Goal: Task Accomplishment & Management: Manage account settings

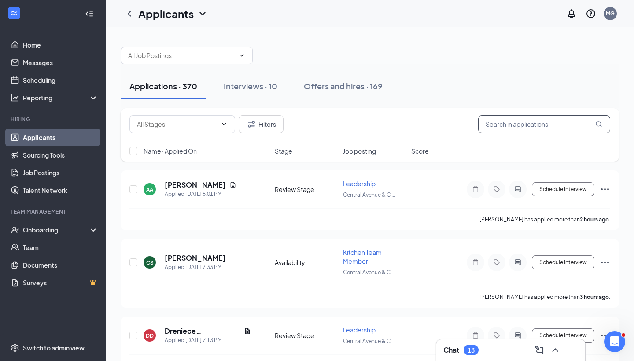
click at [549, 131] on input "text" at bounding box center [544, 124] width 132 height 18
type input "j"
click at [549, 131] on input "text" at bounding box center [544, 124] width 132 height 18
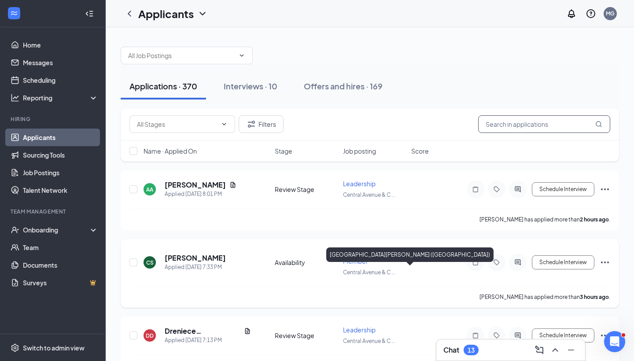
scroll to position [7, 0]
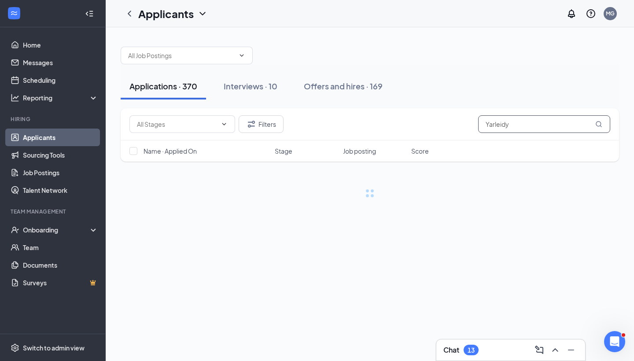
type input "Yarleidy"
click at [496, 133] on div "Filters Yarleidy" at bounding box center [370, 124] width 499 height 32
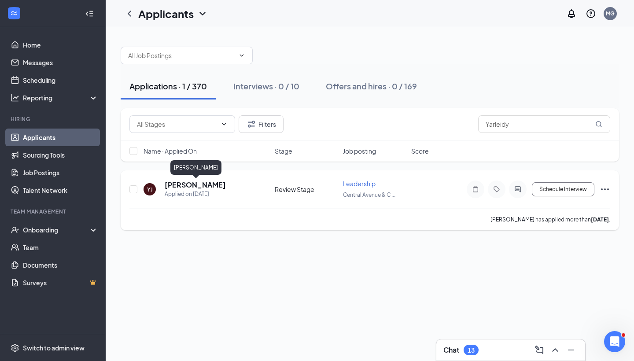
click at [199, 187] on h5 "Yarleidy Jaramillo Rodriguez" at bounding box center [195, 185] width 61 height 10
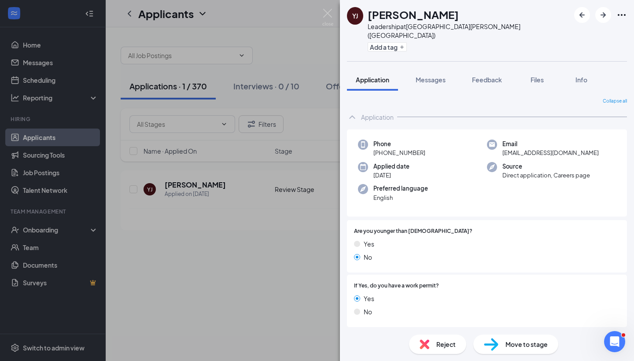
click at [304, 242] on div "YJ Yarleidy Jaramillo Rodriguez Leadership at Central Avenue & Colvin Avenue (N…" at bounding box center [317, 180] width 634 height 361
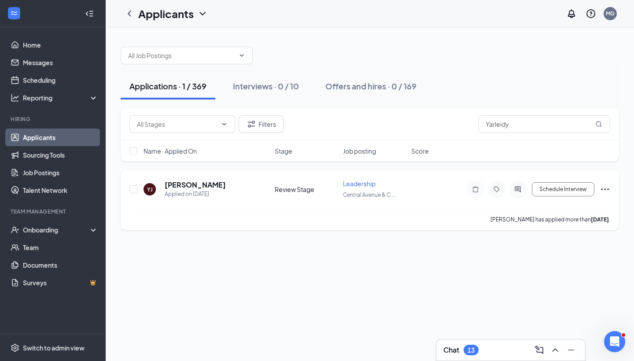
click at [606, 190] on icon "Ellipses" at bounding box center [605, 189] width 11 height 11
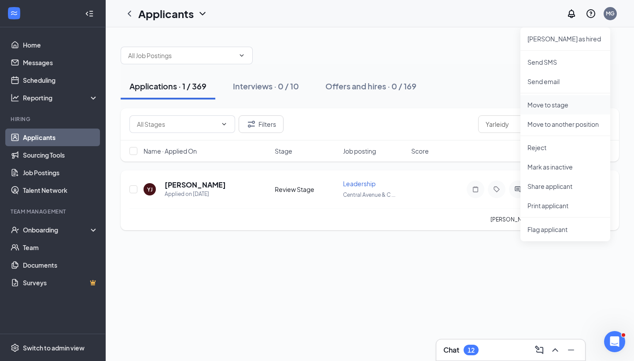
click at [561, 103] on p "Move to stage" at bounding box center [566, 104] width 76 height 9
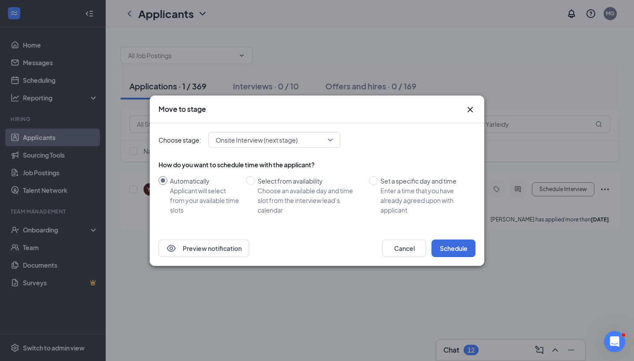
click at [294, 165] on div "How do you want to schedule time with the applicant?" at bounding box center [317, 164] width 317 height 9
click at [290, 140] on span "Onsite Interview (next stage)" at bounding box center [257, 139] width 82 height 13
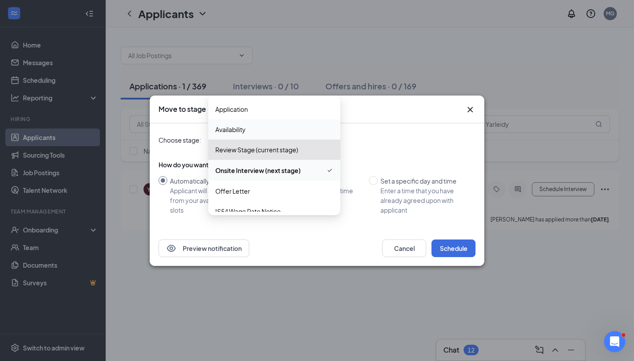
click at [473, 105] on icon "Cross" at bounding box center [470, 109] width 11 height 11
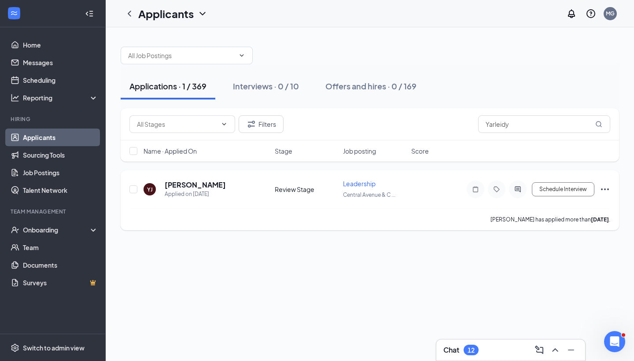
click at [607, 189] on icon "Ellipses" at bounding box center [605, 189] width 11 height 11
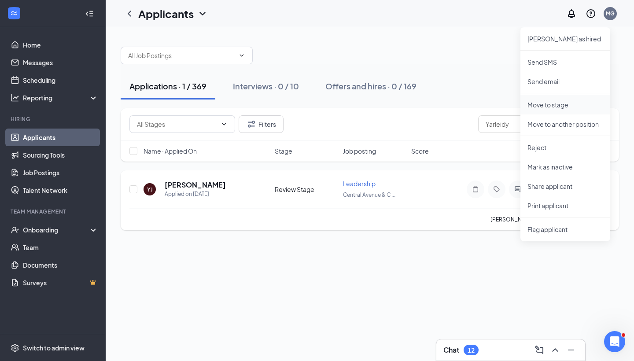
click at [565, 107] on p "Move to stage" at bounding box center [566, 104] width 76 height 9
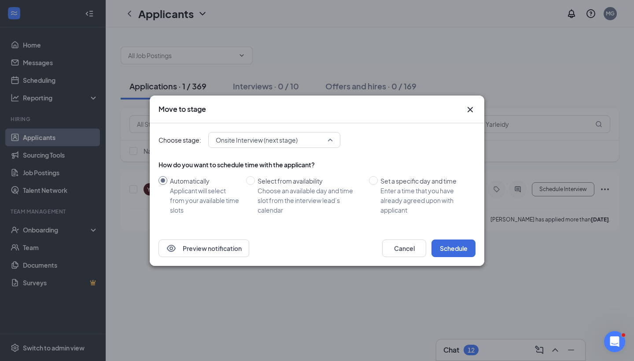
click at [335, 134] on div "Onsite Interview (next stage)" at bounding box center [274, 140] width 132 height 16
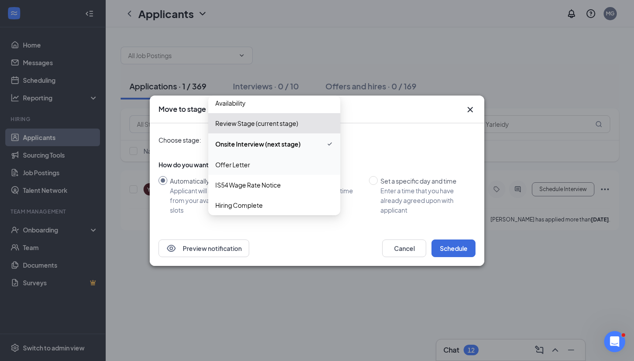
scroll to position [30, 0]
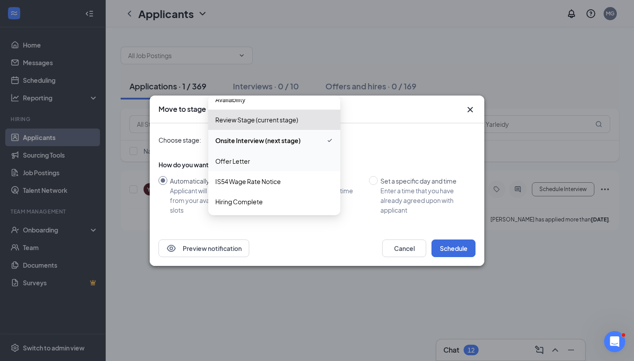
click at [263, 158] on span "Offer Letter" at bounding box center [274, 161] width 118 height 10
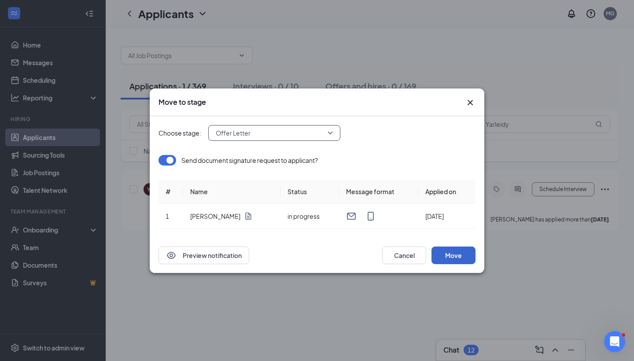
click at [455, 256] on button "Move" at bounding box center [454, 256] width 44 height 18
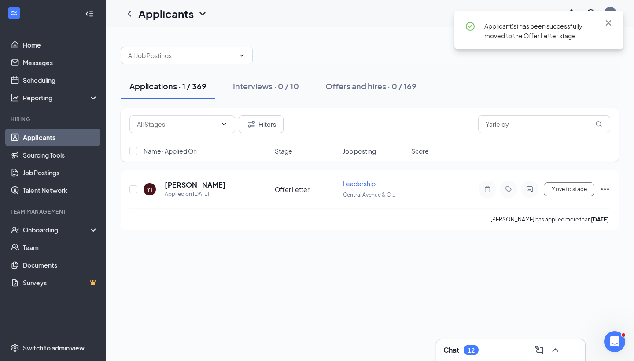
click at [479, 266] on div "Applications · 1 / 369 Interviews · 0 / 10 Offers and hires · 0 / 169 Filters Y…" at bounding box center [370, 194] width 528 height 334
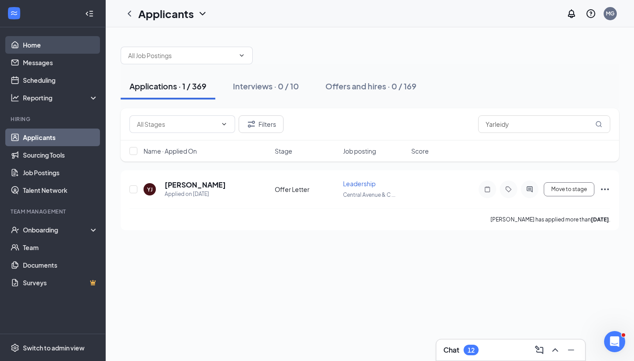
click at [30, 46] on link "Home" at bounding box center [60, 45] width 75 height 18
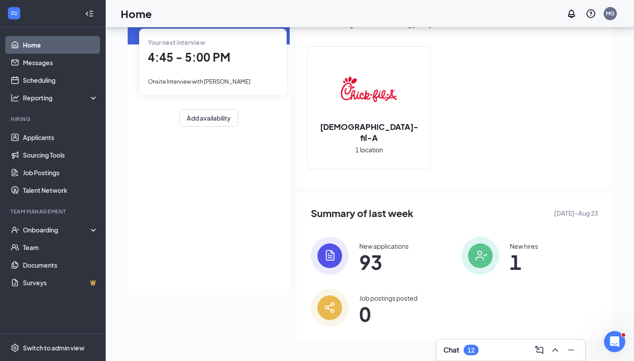
scroll to position [69, 0]
click at [458, 349] on h3 "Chat" at bounding box center [451, 350] width 16 height 10
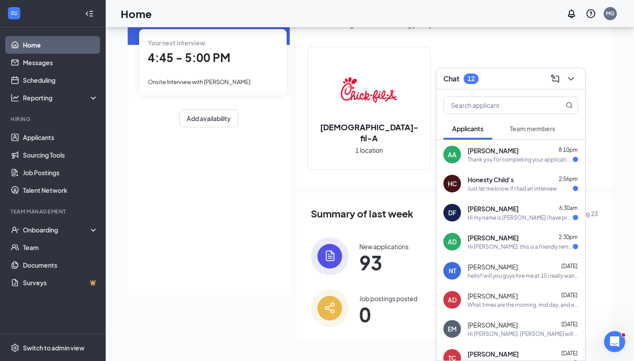
click at [491, 246] on div "Hi Ava Dwyer, this is a friendly reminder. Your interview with Chick-fil-A for …" at bounding box center [520, 246] width 105 height 7
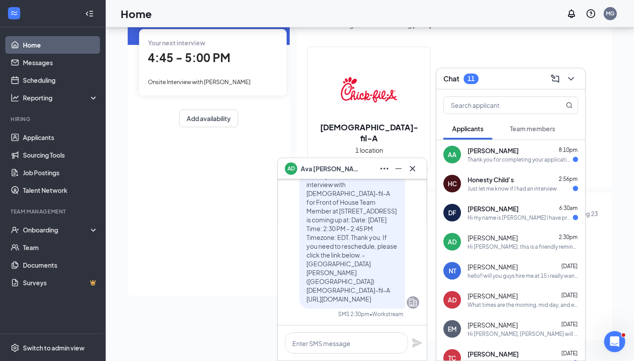
click at [298, 164] on icon "Cross" at bounding box center [300, 159] width 9 height 9
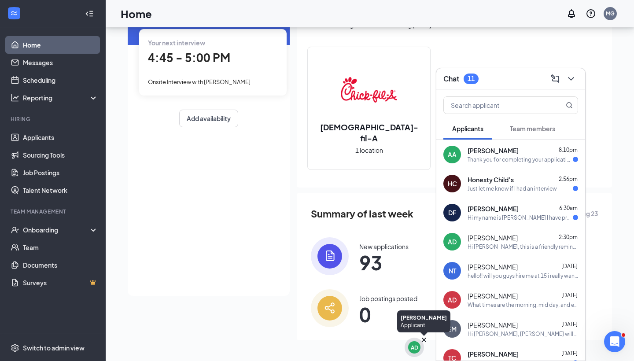
click at [414, 344] on div "AD" at bounding box center [414, 347] width 7 height 7
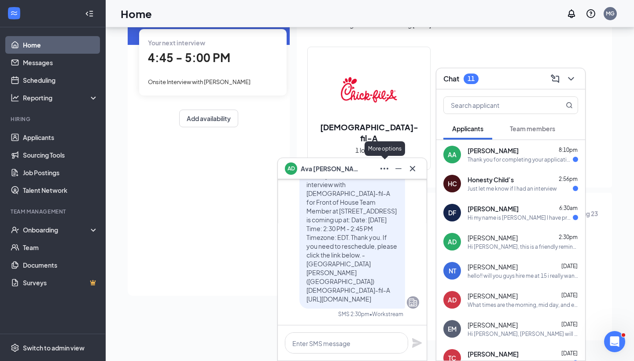
click at [389, 165] on icon "Ellipses" at bounding box center [384, 168] width 11 height 11
click at [290, 168] on div "AD" at bounding box center [291, 167] width 7 height 7
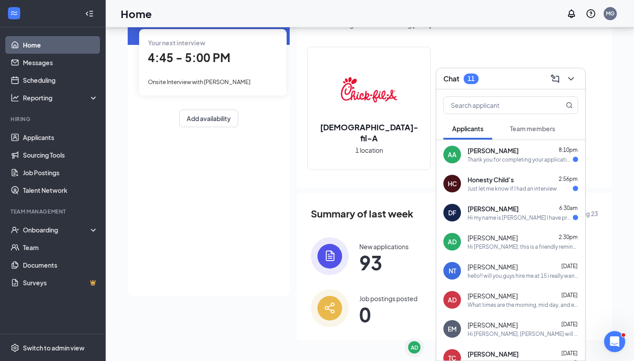
click at [426, 344] on span "Ava Dwyer" at bounding box center [455, 349] width 62 height 10
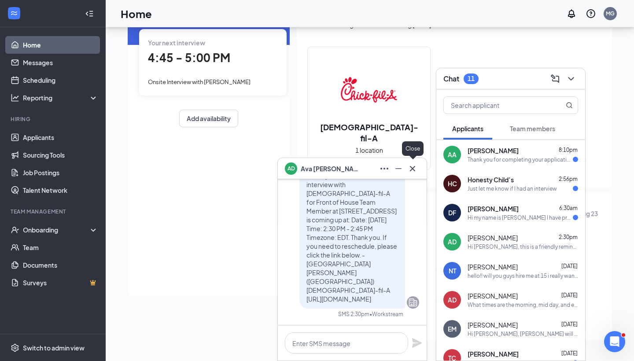
click at [410, 170] on icon "Cross" at bounding box center [412, 168] width 11 height 11
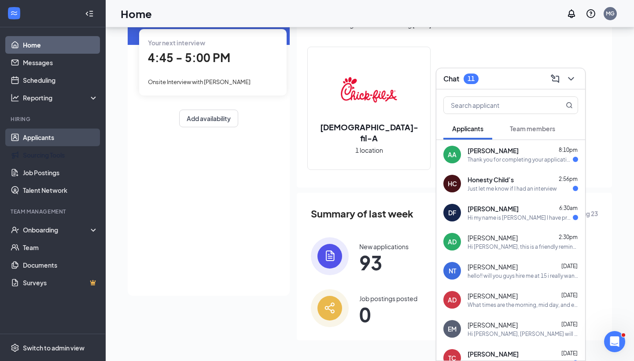
click at [43, 140] on link "Applicants" at bounding box center [60, 138] width 75 height 18
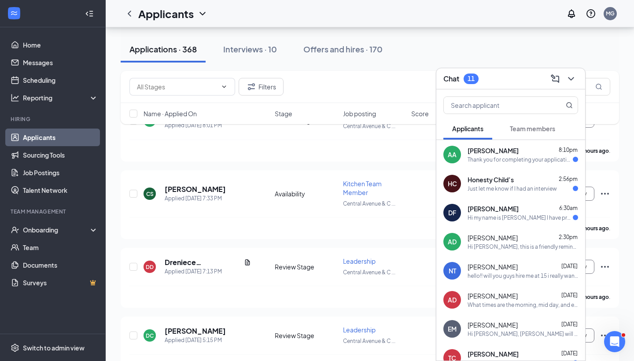
click at [575, 81] on icon "ChevronDown" at bounding box center [571, 79] width 11 height 11
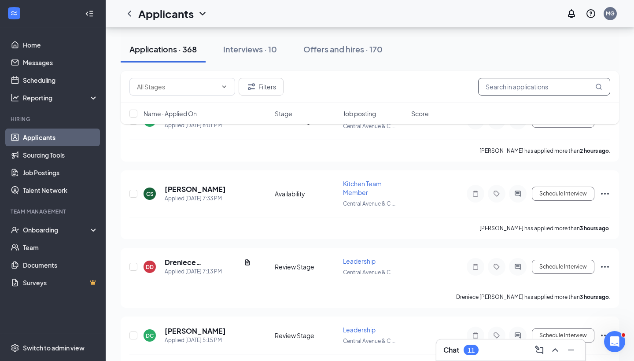
click at [556, 91] on input "text" at bounding box center [544, 87] width 132 height 18
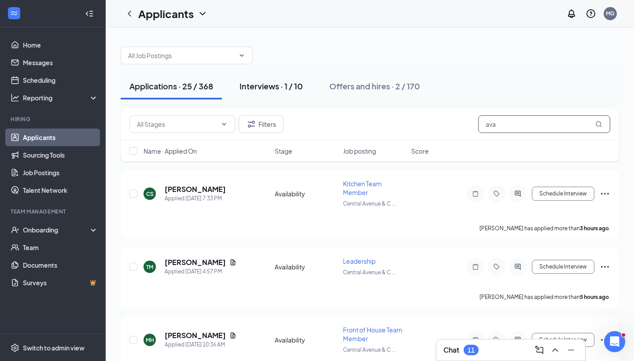
type input "ava"
click at [263, 86] on div "Interviews · 1 / 10" at bounding box center [271, 86] width 63 height 11
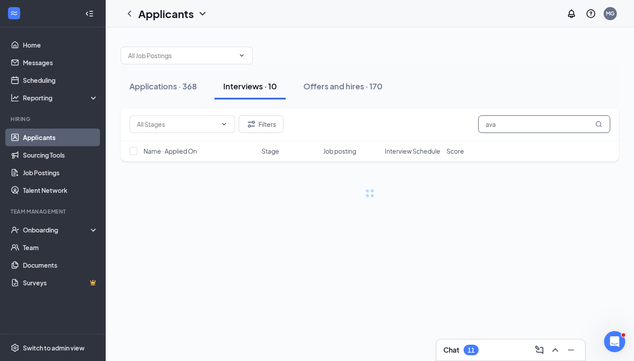
click at [547, 127] on input "ava" at bounding box center [544, 124] width 132 height 18
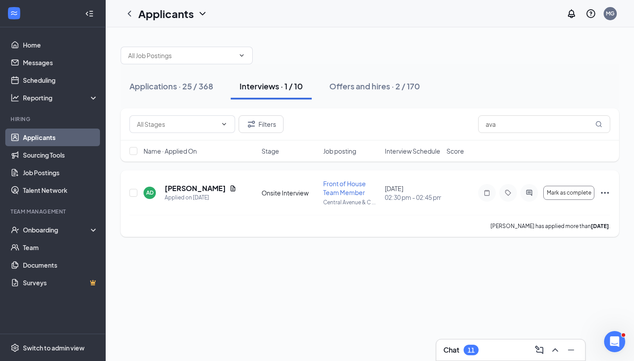
click at [604, 193] on icon "Ellipses" at bounding box center [605, 193] width 11 height 11
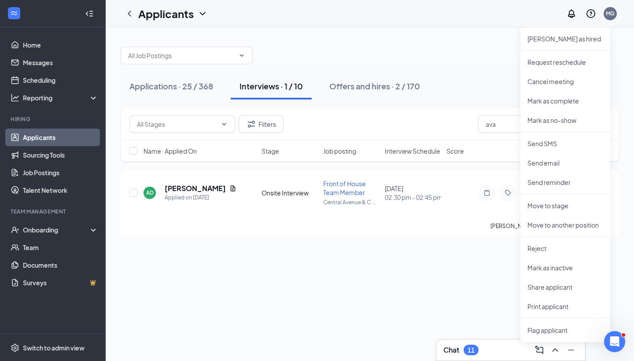
click at [293, 331] on div "Applications · 25 / 368 Interviews · 1 / 10 Offers and hires · 2 / 170 Filters …" at bounding box center [370, 194] width 528 height 334
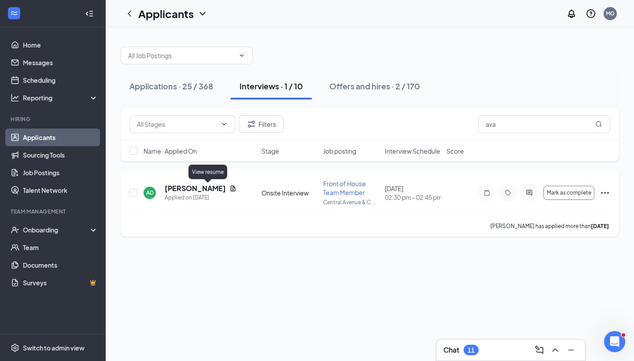
click at [231, 188] on icon "Document" at bounding box center [233, 188] width 5 height 6
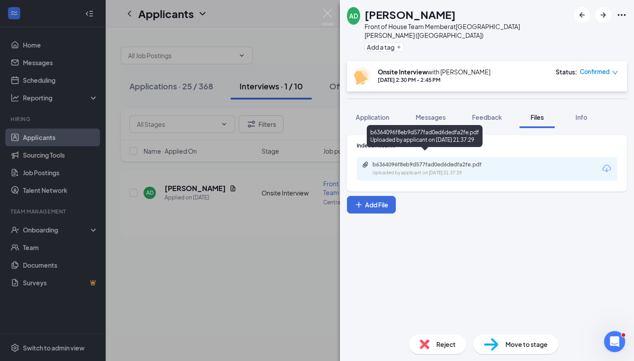
click at [464, 170] on div "Uploaded by applicant on Aug 24, 2025 at 21:37:29" at bounding box center [439, 173] width 132 height 7
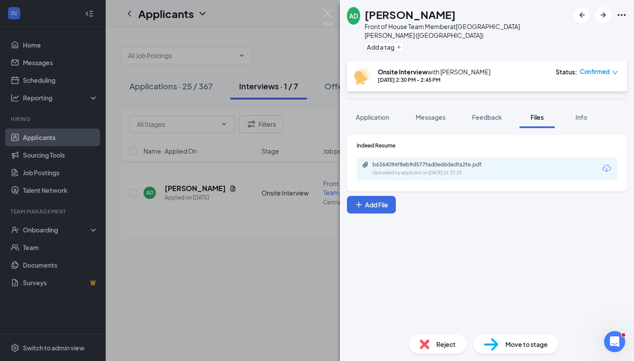
click at [233, 299] on div "AD Ava Dwyer Front of House Team Member at Central Avenue & Colvin Avenue (NY) …" at bounding box center [317, 180] width 634 height 361
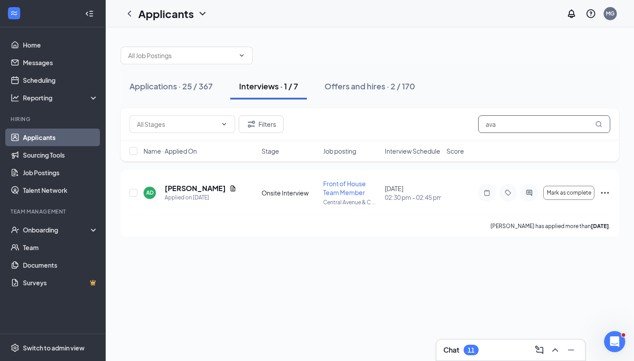
click at [518, 121] on input "ava" at bounding box center [544, 124] width 132 height 18
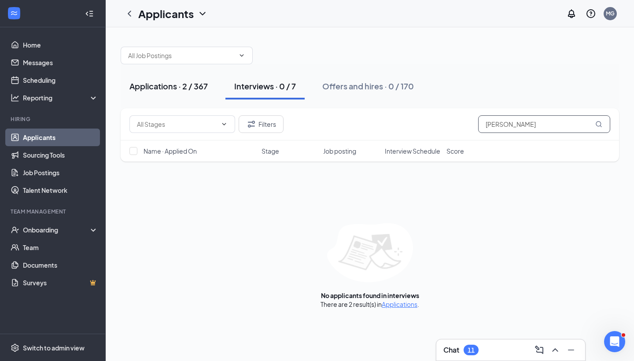
type input "Leslie"
click at [166, 90] on div "Applications · 2 / 367" at bounding box center [168, 86] width 78 height 11
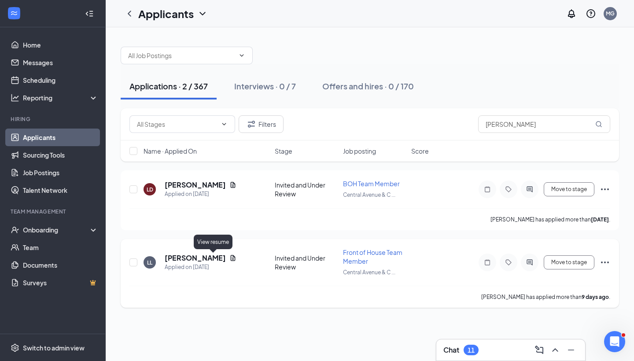
click at [229, 259] on icon "Document" at bounding box center [232, 258] width 7 height 7
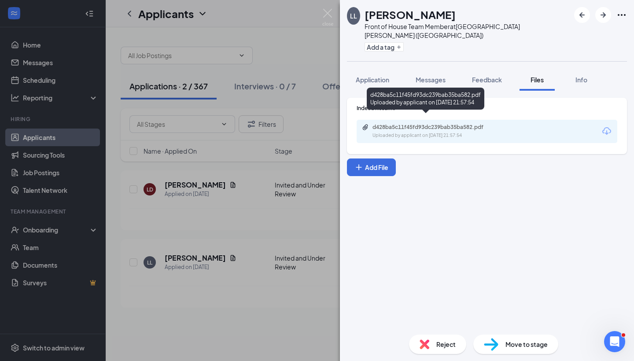
click at [469, 124] on div "d428ba5c11f45fd93dc239bab35ba582.pdf" at bounding box center [434, 127] width 123 height 7
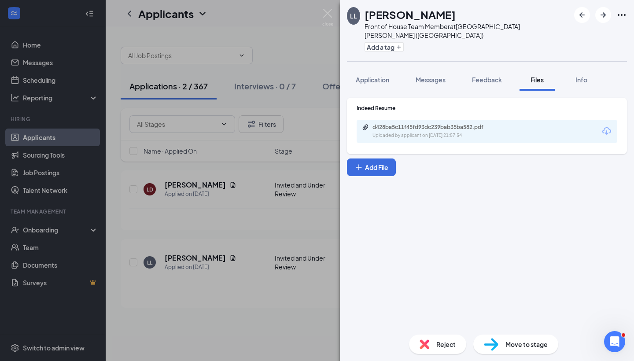
click at [261, 241] on div "LL Leslie Lopez Front of House Team Member at Central Avenue & Colvin Avenue (N…" at bounding box center [317, 180] width 634 height 361
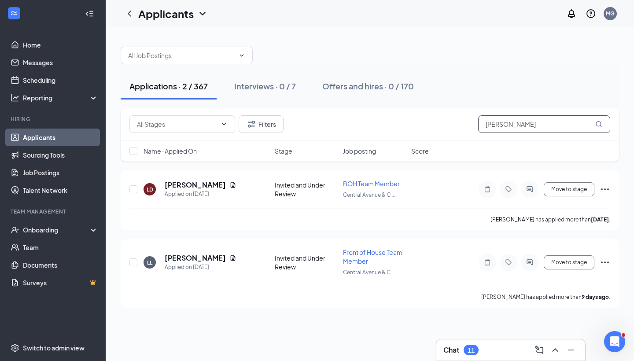
click at [557, 130] on input "Leslie" at bounding box center [544, 124] width 132 height 18
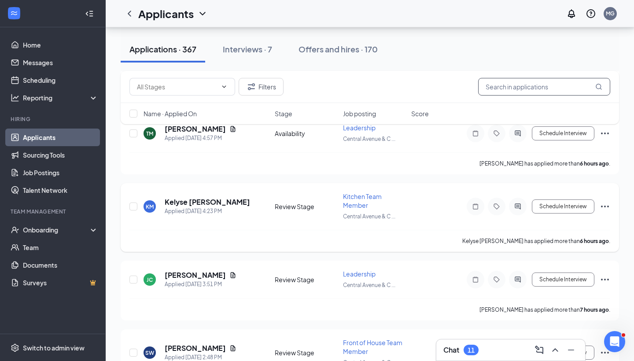
scroll to position [340, 0]
click at [202, 203] on h5 "Kelyse Marable" at bounding box center [207, 202] width 85 height 10
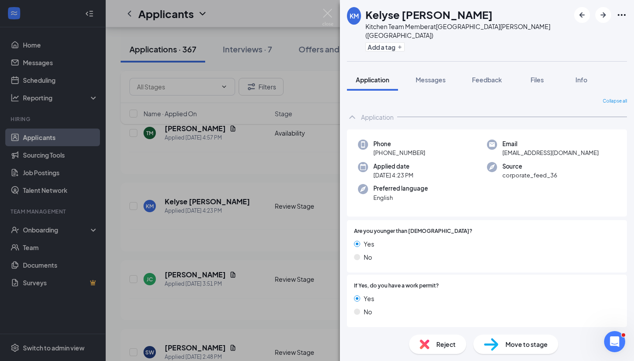
click at [425, 345] on img at bounding box center [425, 345] width 10 height 10
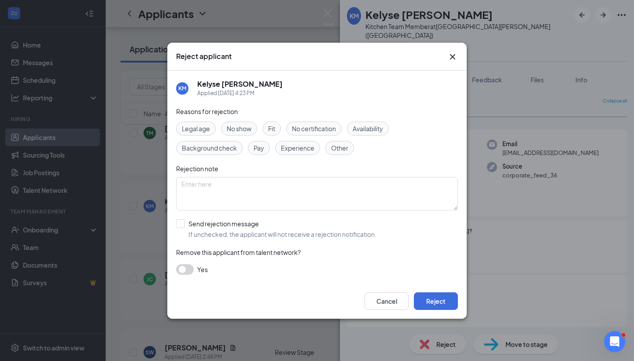
click at [182, 269] on button "button" at bounding box center [185, 269] width 18 height 11
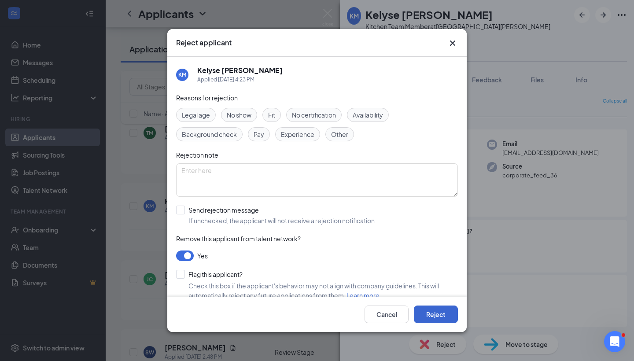
click at [442, 315] on button "Reject" at bounding box center [436, 315] width 44 height 18
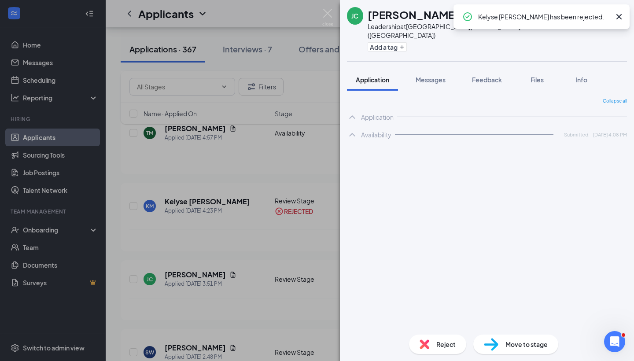
click at [311, 244] on div "JC Jude Caton Leadership at Central Avenue & Colvin Avenue (NY) Add a tag Appli…" at bounding box center [317, 180] width 634 height 361
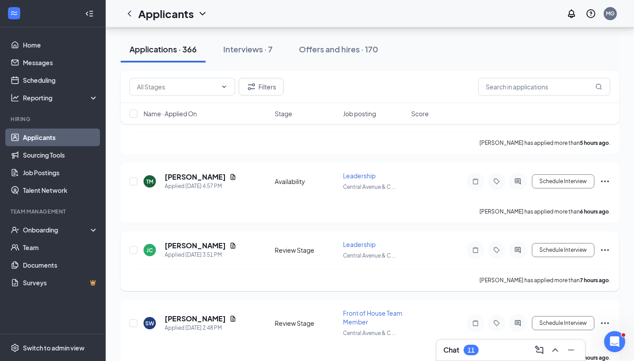
scroll to position [291, 0]
click at [230, 177] on icon "Document" at bounding box center [232, 177] width 7 height 7
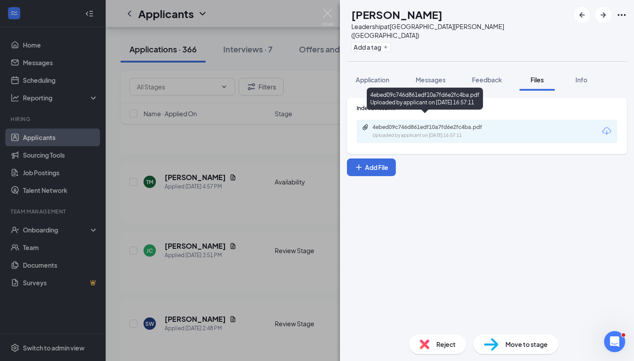
click at [427, 124] on div "4ebed09c746d861edf10a7fd6e2fc4ba.pdf" at bounding box center [434, 127] width 123 height 7
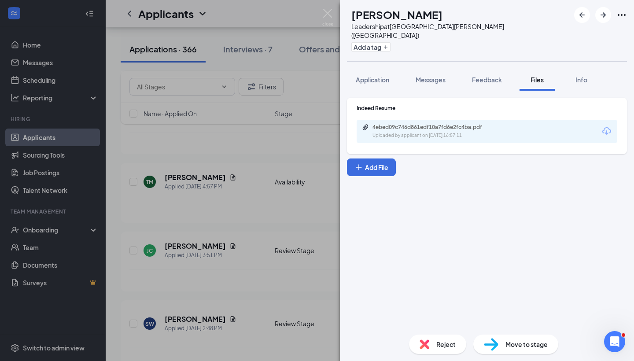
click at [281, 211] on div "TM Tyler Matulewich Leadership at Central Avenue & Colvin Avenue (NY) Add a tag…" at bounding box center [317, 180] width 634 height 361
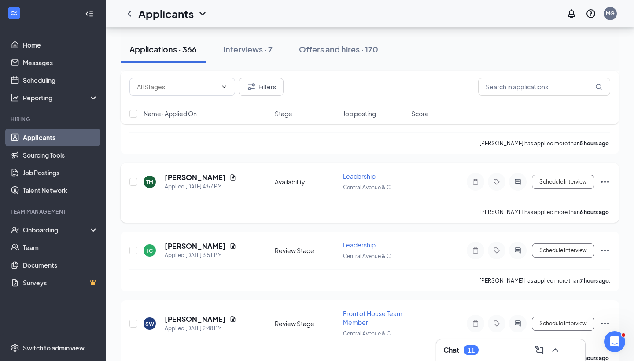
click at [606, 180] on icon "Ellipses" at bounding box center [605, 182] width 11 height 11
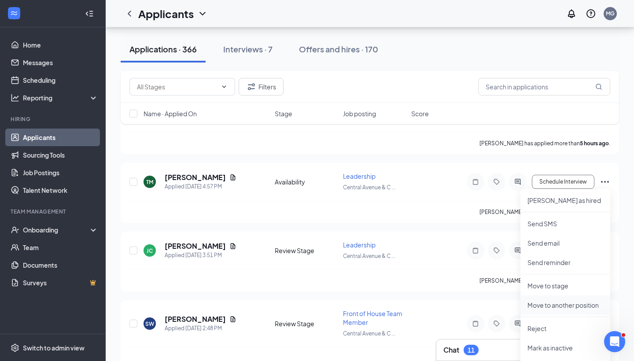
scroll to position [294, 0]
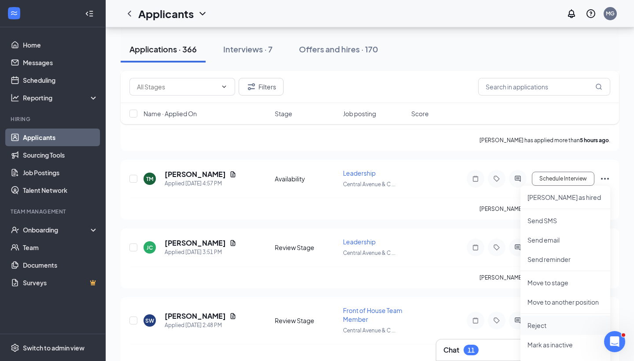
click at [544, 323] on p "Reject" at bounding box center [566, 325] width 76 height 9
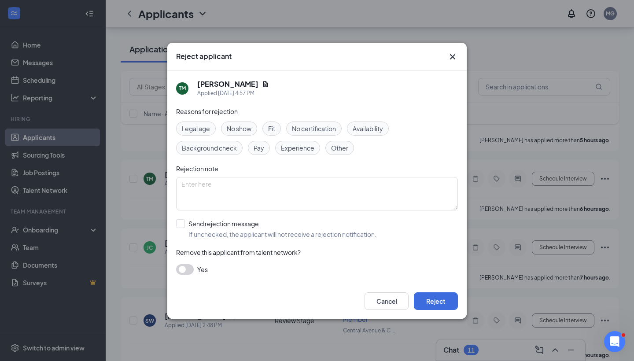
click at [186, 267] on button "button" at bounding box center [185, 269] width 18 height 11
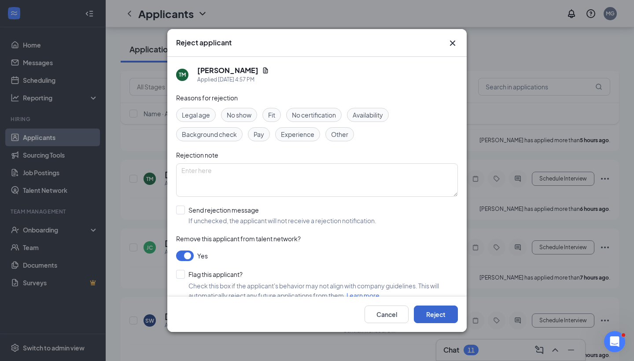
click at [432, 313] on button "Reject" at bounding box center [436, 315] width 44 height 18
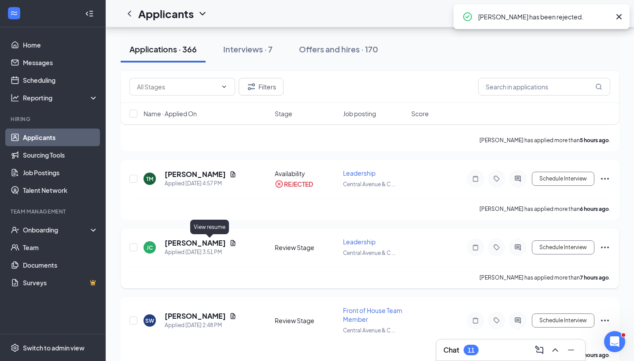
click at [229, 243] on icon "Document" at bounding box center [232, 243] width 7 height 7
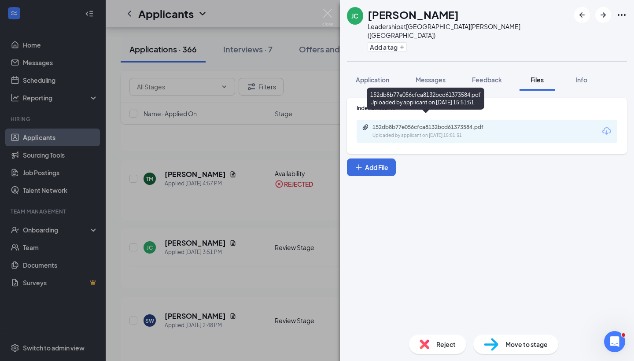
click at [448, 124] on div "152db8b77e056cfca8132bcd61373584.pdf" at bounding box center [434, 127] width 123 height 7
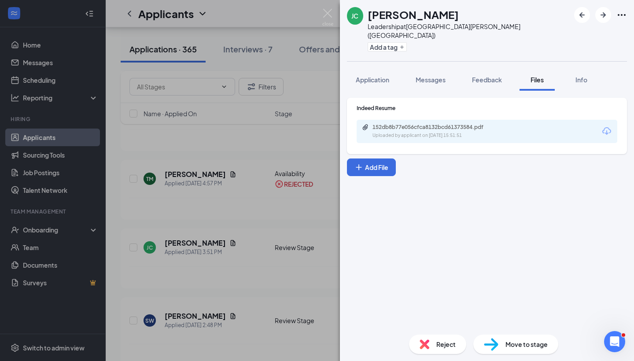
click at [272, 232] on div "JC Jude Caton Leadership at Central Avenue & Colvin Avenue (NY) Add a tag Appli…" at bounding box center [317, 180] width 634 height 361
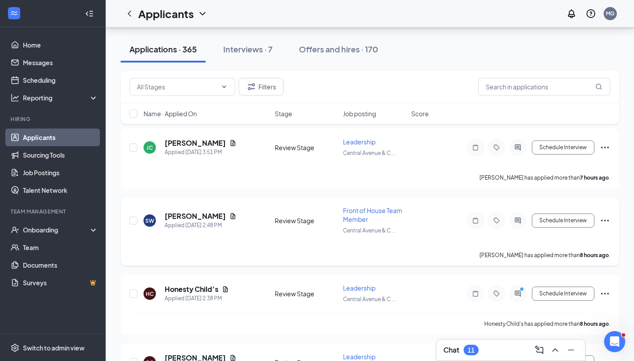
scroll to position [336, 0]
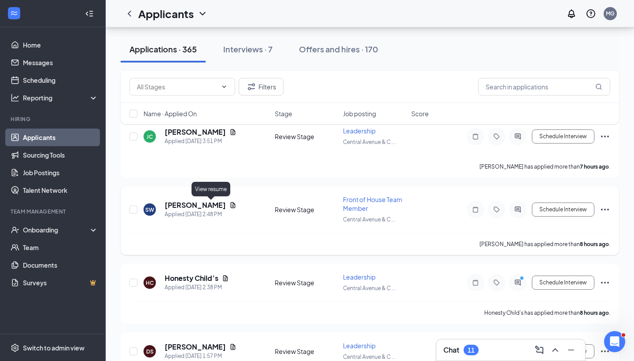
click at [229, 207] on icon "Document" at bounding box center [232, 205] width 7 height 7
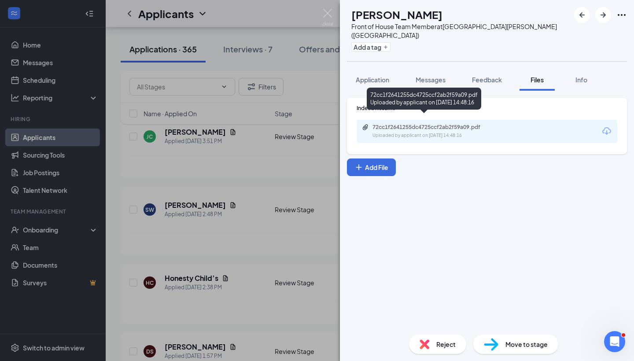
click at [429, 132] on div "Uploaded by applicant on Aug 26, 2025 at 14:48:16" at bounding box center [439, 135] width 132 height 7
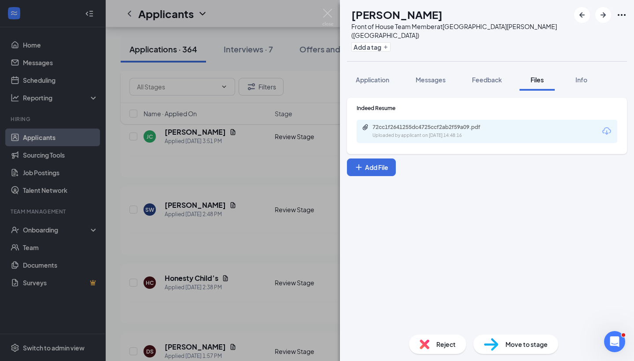
click at [283, 244] on div "SW Sirina Wiley Front of House Team Member at Central Avenue & Colvin Avenue (N…" at bounding box center [317, 180] width 634 height 361
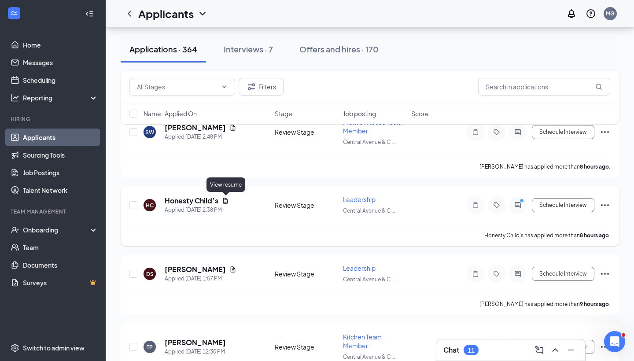
click at [227, 202] on icon "Document" at bounding box center [225, 201] width 5 height 6
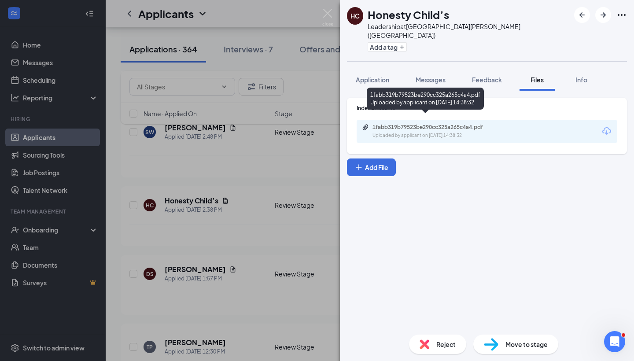
click at [436, 124] on div "1fabb319b79523be290cc325a265c4a4.pdf" at bounding box center [434, 127] width 123 height 7
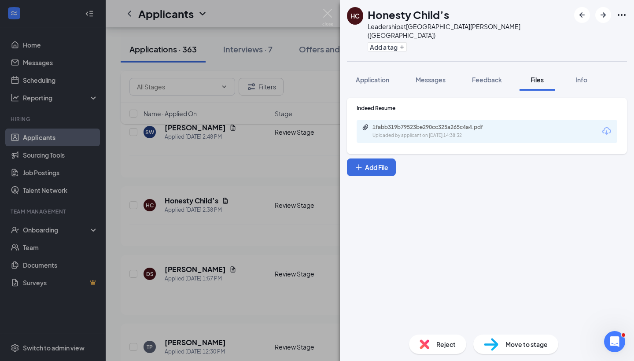
click at [306, 206] on div "HC Honesty Child’s Leadership at Central Avenue & Colvin Avenue (NY) Add a tag …" at bounding box center [317, 180] width 634 height 361
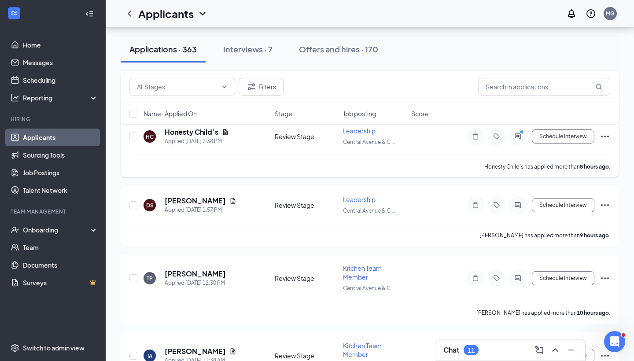
click at [608, 133] on icon "Ellipses" at bounding box center [605, 136] width 11 height 11
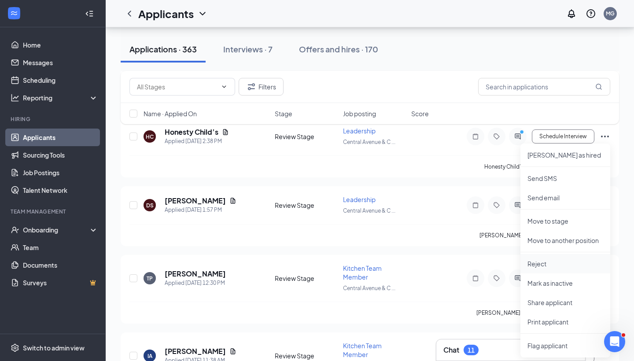
click at [540, 263] on p "Reject" at bounding box center [566, 263] width 76 height 9
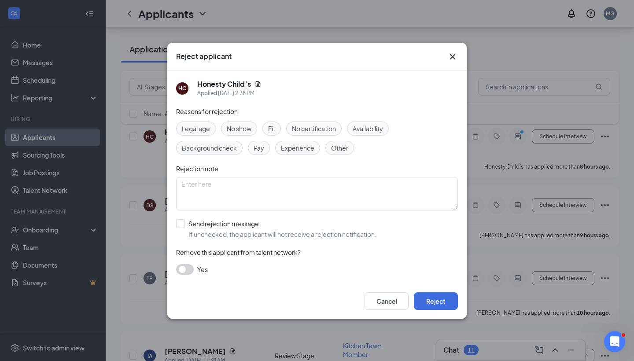
click at [191, 263] on div "Reasons for rejection Legal age No show Fit No certification Availability Backg…" at bounding box center [317, 195] width 282 height 177
click at [185, 268] on button "button" at bounding box center [185, 269] width 18 height 11
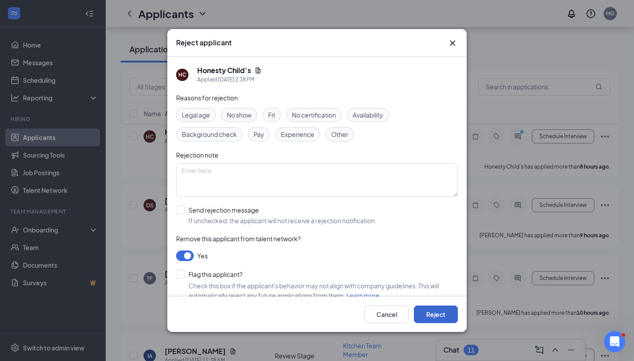
click at [446, 312] on button "Reject" at bounding box center [436, 315] width 44 height 18
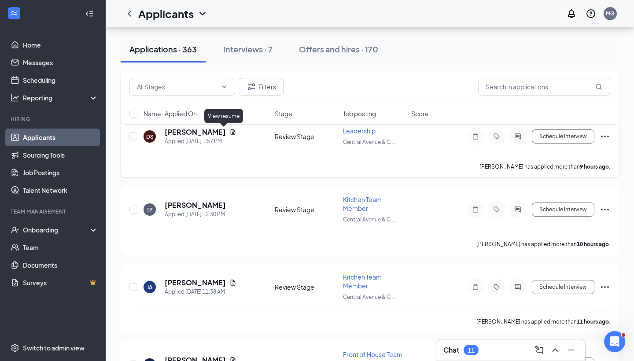
click at [231, 133] on icon "Document" at bounding box center [233, 132] width 5 height 6
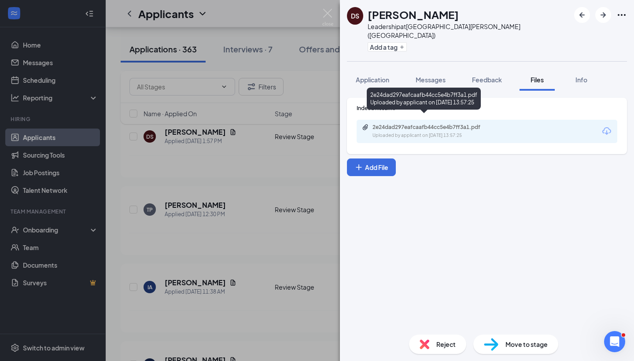
click at [437, 113] on div "2e24dad297eafcaafb44cc5e4b7ff3a1.pdf Uploaded by applicant on Aug 26, 2025 at 1…" at bounding box center [424, 101] width 114 height 26
click at [436, 124] on div "2e24dad297eafcaafb44cc5e4b7ff3a1.pdf" at bounding box center [434, 127] width 123 height 7
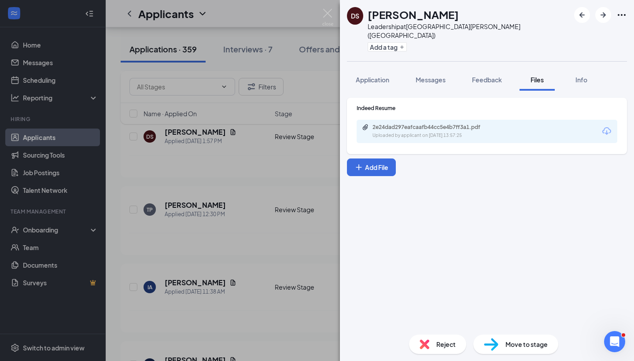
click at [310, 192] on div "DS Danaya Sybblis Leadership at Central Avenue & Colvin Avenue (NY) Add a tag A…" at bounding box center [317, 180] width 634 height 361
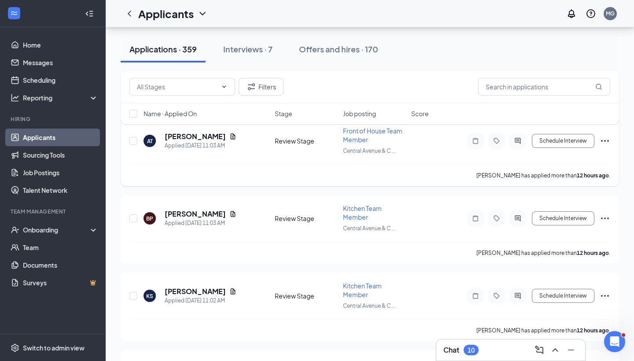
click at [608, 142] on icon "Ellipses" at bounding box center [605, 141] width 11 height 11
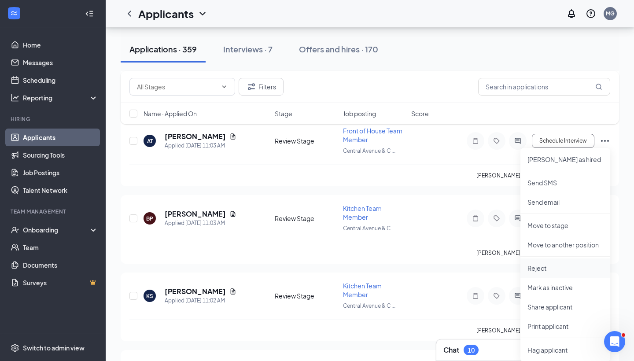
click at [545, 274] on li "Reject" at bounding box center [566, 268] width 90 height 19
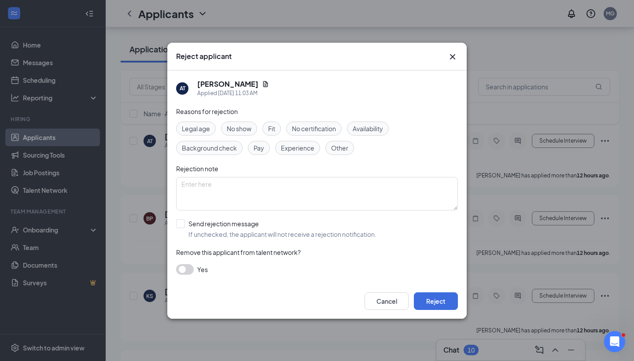
click at [186, 274] on button "button" at bounding box center [185, 269] width 18 height 11
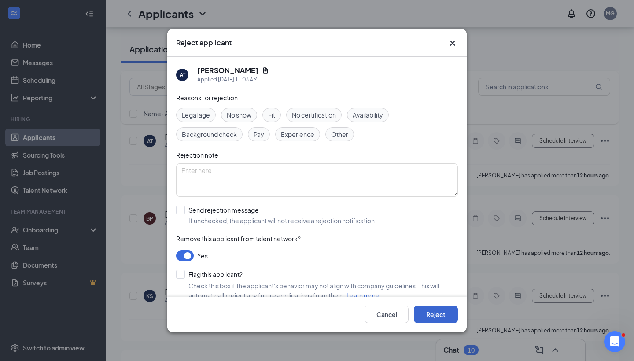
click at [440, 313] on button "Reject" at bounding box center [436, 315] width 44 height 18
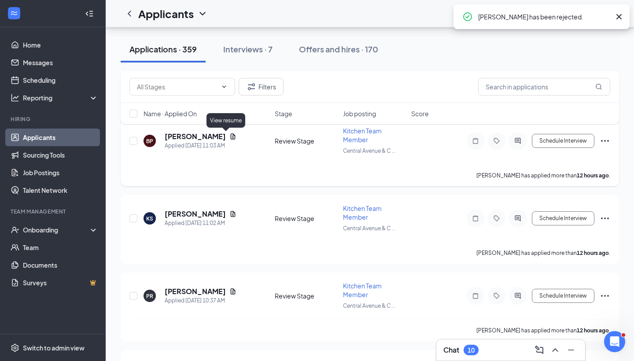
click at [231, 138] on icon "Document" at bounding box center [233, 136] width 5 height 6
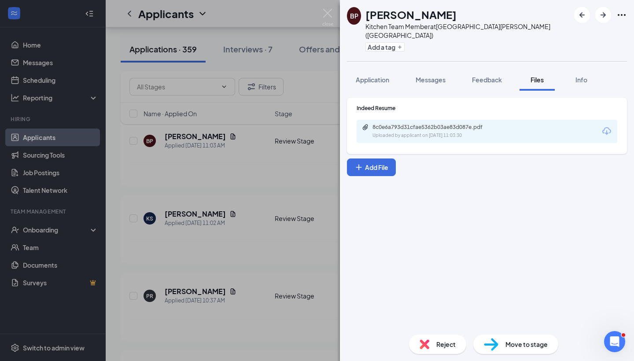
click at [388, 132] on div "Uploaded by applicant on Aug 26, 2025 at 11:03:30" at bounding box center [439, 135] width 132 height 7
click at [262, 228] on div "BP Brianna Peebles Kitchen Team Member at Central Avenue & Colvin Avenue (NY) A…" at bounding box center [317, 180] width 634 height 361
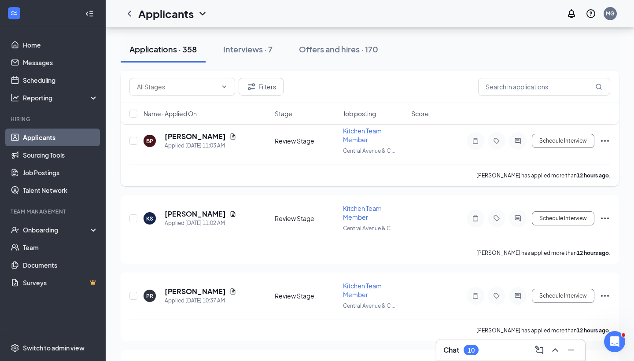
click at [608, 137] on icon "Ellipses" at bounding box center [605, 141] width 11 height 11
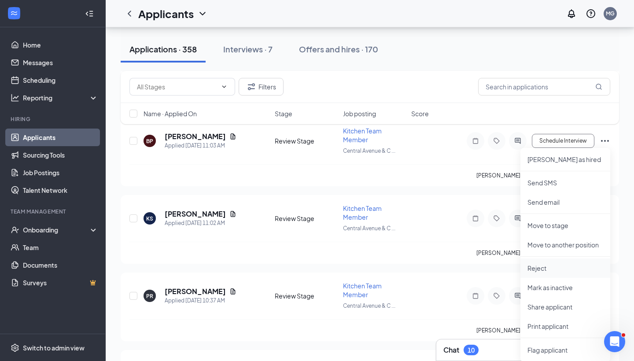
click at [538, 266] on p "Reject" at bounding box center [566, 268] width 76 height 9
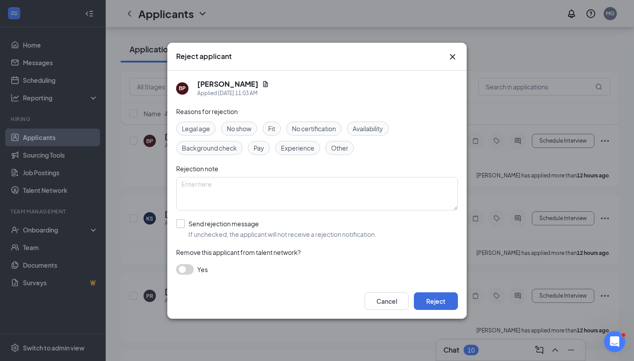
click at [180, 223] on input "Send rejection message If unchecked, the applicant will not receive a rejection…" at bounding box center [276, 228] width 200 height 19
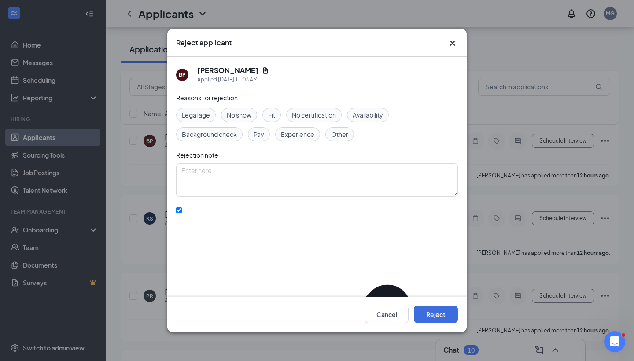
click at [182, 215] on icon "Checkmark" at bounding box center [317, 356] width 282 height 282
click at [182, 211] on input "Send rejection message If unchecked, the applicant will not receive a rejection…" at bounding box center [179, 210] width 6 height 6
checkbox input "false"
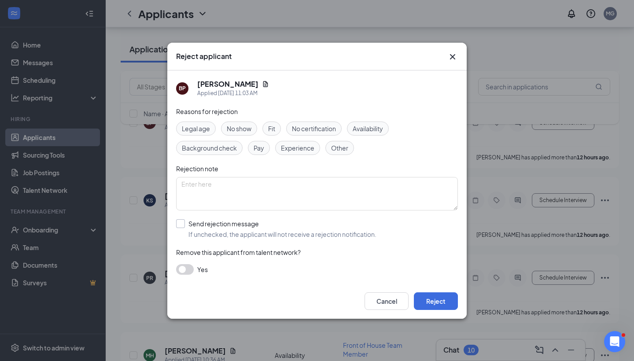
scroll to position [355, 0]
click at [185, 270] on button "button" at bounding box center [185, 269] width 18 height 11
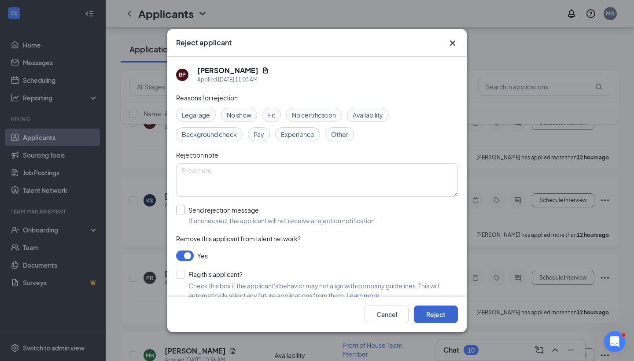
click at [429, 317] on button "Reject" at bounding box center [436, 315] width 44 height 18
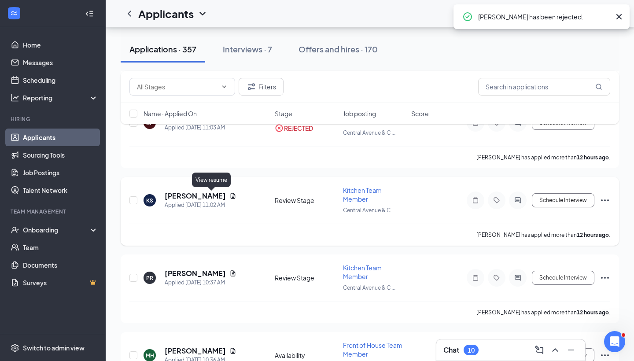
click at [231, 197] on icon "Document" at bounding box center [233, 196] width 5 height 6
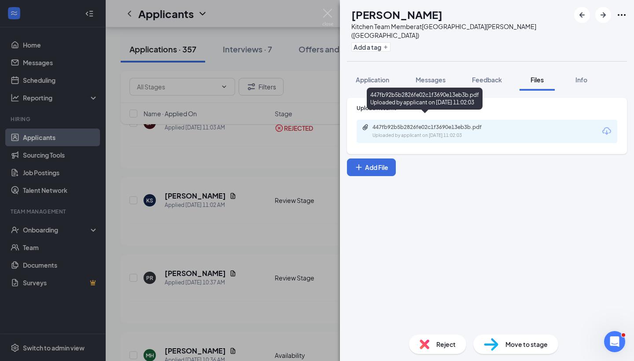
click at [435, 132] on div "Uploaded by applicant on [DATE] 11:02:03" at bounding box center [439, 135] width 132 height 7
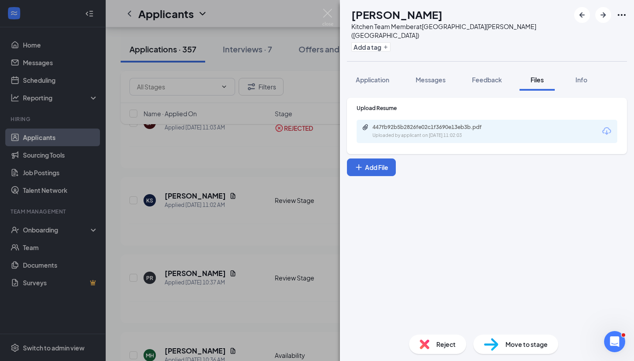
click at [260, 223] on div "KS [PERSON_NAME] Kitchen Team Member at [GEOGRAPHIC_DATA][PERSON_NAME] ([GEOGRA…" at bounding box center [317, 180] width 634 height 361
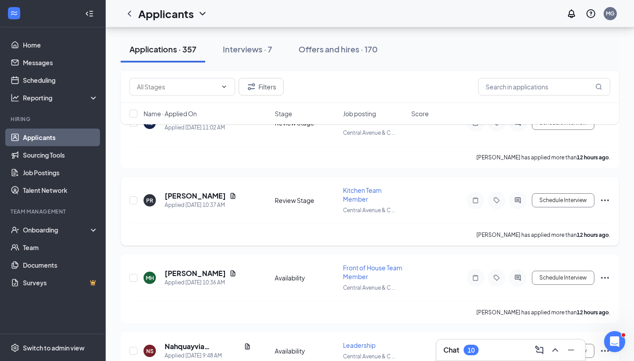
scroll to position [272, 0]
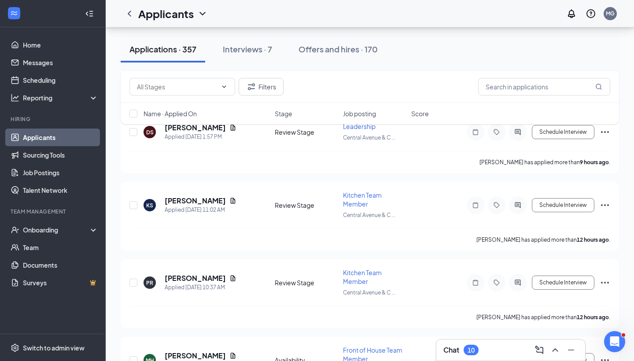
click at [527, 98] on div "Filters" at bounding box center [370, 87] width 499 height 32
click at [532, 90] on input "text" at bounding box center [544, 87] width 132 height 18
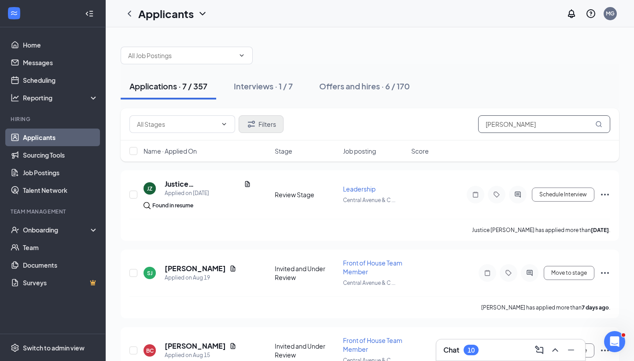
type input "anna"
click at [262, 125] on button "Filters" at bounding box center [261, 124] width 45 height 18
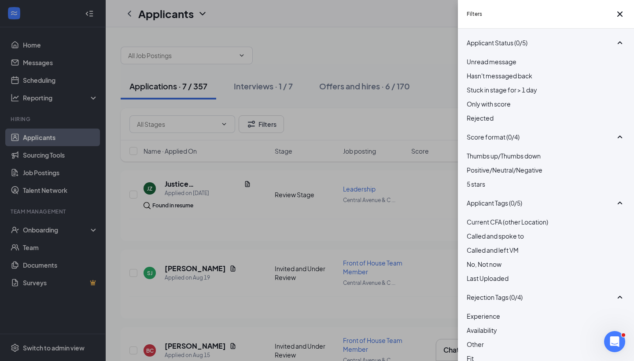
click at [474, 113] on div at bounding box center [546, 113] width 159 height 0
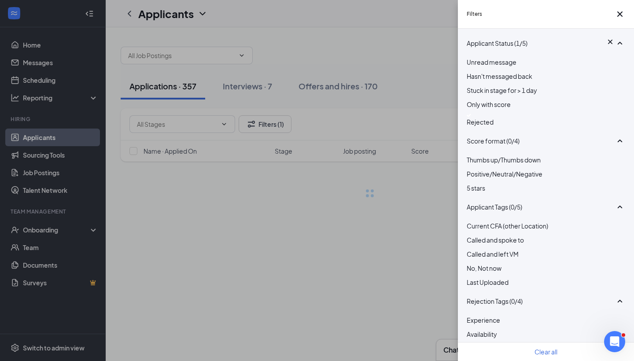
click at [448, 101] on div "Filters Applicant Status (1/5) Unread message Hasn't messaged back Stuck in sta…" at bounding box center [317, 180] width 634 height 361
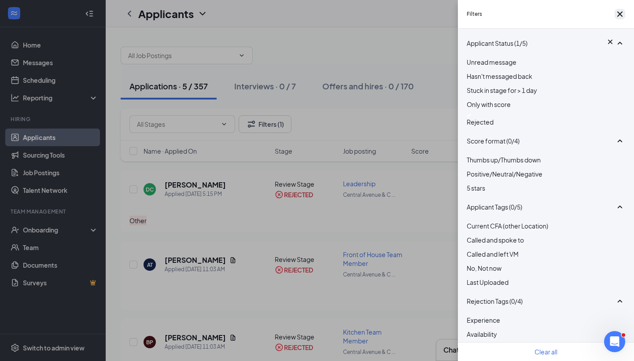
click at [621, 19] on icon "Cross" at bounding box center [620, 14] width 11 height 11
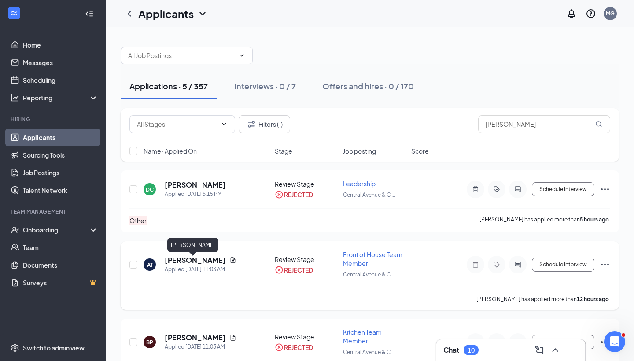
click at [196, 262] on h5 "[PERSON_NAME]" at bounding box center [195, 260] width 61 height 10
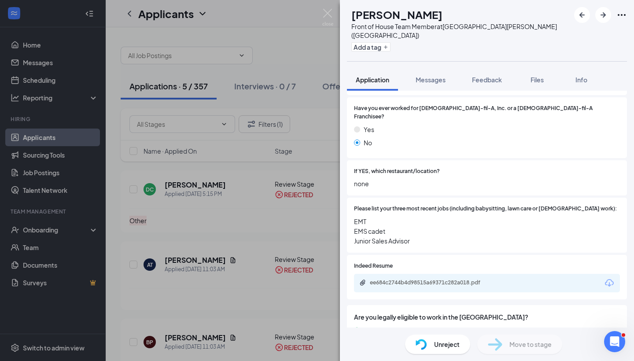
scroll to position [233, 0]
click at [397, 279] on div "ee684c2744b4d98515a69371c282a018.pdf" at bounding box center [431, 282] width 123 height 7
click at [290, 200] on div "AT Anna Thomas Front of House Team Member at Central Avenue & Colvin Avenue (NY…" at bounding box center [317, 180] width 634 height 361
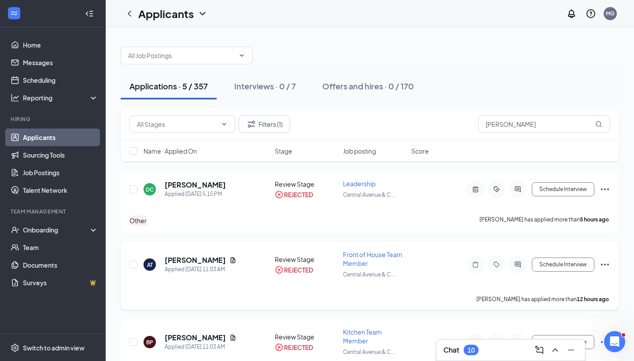
click at [606, 268] on icon "Ellipses" at bounding box center [605, 264] width 11 height 11
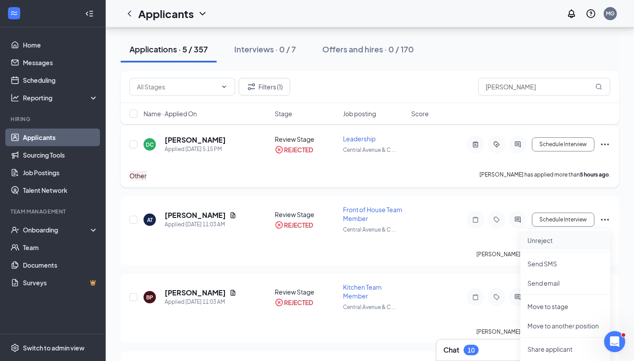
click at [531, 245] on li "Unreject" at bounding box center [566, 240] width 90 height 19
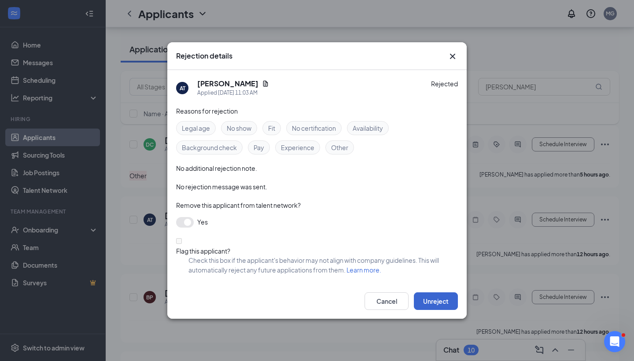
click at [441, 302] on button "Unreject" at bounding box center [436, 301] width 44 height 18
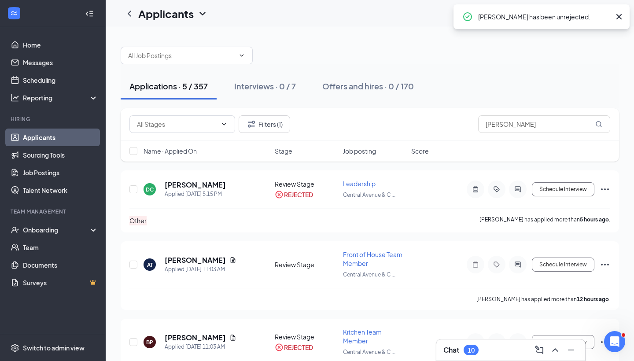
scroll to position [0, 0]
click at [43, 135] on link "Applicants" at bounding box center [60, 138] width 75 height 18
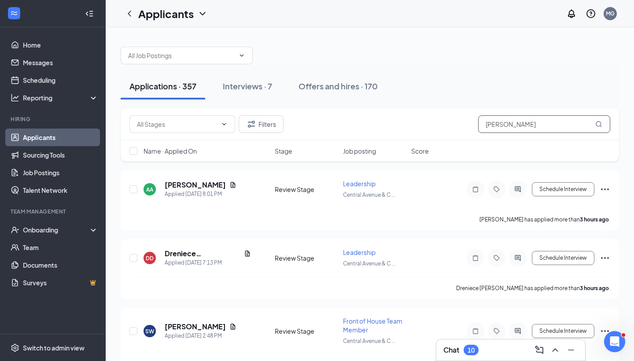
click at [521, 130] on input "anna" at bounding box center [544, 124] width 132 height 18
click at [438, 51] on div at bounding box center [370, 51] width 499 height 26
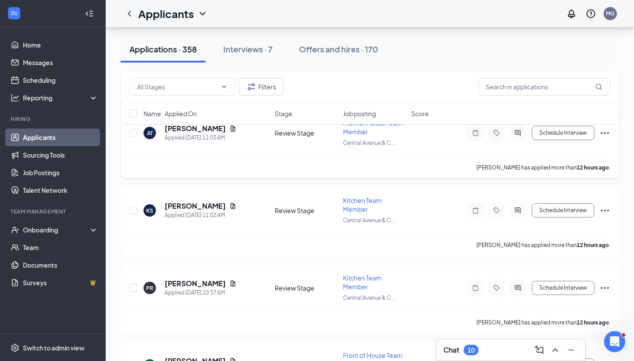
scroll to position [345, 0]
click at [197, 203] on h5 "[PERSON_NAME]" at bounding box center [195, 206] width 61 height 10
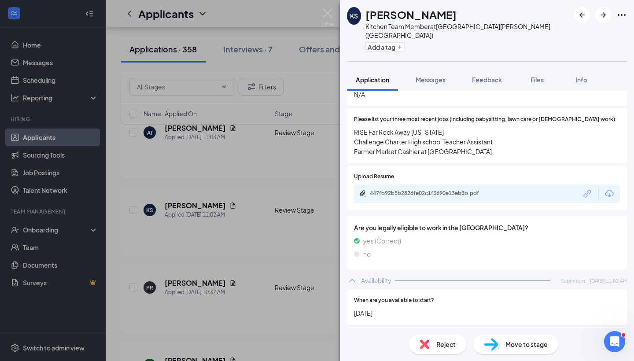
scroll to position [323, 0]
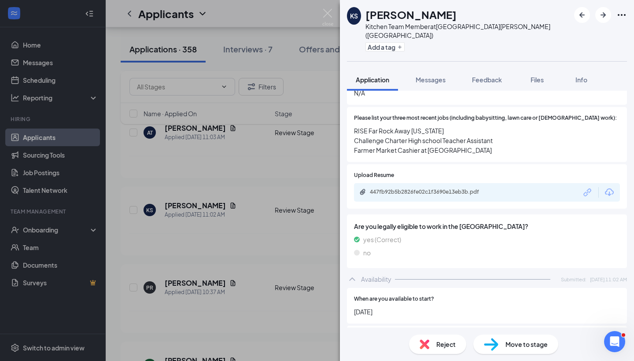
click at [233, 223] on div "KS [PERSON_NAME] Kitchen Team Member at [GEOGRAPHIC_DATA][PERSON_NAME] ([GEOGRA…" at bounding box center [317, 180] width 634 height 361
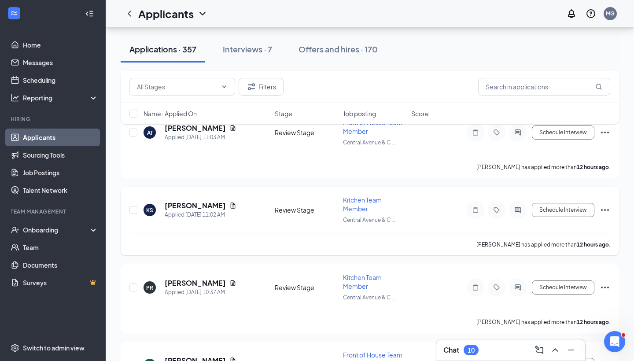
click at [229, 205] on icon "Document" at bounding box center [232, 205] width 7 height 7
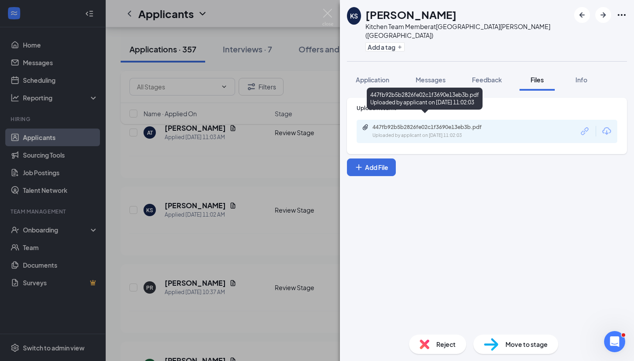
click at [419, 124] on div "447fb92b5b2826fe02c1f3690e13eb3b.pdf" at bounding box center [434, 127] width 123 height 7
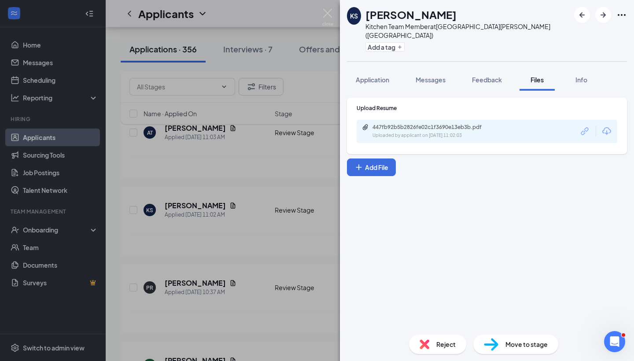
click at [272, 239] on div "KS [PERSON_NAME] Kitchen Team Member at [GEOGRAPHIC_DATA][PERSON_NAME] ([GEOGRA…" at bounding box center [317, 180] width 634 height 361
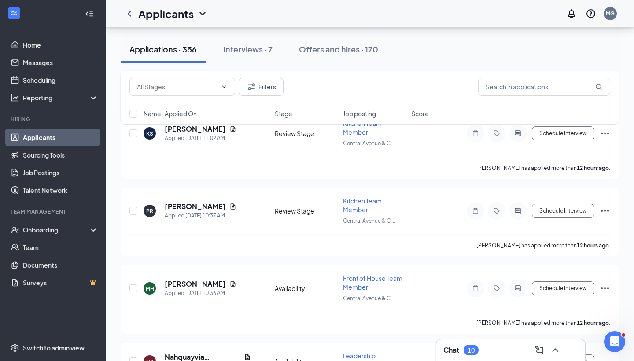
scroll to position [423, 0]
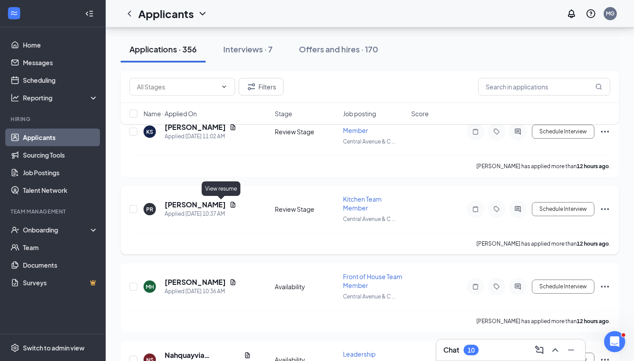
click at [231, 204] on icon "Document" at bounding box center [233, 205] width 5 height 6
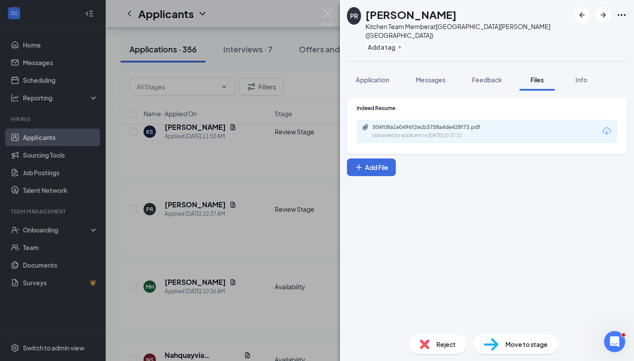
click at [444, 124] on div "504f08a1e0496f2ecb3758a4de428f73.pdf Uploaded by applicant on [DATE] 10:37:22" at bounding box center [433, 131] width 143 height 15
click at [293, 185] on div "PR [PERSON_NAME] Kitchen Team Member at [GEOGRAPHIC_DATA][PERSON_NAME] ([GEOGRA…" at bounding box center [317, 180] width 634 height 361
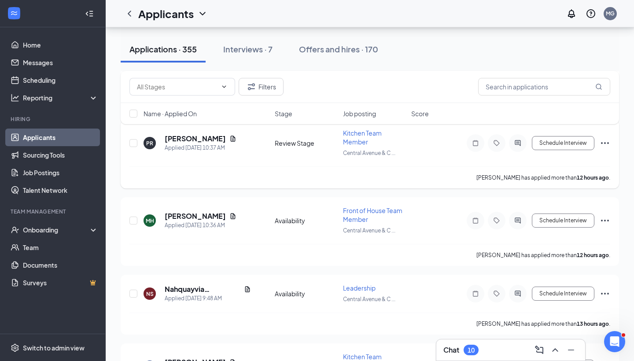
scroll to position [523, 0]
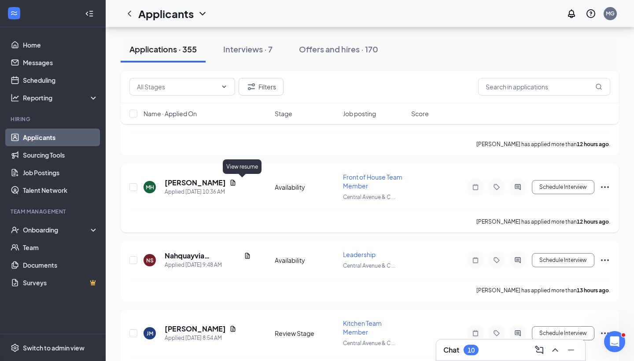
click at [236, 185] on icon "Document" at bounding box center [233, 183] width 5 height 6
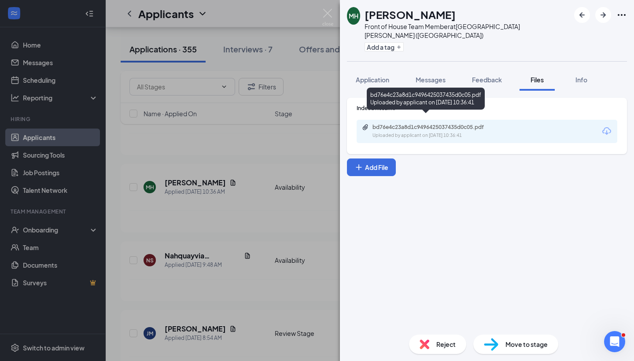
click at [435, 124] on div "bd76e4c23a8d1c9496425037435d0c05.pdf Uploaded by applicant on [DATE] 10:36:41" at bounding box center [433, 131] width 143 height 15
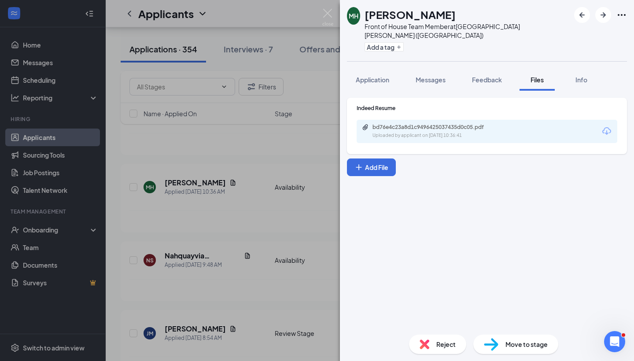
click at [251, 217] on div "[PERSON_NAME] Front of House Team Member at [GEOGRAPHIC_DATA][PERSON_NAME] ([GE…" at bounding box center [317, 180] width 634 height 361
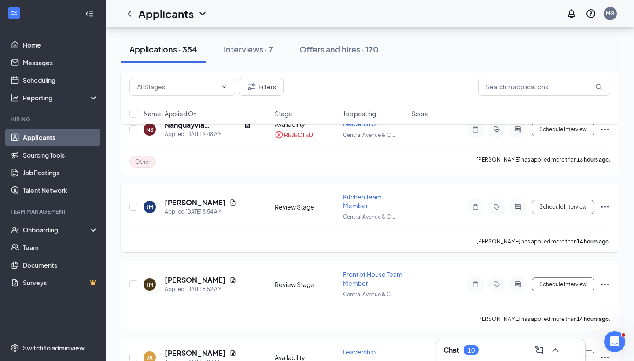
scroll to position [576, 0]
click at [231, 203] on icon "Document" at bounding box center [233, 203] width 5 height 6
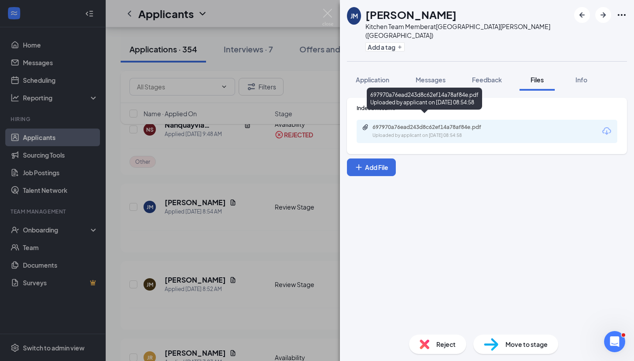
click at [445, 132] on div "Uploaded by applicant on [DATE] 08:54:58" at bounding box center [439, 135] width 132 height 7
click at [389, 124] on div "697970a76ead243d8c62ef14a78af84e.pdf" at bounding box center [434, 127] width 123 height 7
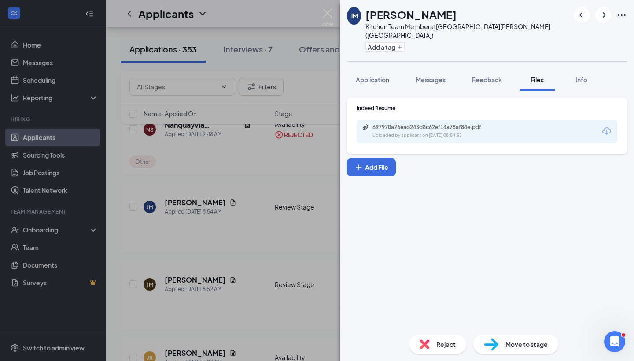
click at [298, 240] on div "[PERSON_NAME] Kitchen Team Member at [GEOGRAPHIC_DATA][PERSON_NAME] ([GEOGRAPHI…" at bounding box center [317, 180] width 634 height 361
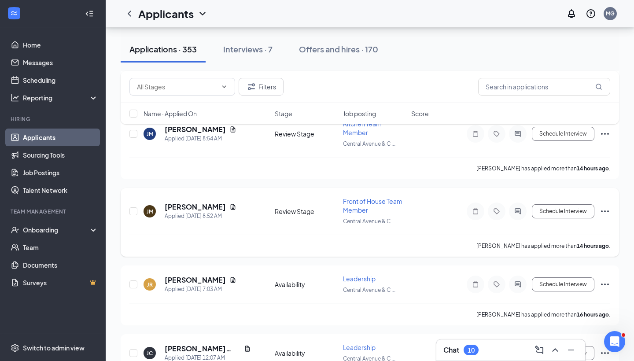
click at [606, 214] on icon "Ellipses" at bounding box center [605, 211] width 11 height 11
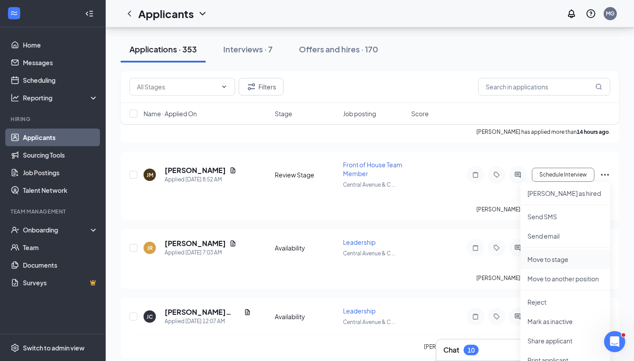
scroll to position [627, 0]
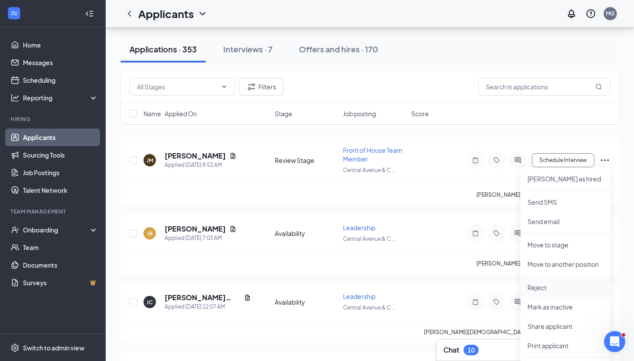
click at [550, 288] on p "Reject" at bounding box center [566, 287] width 76 height 9
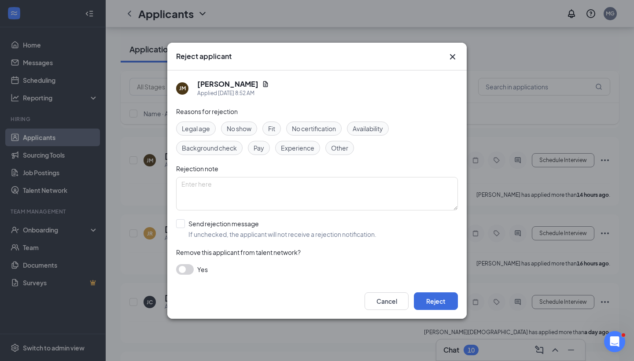
click at [185, 266] on button "button" at bounding box center [185, 269] width 18 height 11
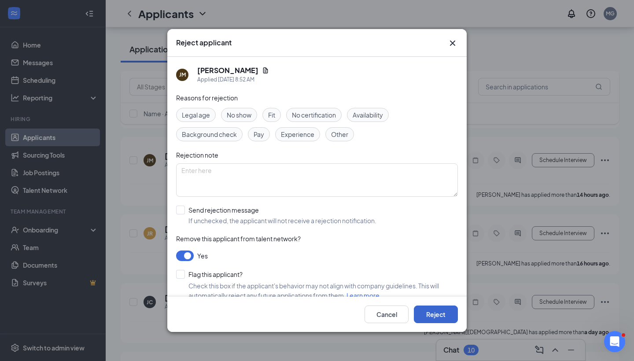
click at [443, 316] on button "Reject" at bounding box center [436, 315] width 44 height 18
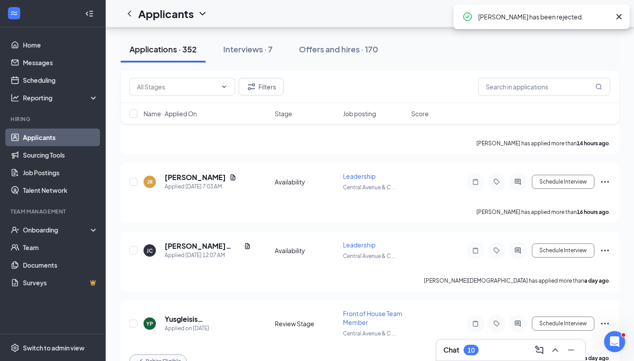
scroll to position [601, 0]
click at [231, 177] on icon "Document" at bounding box center [233, 178] width 5 height 6
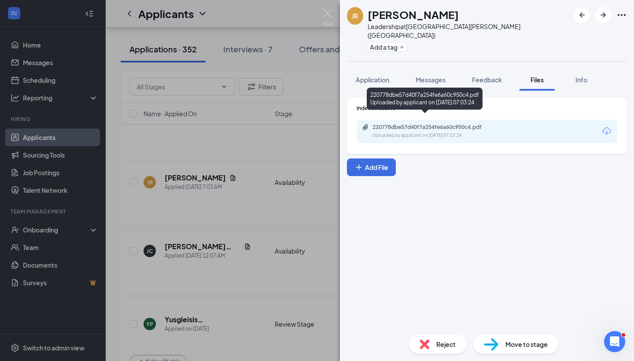
click at [391, 124] on div "220778dbe57d40f7a254fe6a60c950c4.pdf" at bounding box center [434, 127] width 123 height 7
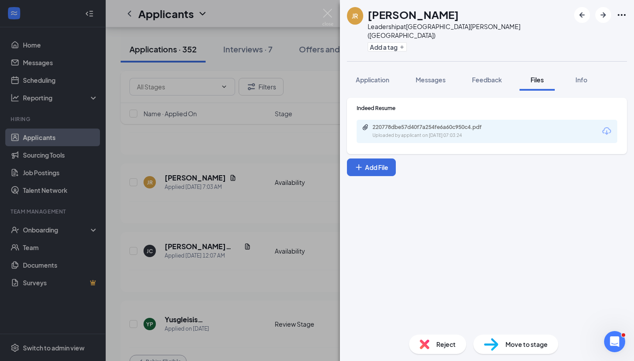
click at [290, 207] on div "JR [PERSON_NAME] Leadership at [GEOGRAPHIC_DATA][PERSON_NAME] ([GEOGRAPHIC_DATA…" at bounding box center [317, 180] width 634 height 361
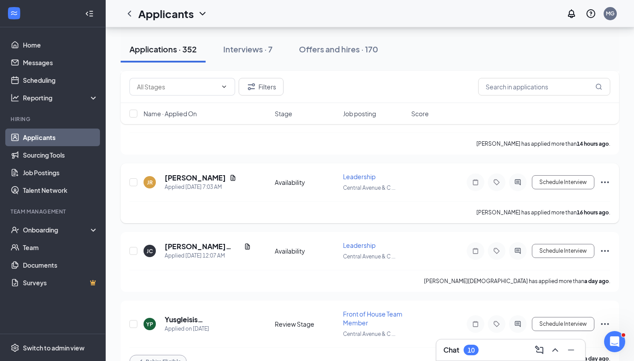
click at [604, 178] on icon "Ellipses" at bounding box center [605, 182] width 11 height 11
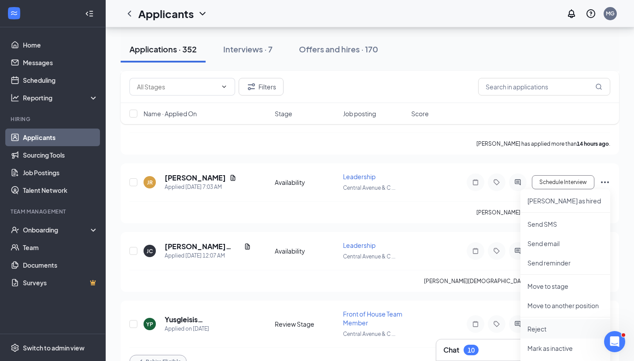
click at [546, 332] on p "Reject" at bounding box center [566, 329] width 76 height 9
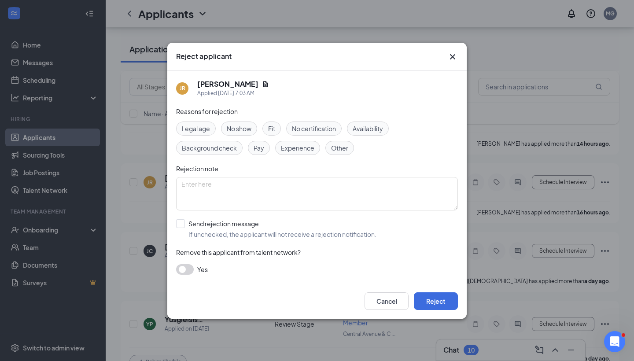
click at [189, 269] on button "button" at bounding box center [185, 269] width 18 height 11
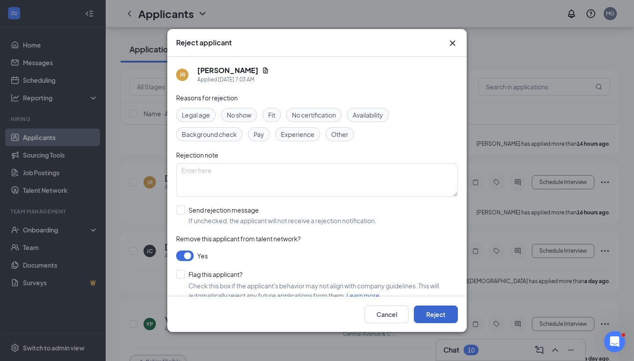
click at [428, 319] on button "Reject" at bounding box center [436, 315] width 44 height 18
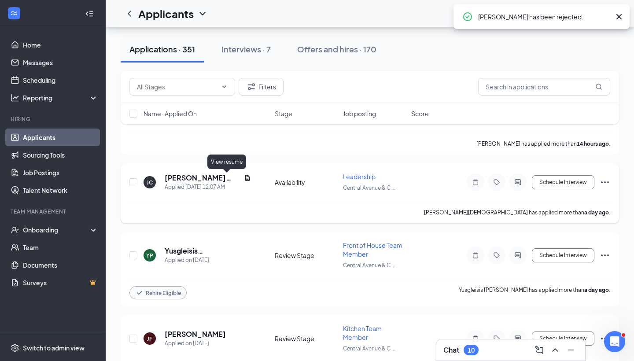
click at [244, 178] on icon "Document" at bounding box center [247, 177] width 7 height 7
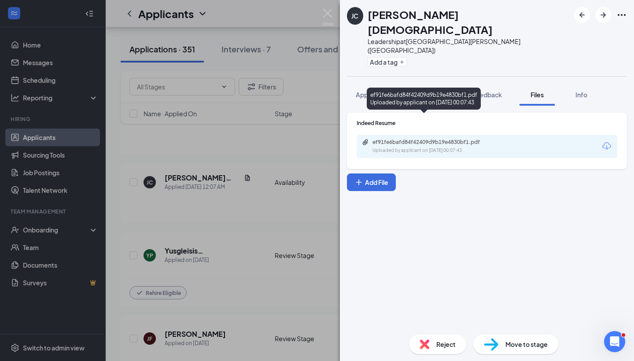
click at [418, 147] on div "Uploaded by applicant on [DATE] 00:07:43" at bounding box center [439, 150] width 132 height 7
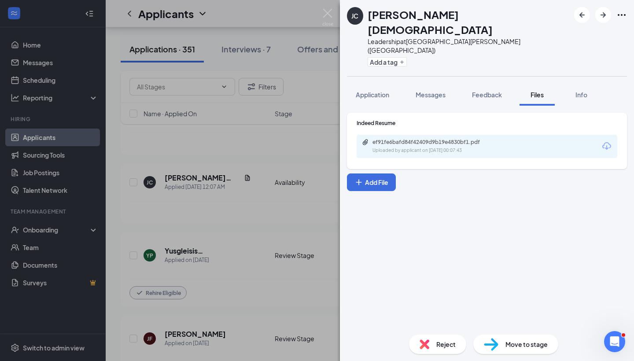
click at [305, 217] on div "[PERSON_NAME] [PERSON_NAME][DEMOGRAPHIC_DATA] Leadership at [GEOGRAPHIC_DATA][P…" at bounding box center [317, 180] width 634 height 361
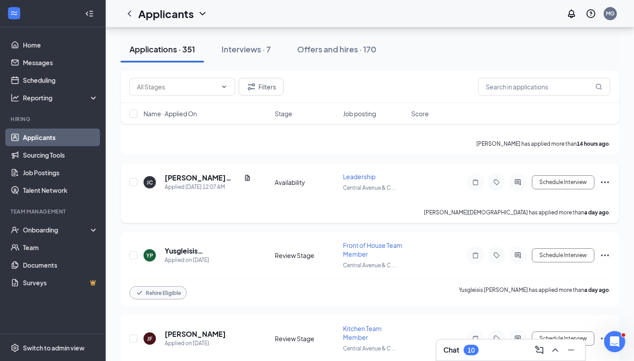
click at [604, 181] on icon "Ellipses" at bounding box center [605, 182] width 11 height 11
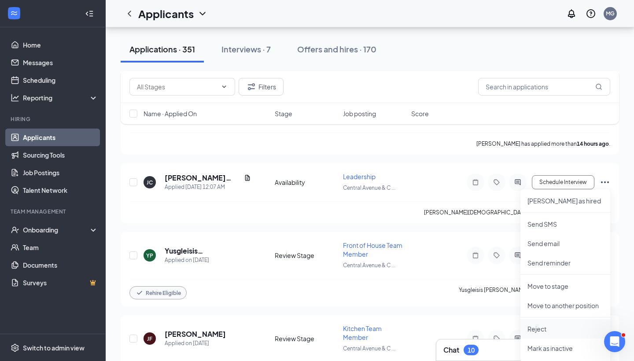
click at [540, 333] on li "Reject" at bounding box center [566, 328] width 90 height 19
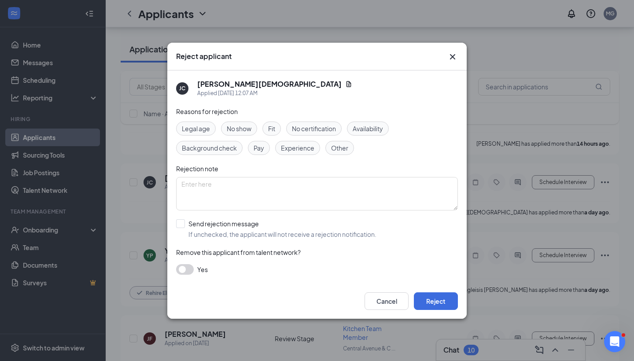
click at [187, 266] on button "button" at bounding box center [185, 269] width 18 height 11
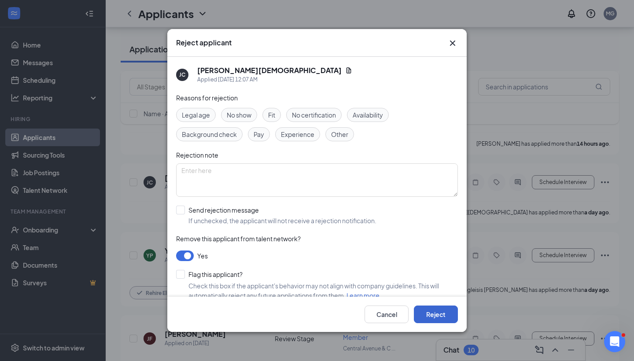
click at [429, 319] on button "Reject" at bounding box center [436, 315] width 44 height 18
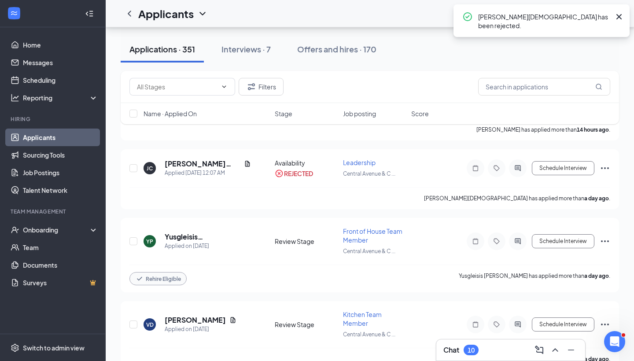
scroll to position [618, 0]
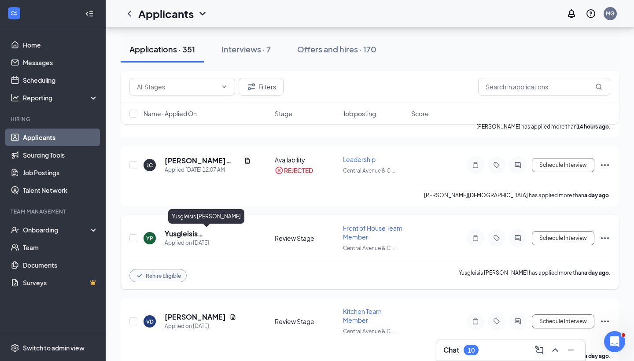
click at [214, 236] on h5 "Yusgleisis [PERSON_NAME]" at bounding box center [208, 234] width 86 height 10
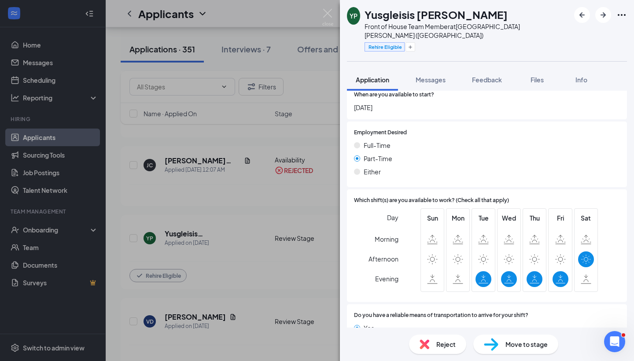
scroll to position [513, 0]
click at [332, 214] on div "YP Yusgleisis [PERSON_NAME] Front of House Team Member at [GEOGRAPHIC_DATA][PER…" at bounding box center [317, 180] width 634 height 361
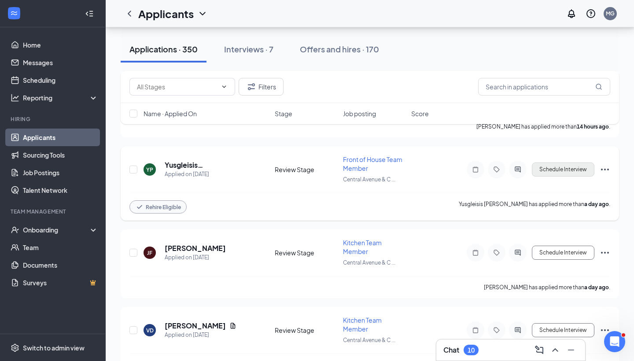
click at [582, 168] on button "Schedule Interview" at bounding box center [563, 170] width 63 height 14
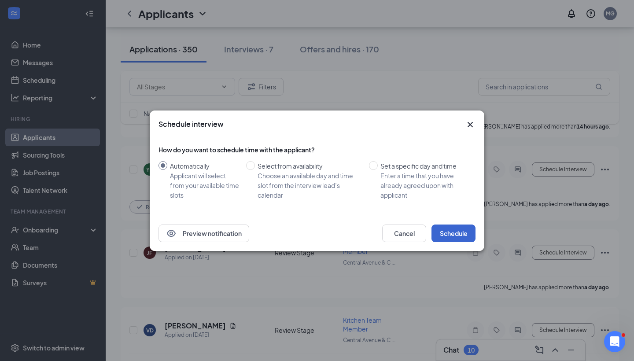
click at [456, 236] on button "Schedule" at bounding box center [454, 234] width 44 height 18
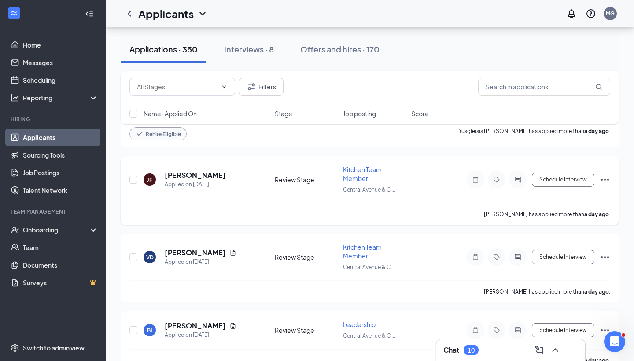
scroll to position [722, 0]
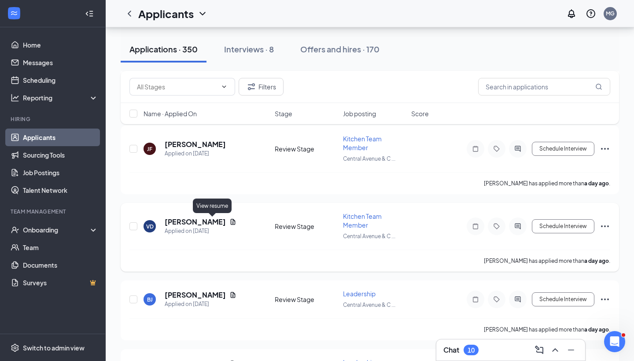
click at [231, 224] on icon "Document" at bounding box center [233, 222] width 5 height 6
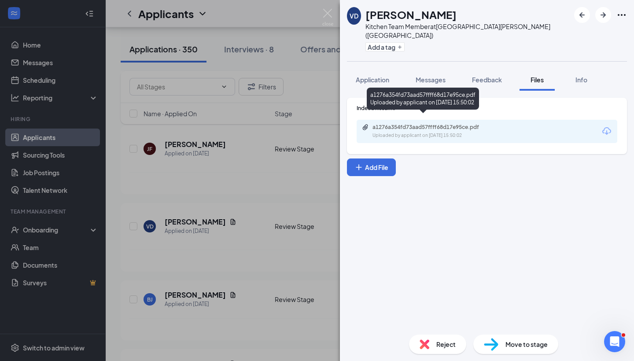
click at [475, 132] on div "Uploaded by applicant on [DATE] 15:50:02" at bounding box center [439, 135] width 132 height 7
click at [228, 180] on div "VD [PERSON_NAME] Kitchen Team Member at [GEOGRAPHIC_DATA][PERSON_NAME] ([GEOGRA…" at bounding box center [317, 180] width 634 height 361
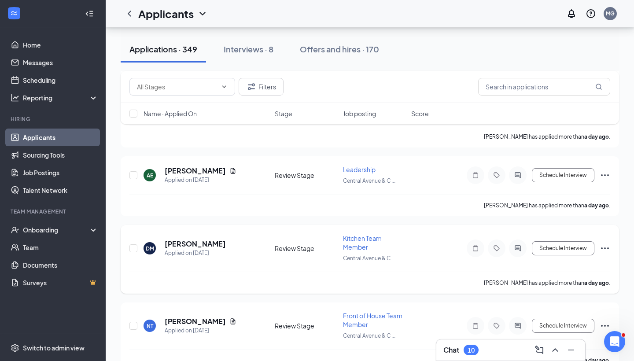
scroll to position [832, 0]
click at [222, 175] on div "Applied on [DATE]" at bounding box center [201, 179] width 72 height 9
click at [231, 170] on icon "Document" at bounding box center [233, 170] width 5 height 6
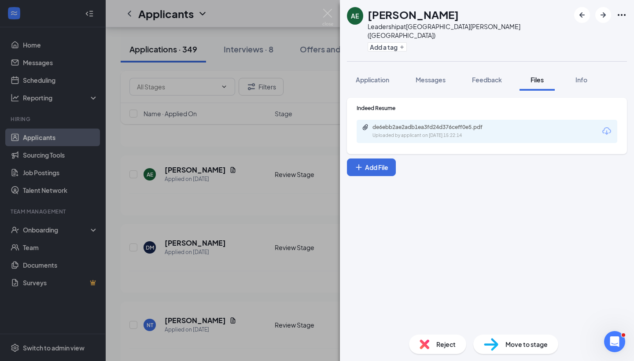
click at [409, 132] on div "Uploaded by applicant on [DATE] 15:22:14" at bounding box center [439, 135] width 132 height 7
click at [291, 242] on div "AE [PERSON_NAME] Leadership at [GEOGRAPHIC_DATA][PERSON_NAME] ([GEOGRAPHIC_DATA…" at bounding box center [317, 180] width 634 height 361
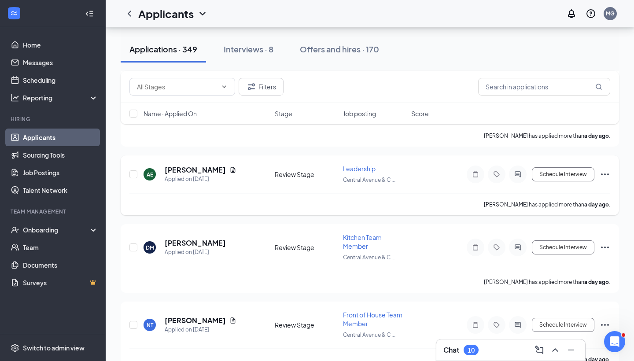
click at [608, 173] on icon "Ellipses" at bounding box center [605, 174] width 11 height 11
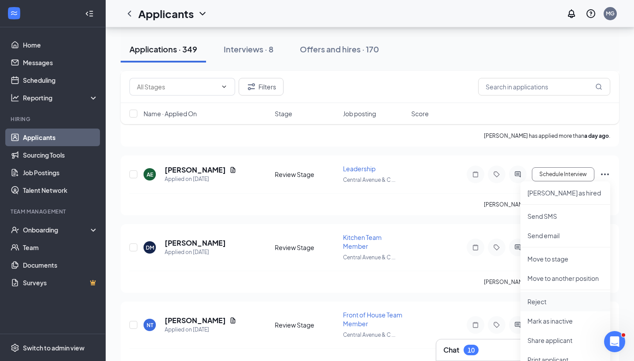
click at [535, 300] on p "Reject" at bounding box center [566, 301] width 76 height 9
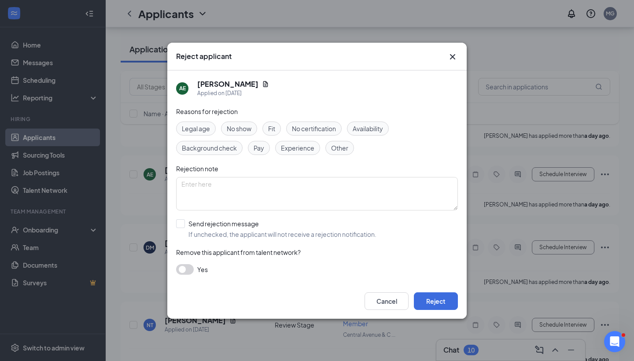
click at [187, 266] on button "button" at bounding box center [185, 269] width 18 height 11
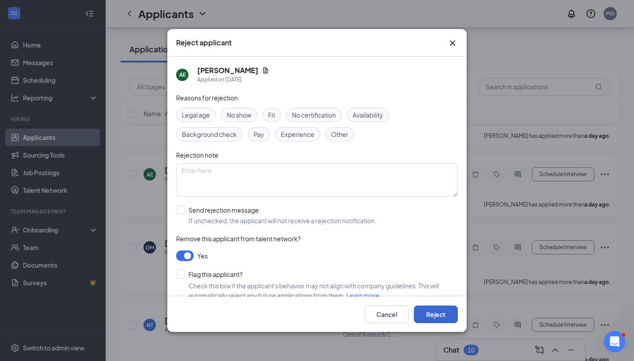
click at [438, 315] on button "Reject" at bounding box center [436, 315] width 44 height 18
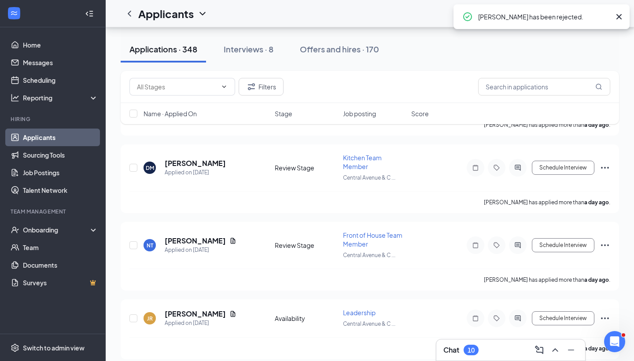
scroll to position [844, 0]
click at [218, 164] on h5 "[PERSON_NAME]" at bounding box center [195, 163] width 61 height 10
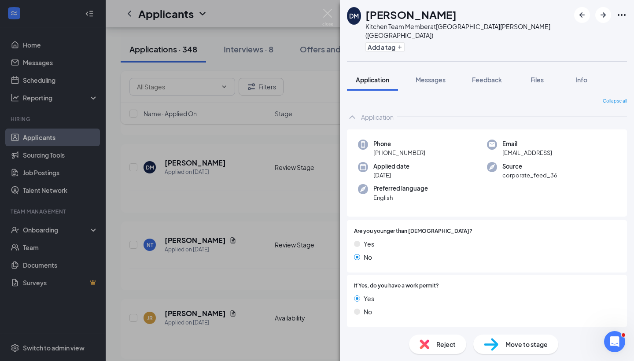
click at [334, 222] on div "DM [PERSON_NAME] Kitchen Team Member at [GEOGRAPHIC_DATA][PERSON_NAME] ([GEOGRA…" at bounding box center [317, 180] width 634 height 361
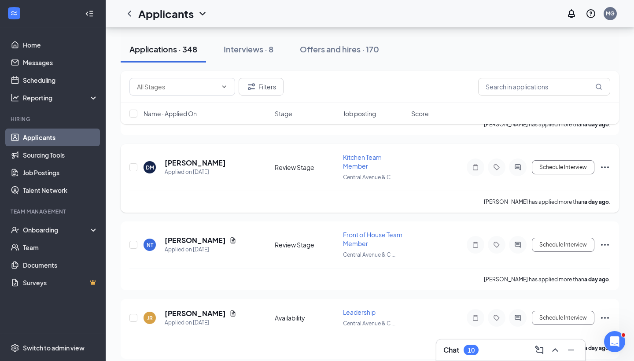
click at [606, 165] on icon "Ellipses" at bounding box center [605, 167] width 11 height 11
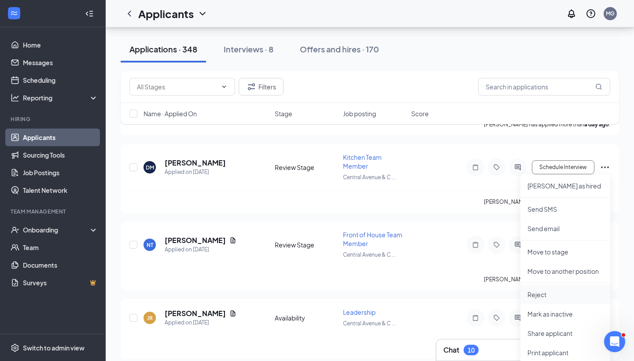
click at [540, 288] on li "Reject" at bounding box center [566, 294] width 90 height 19
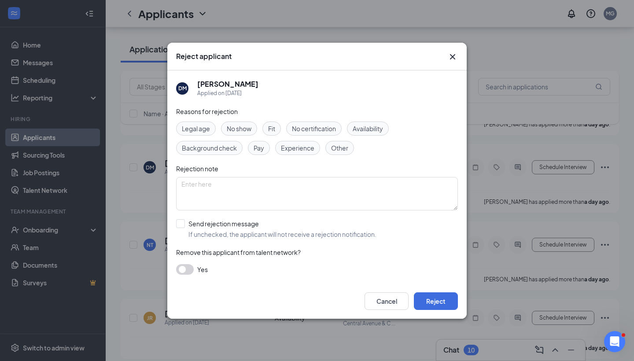
click at [192, 269] on button "button" at bounding box center [185, 269] width 18 height 11
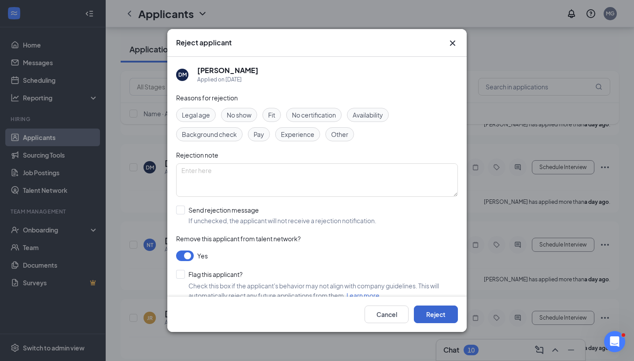
click at [444, 314] on button "Reject" at bounding box center [436, 315] width 44 height 18
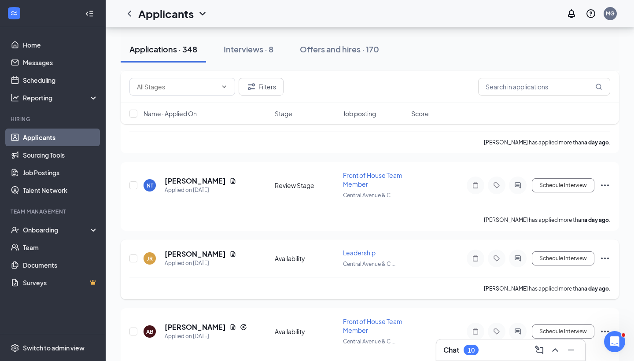
scroll to position [905, 0]
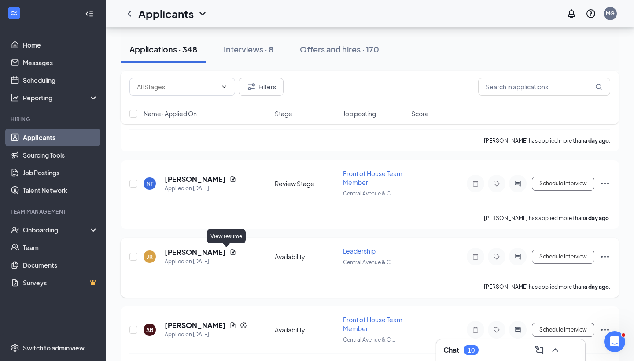
click at [229, 252] on icon "Document" at bounding box center [232, 252] width 7 height 7
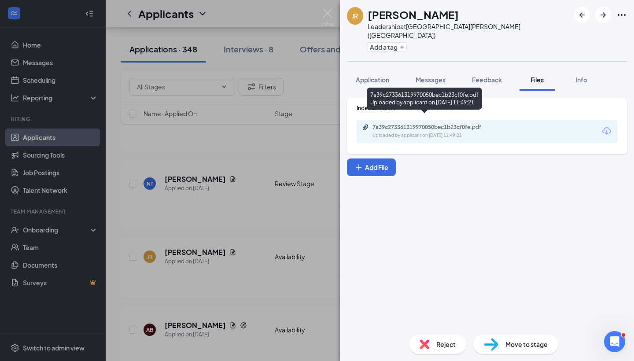
click at [462, 124] on div "7a39c273361319970050bec1b23cf0fe.pdf" at bounding box center [434, 127] width 123 height 7
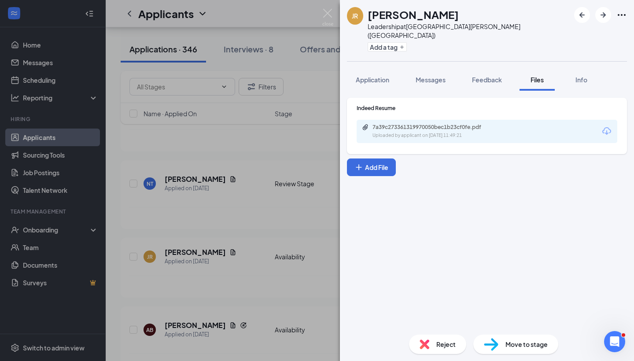
click at [303, 192] on div "JR [PERSON_NAME] Leadership at [GEOGRAPHIC_DATA][PERSON_NAME] ([GEOGRAPHIC_DATA…" at bounding box center [317, 180] width 634 height 361
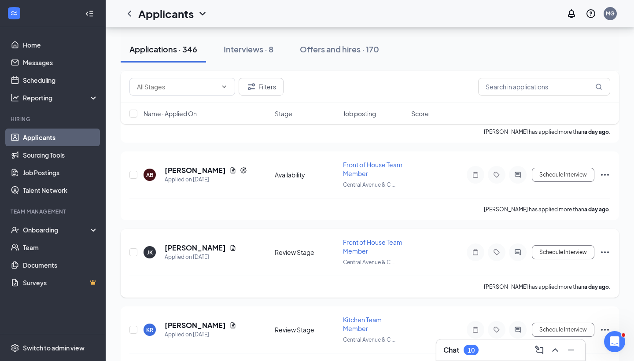
click at [606, 253] on icon "Ellipses" at bounding box center [605, 252] width 11 height 11
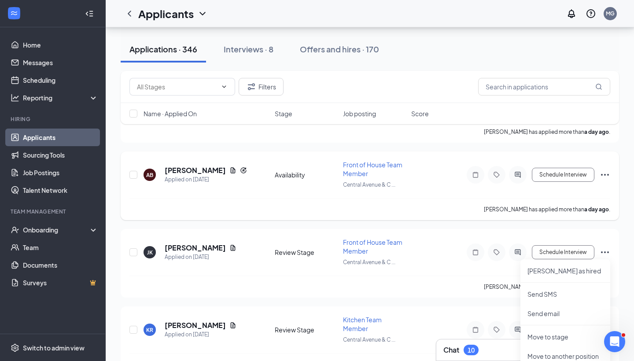
click at [437, 220] on div "[PERSON_NAME] has applied more than a day ago ." at bounding box center [369, 209] width 481 height 22
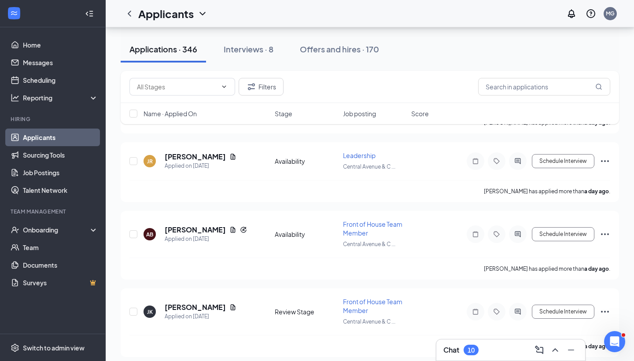
scroll to position [836, 0]
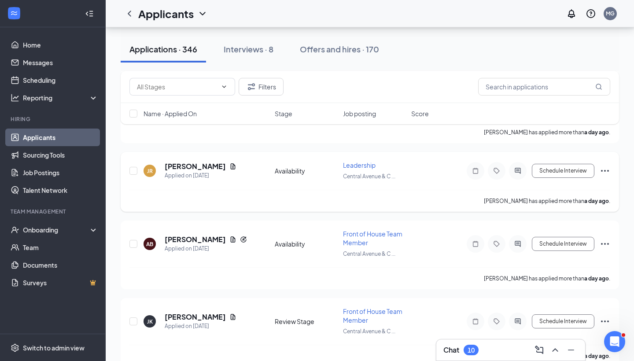
click at [608, 172] on icon "Ellipses" at bounding box center [605, 171] width 8 height 2
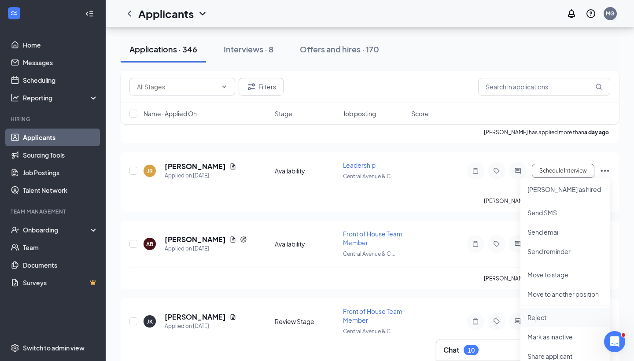
click at [537, 324] on li "Reject" at bounding box center [566, 317] width 90 height 19
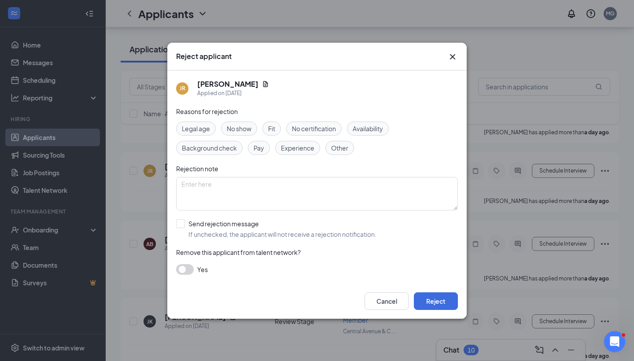
click at [186, 270] on button "button" at bounding box center [185, 269] width 18 height 11
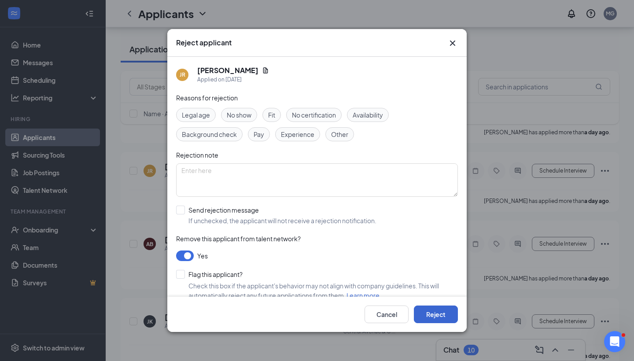
click at [431, 312] on button "Reject" at bounding box center [436, 315] width 44 height 18
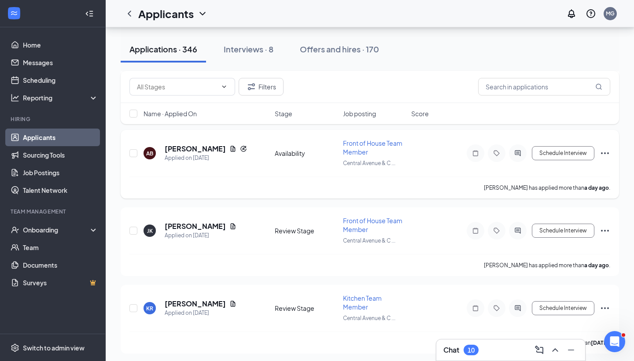
scroll to position [927, 0]
click at [231, 149] on icon "Document" at bounding box center [233, 149] width 5 height 6
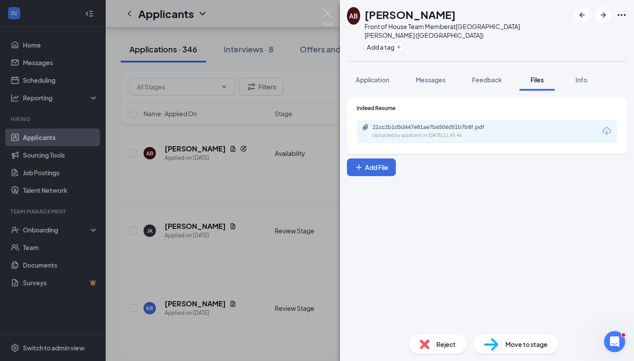
click at [432, 124] on div "21cc2b1d5d447e81ae7b6506d51b7b8f.pdf" at bounding box center [434, 127] width 123 height 7
click at [285, 193] on div "AB [PERSON_NAME] Front of House Team Member at [GEOGRAPHIC_DATA][PERSON_NAME] (…" at bounding box center [317, 180] width 634 height 361
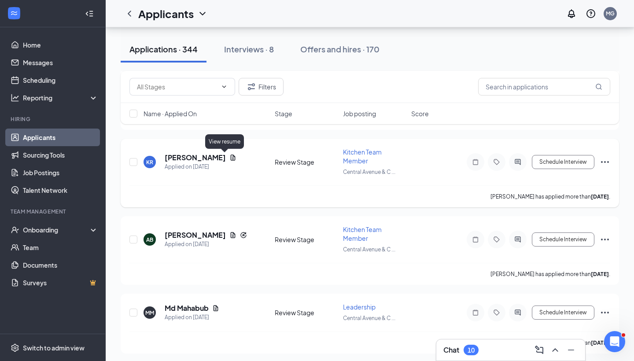
click at [231, 158] on icon "Document" at bounding box center [233, 158] width 5 height 6
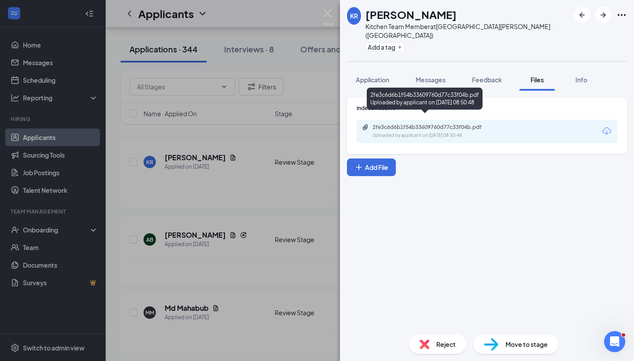
click at [429, 124] on div "2fe3c6d6b1f54b33609760d77c33f04b.pdf" at bounding box center [434, 127] width 123 height 7
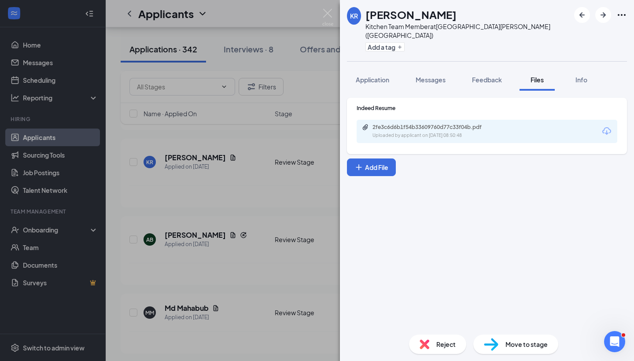
click at [281, 213] on div "KR [PERSON_NAME] Kitchen Team Member at [GEOGRAPHIC_DATA][PERSON_NAME] ([GEOGRA…" at bounding box center [317, 180] width 634 height 361
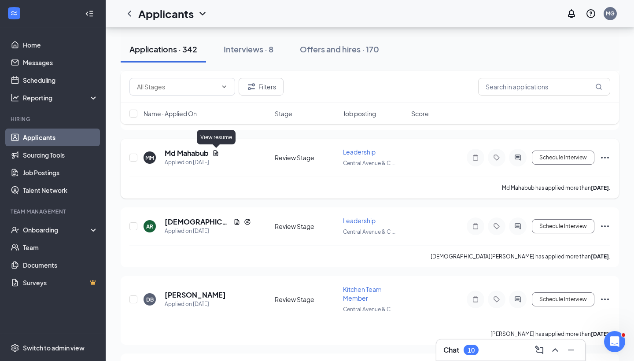
click at [219, 155] on icon "Document" at bounding box center [215, 153] width 7 height 7
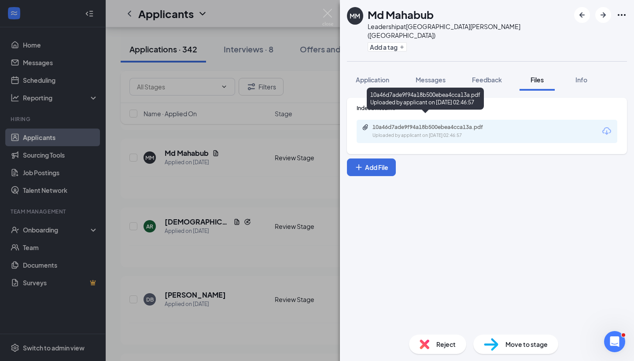
click at [444, 132] on div "Uploaded by applicant on [DATE] 02:46:57" at bounding box center [439, 135] width 132 height 7
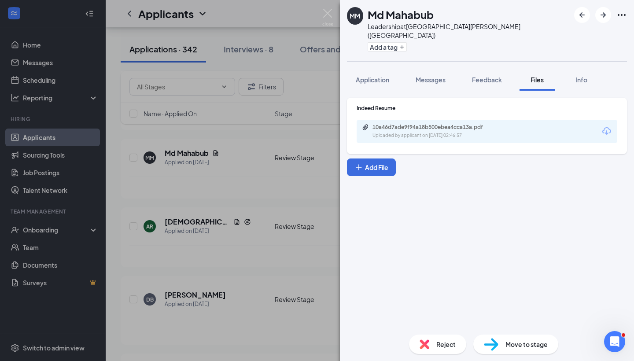
click at [272, 229] on div "MM Md Mahabub Leadership at [GEOGRAPHIC_DATA][PERSON_NAME] ([GEOGRAPHIC_DATA]) …" at bounding box center [317, 180] width 634 height 361
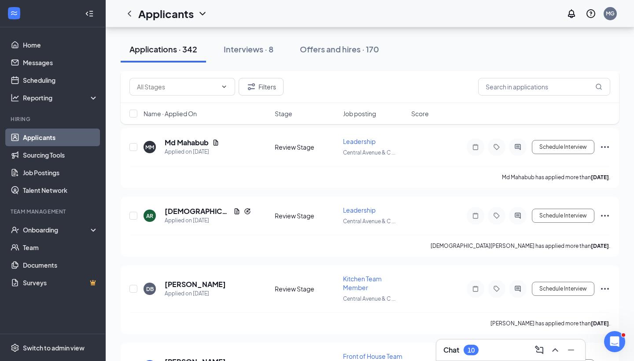
scroll to position [941, 0]
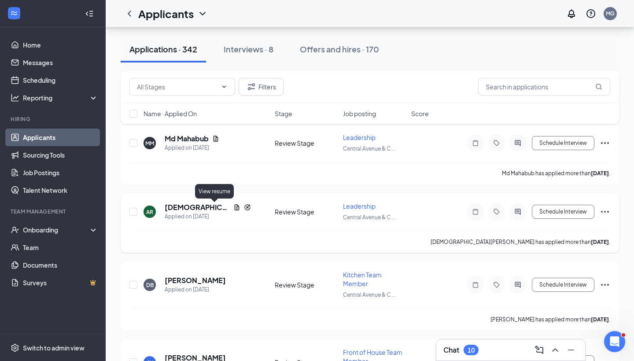
click at [233, 207] on icon "Document" at bounding box center [236, 207] width 7 height 7
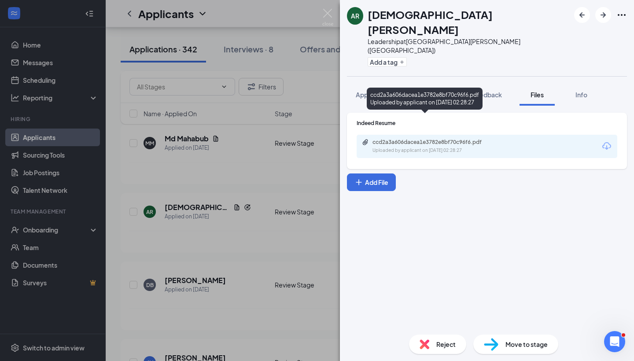
click at [398, 139] on div "ccd2a3a606dacea1e3782e8bf70c96f6.pdf" at bounding box center [434, 142] width 123 height 7
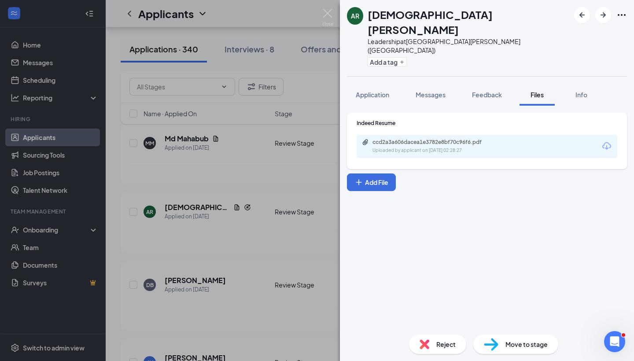
click at [224, 187] on div "AR [DEMOGRAPHIC_DATA][PERSON_NAME] Leadership at [GEOGRAPHIC_DATA][PERSON_NAME]…" at bounding box center [317, 180] width 634 height 361
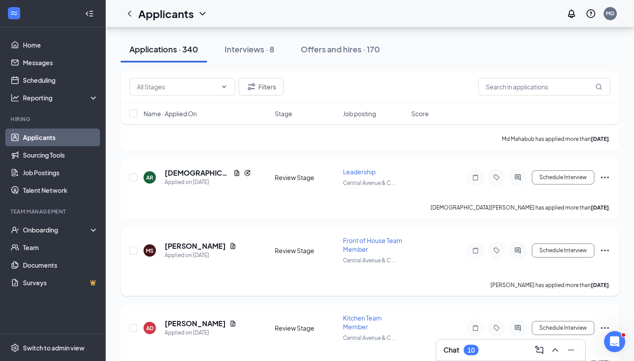
scroll to position [976, 0]
click at [229, 243] on icon "Document" at bounding box center [232, 245] width 7 height 7
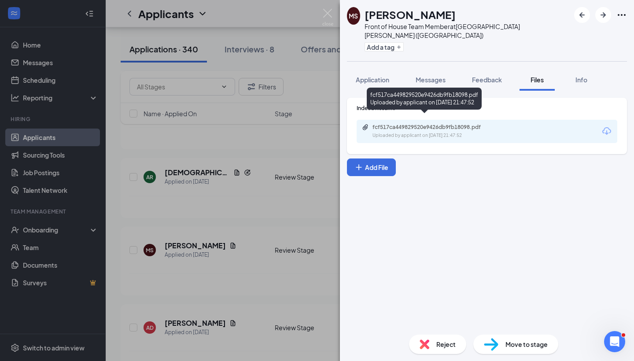
click at [413, 124] on div "fcf517ca449829520e9426db9fb18098.pdf" at bounding box center [434, 127] width 123 height 7
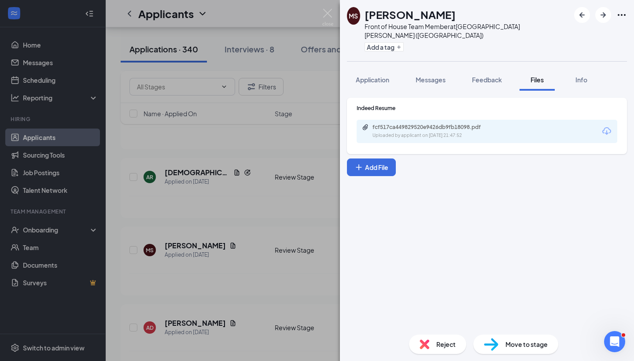
click at [266, 214] on div "[PERSON_NAME] Front of House Team Member at [GEOGRAPHIC_DATA][PERSON_NAME] ([GE…" at bounding box center [317, 180] width 634 height 361
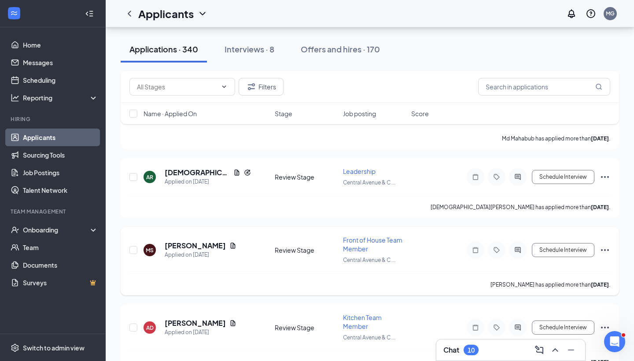
click at [606, 250] on icon "Ellipses" at bounding box center [605, 250] width 11 height 11
click at [427, 268] on div "[PERSON_NAME] Applied on [DATE] Review Stage Front of House Team Member [GEOGRA…" at bounding box center [369, 255] width 481 height 38
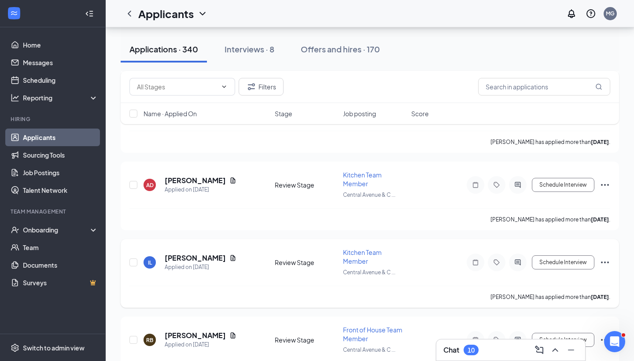
scroll to position [1121, 0]
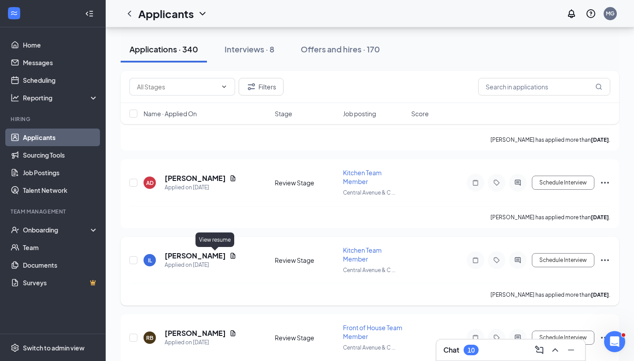
click at [231, 256] on icon "Document" at bounding box center [233, 256] width 5 height 6
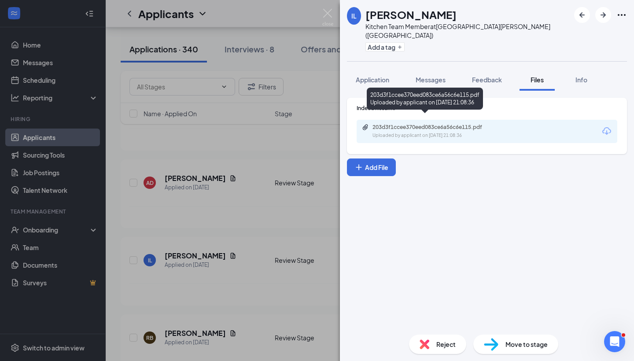
click at [403, 124] on div "203d3f1ccee370eed083ce6a56c6e115.pdf" at bounding box center [434, 127] width 123 height 7
click at [421, 124] on div "203d3f1ccee370eed083ce6a56c6e115.pdf" at bounding box center [434, 127] width 123 height 7
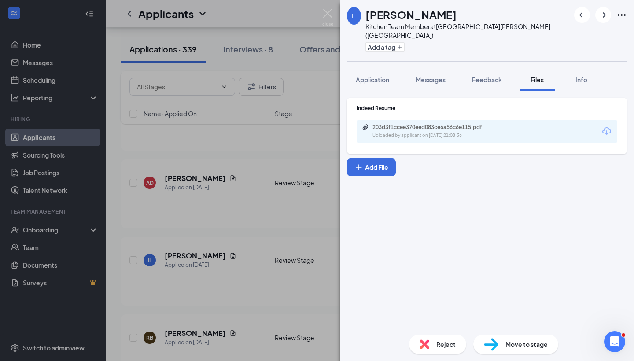
click at [277, 221] on div "IL [PERSON_NAME] Kitchen Team Member at [GEOGRAPHIC_DATA][PERSON_NAME] ([GEOGRA…" at bounding box center [317, 180] width 634 height 361
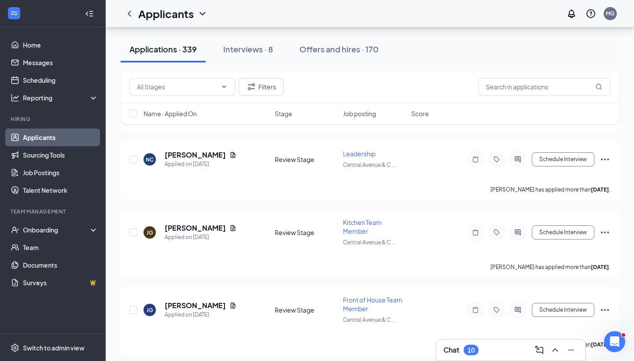
scroll to position [1294, 0]
click at [229, 156] on icon "Document" at bounding box center [232, 155] width 7 height 7
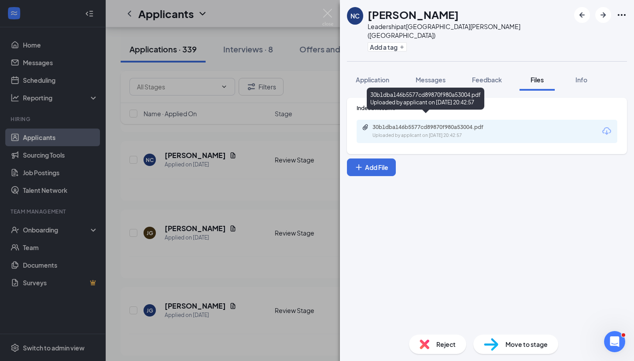
click at [432, 124] on div "30b1dba146b5577cd89870f980a53004.pdf" at bounding box center [434, 127] width 123 height 7
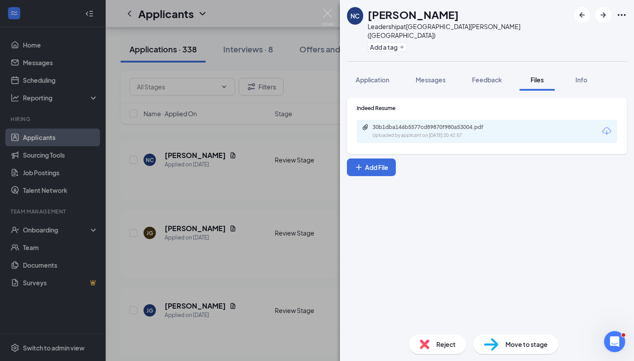
click at [336, 163] on div "NC [PERSON_NAME] Leadership at [GEOGRAPHIC_DATA][PERSON_NAME] ([GEOGRAPHIC_DATA…" at bounding box center [317, 180] width 634 height 361
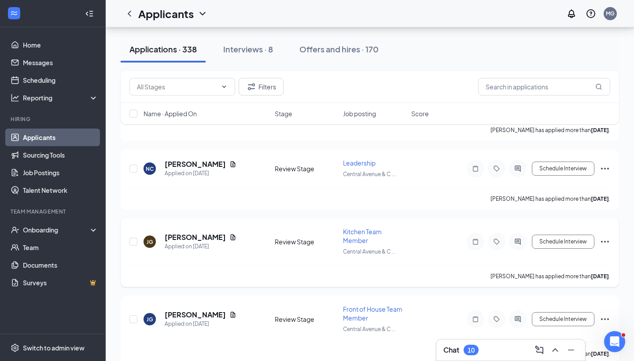
scroll to position [1208, 0]
click at [607, 170] on icon "Ellipses" at bounding box center [605, 168] width 11 height 11
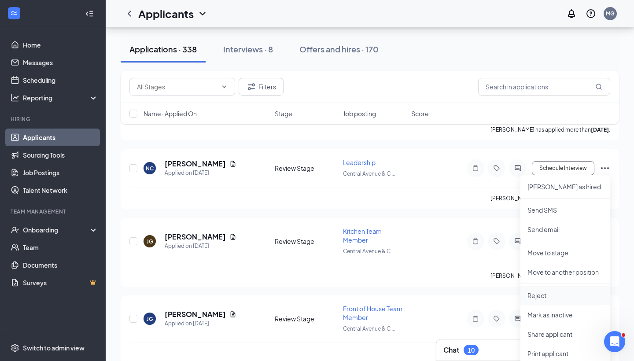
click at [544, 300] on li "Reject" at bounding box center [566, 295] width 90 height 19
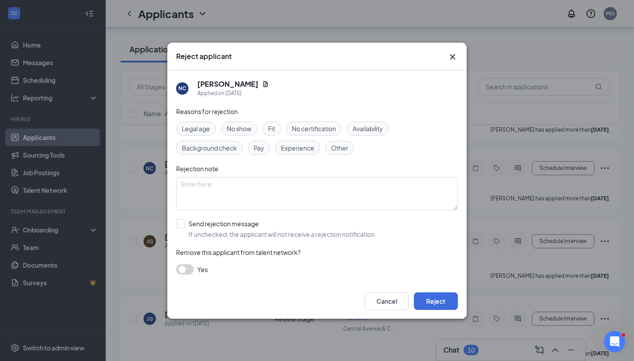
click at [181, 268] on button "button" at bounding box center [185, 269] width 18 height 11
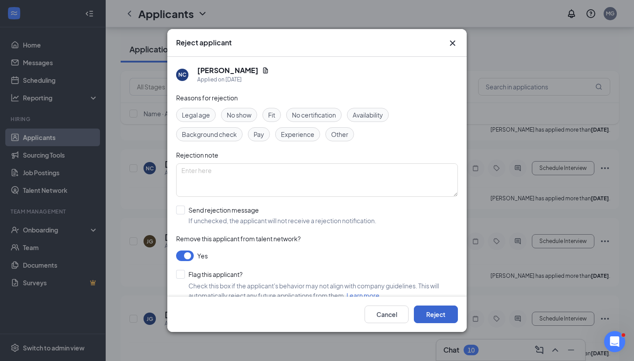
click at [441, 316] on button "Reject" at bounding box center [436, 315] width 44 height 18
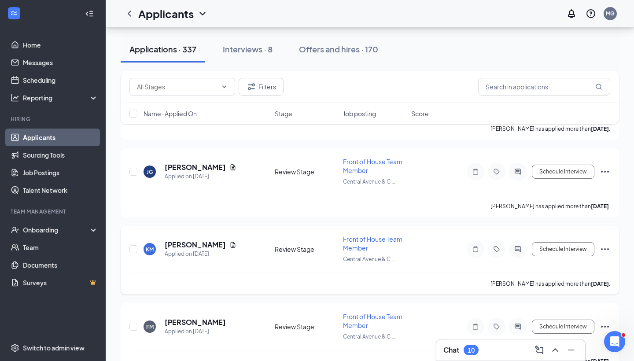
scroll to position [1380, 0]
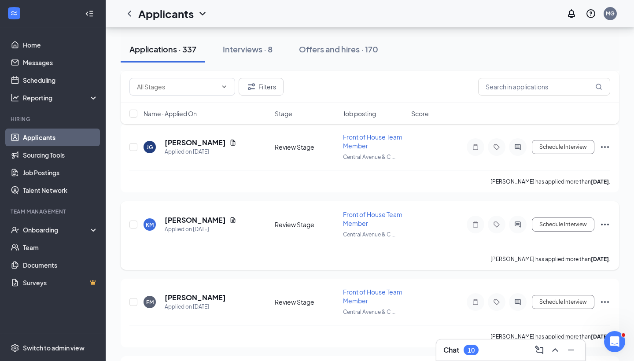
click at [218, 224] on div "[PERSON_NAME]" at bounding box center [201, 220] width 72 height 10
click at [231, 218] on icon "Document" at bounding box center [233, 220] width 5 height 6
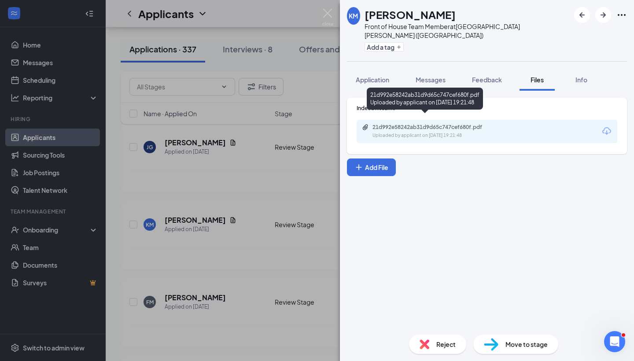
click at [422, 124] on div "21d992e58242ab31d9d65c747cef680f.pdf" at bounding box center [434, 127] width 123 height 7
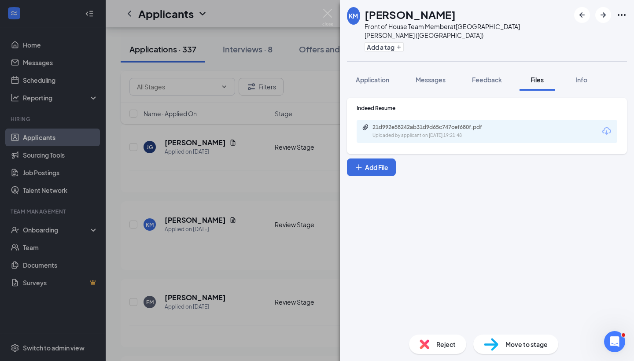
click at [256, 274] on div "KM [PERSON_NAME] Front of House Team Member at [GEOGRAPHIC_DATA][PERSON_NAME] (…" at bounding box center [317, 180] width 634 height 361
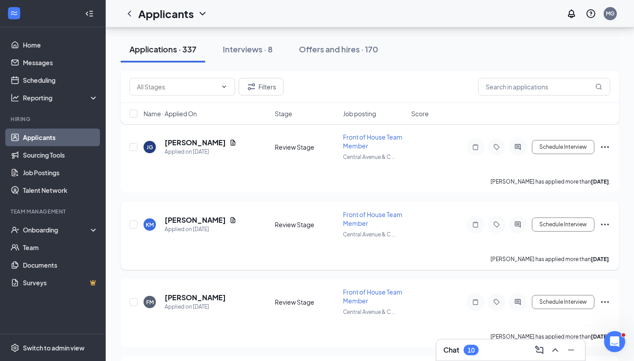
click at [604, 223] on div "KM [PERSON_NAME] Applied on [DATE] Review Stage Front of House Team Member [GEO…" at bounding box center [369, 229] width 481 height 38
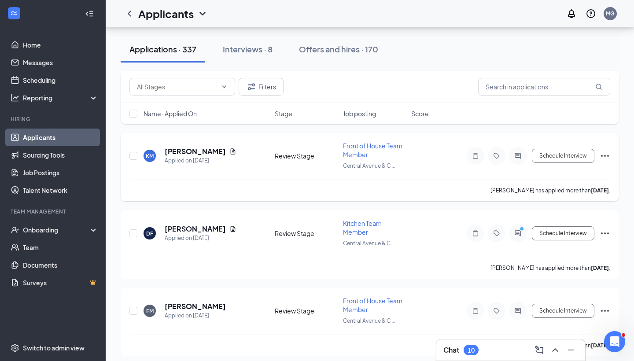
click at [604, 154] on icon "Ellipses" at bounding box center [605, 156] width 11 height 11
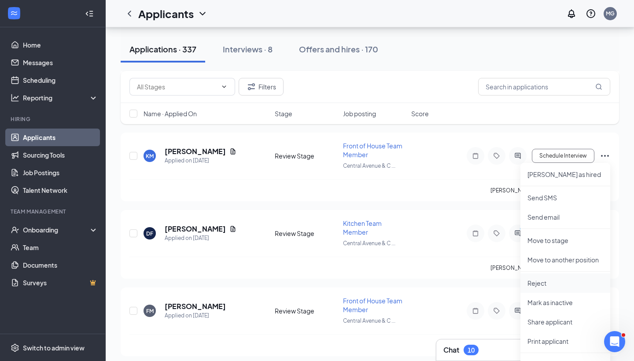
click at [540, 283] on p "Reject" at bounding box center [566, 283] width 76 height 9
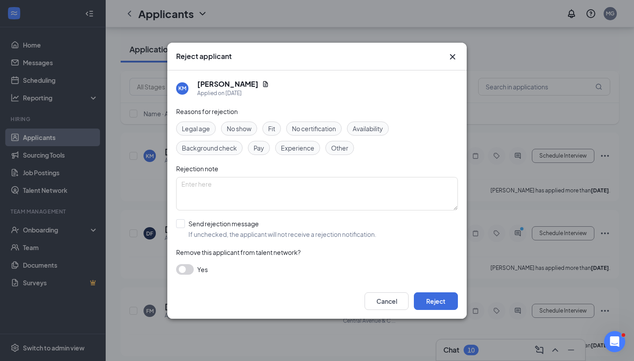
click at [186, 276] on div "Reasons for rejection Legal age No show Fit No certification Availability Backg…" at bounding box center [317, 195] width 282 height 177
click at [185, 267] on button "button" at bounding box center [185, 269] width 18 height 11
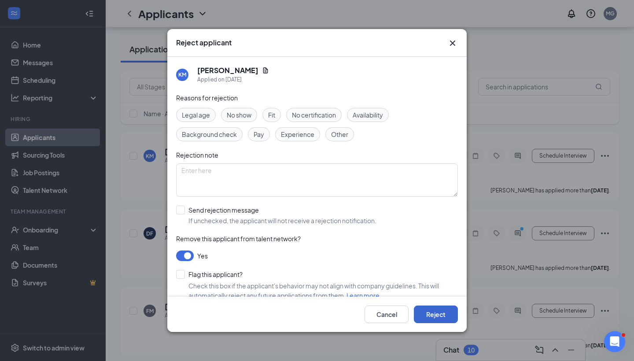
click at [443, 312] on button "Reject" at bounding box center [436, 315] width 44 height 18
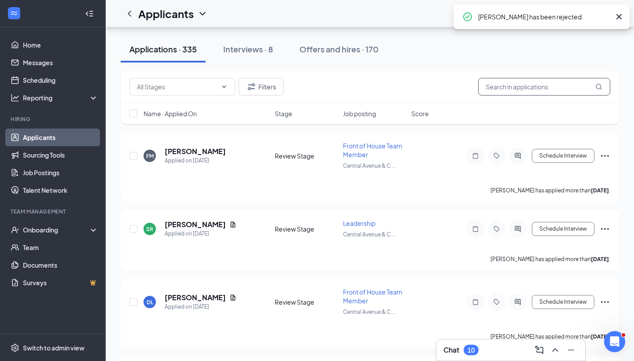
click at [559, 86] on input "text" at bounding box center [544, 87] width 132 height 18
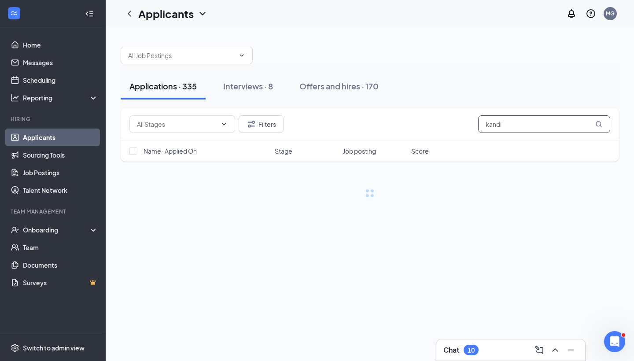
type input "Kandi"
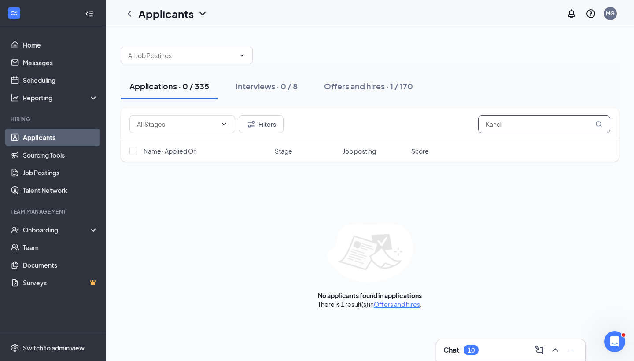
click at [516, 124] on input "Kandi" at bounding box center [544, 124] width 132 height 18
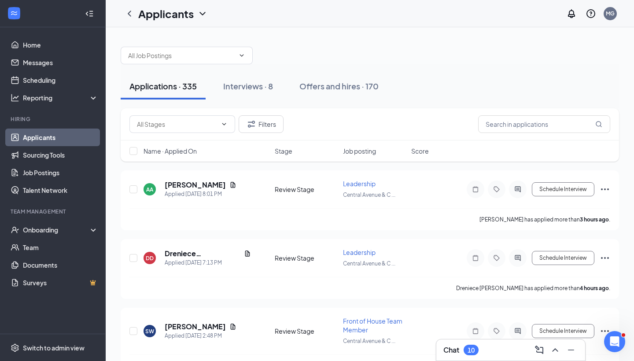
click at [498, 97] on div "Applications · 335 Interviews · 8 Offers and hires · 170" at bounding box center [370, 86] width 499 height 26
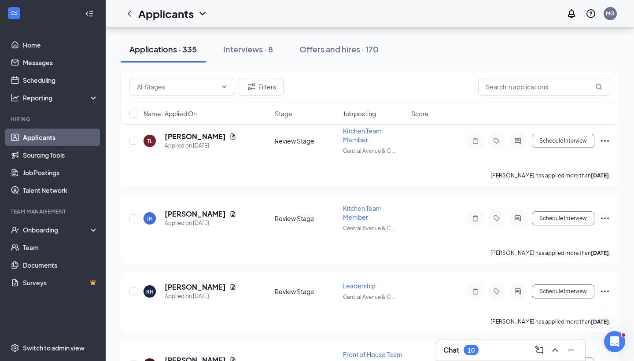
scroll to position [1621, 0]
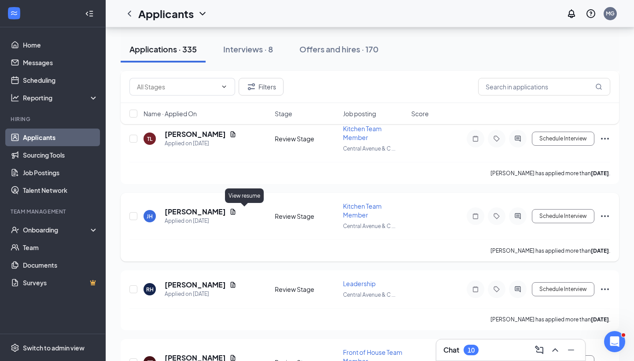
click at [236, 211] on icon "Document" at bounding box center [233, 212] width 5 height 6
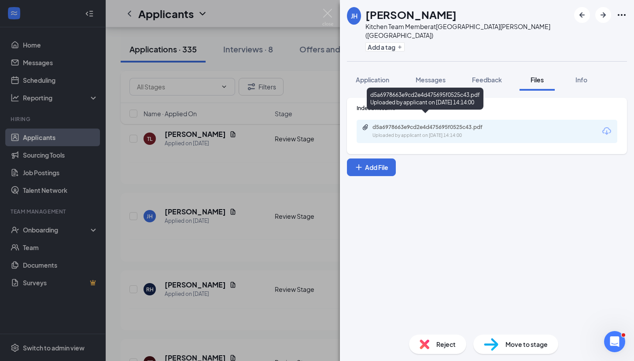
click at [392, 132] on div "Uploaded by applicant on [DATE] 14:14:00" at bounding box center [439, 135] width 132 height 7
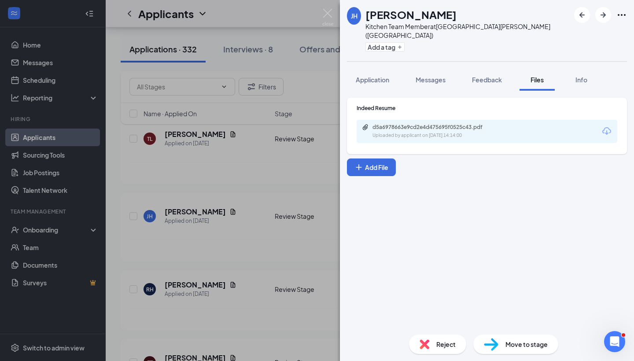
click at [260, 184] on div "[PERSON_NAME] Kitchen Team Member at [GEOGRAPHIC_DATA][PERSON_NAME] ([GEOGRAPHI…" at bounding box center [317, 180] width 634 height 361
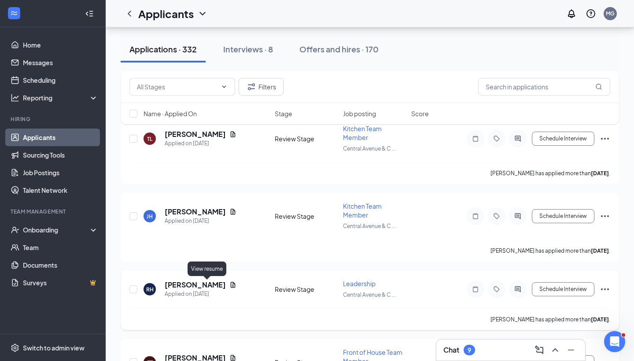
click at [229, 286] on icon "Document" at bounding box center [232, 284] width 7 height 7
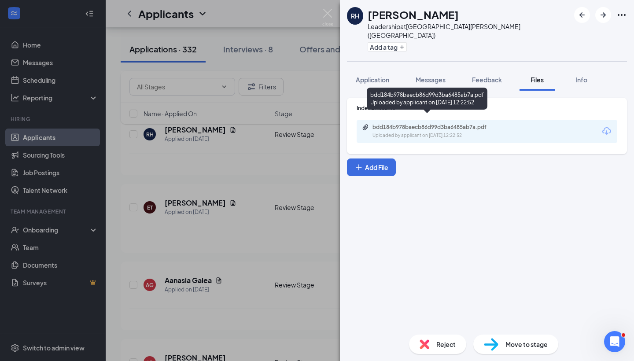
click at [419, 124] on div "bdd184b978baecb86d99d3ba6485ab7a.pdf Uploaded by applicant on [DATE] 12:22:52" at bounding box center [433, 131] width 143 height 15
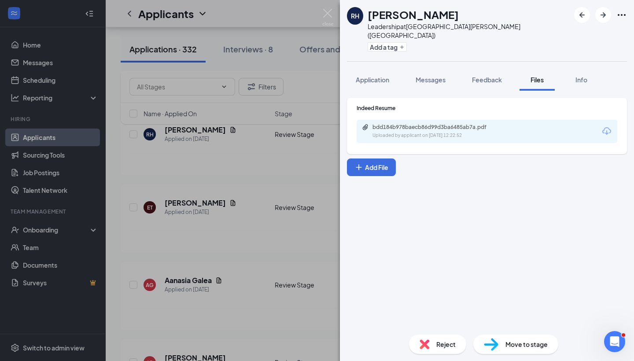
click at [249, 206] on div "RH [PERSON_NAME] Leadership at [GEOGRAPHIC_DATA][PERSON_NAME] ([GEOGRAPHIC_DATA…" at bounding box center [317, 180] width 634 height 361
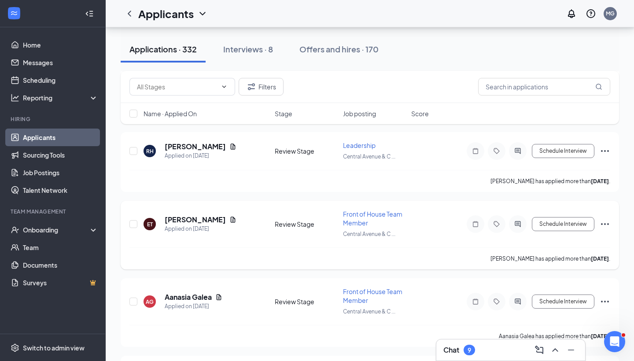
scroll to position [1602, 0]
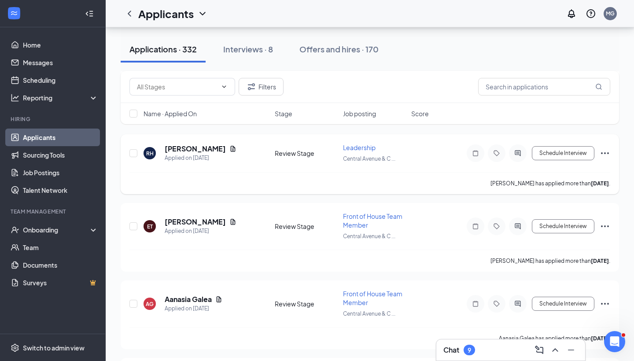
click at [606, 150] on icon "Ellipses" at bounding box center [605, 153] width 11 height 11
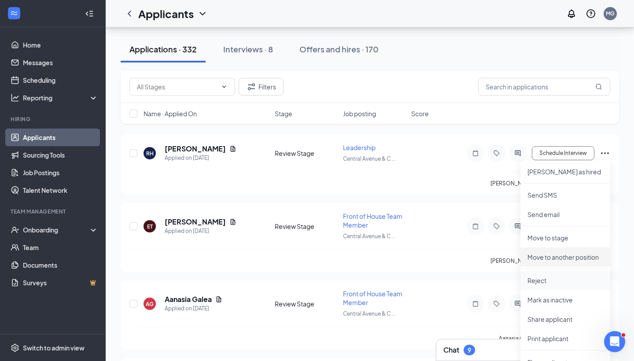
click at [542, 276] on li "Reject" at bounding box center [566, 280] width 90 height 19
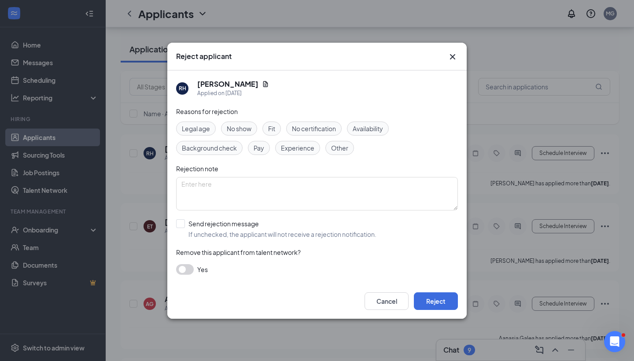
click at [187, 269] on button "button" at bounding box center [185, 269] width 18 height 11
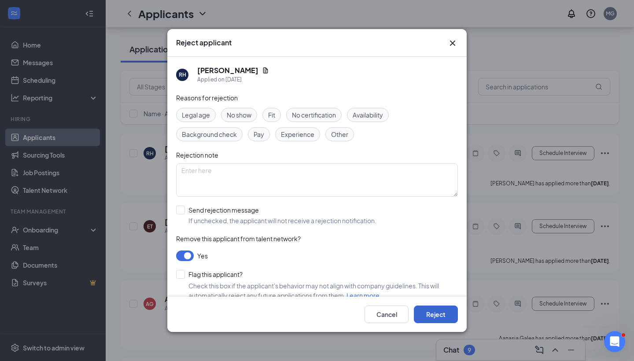
click at [431, 314] on button "Reject" at bounding box center [436, 315] width 44 height 18
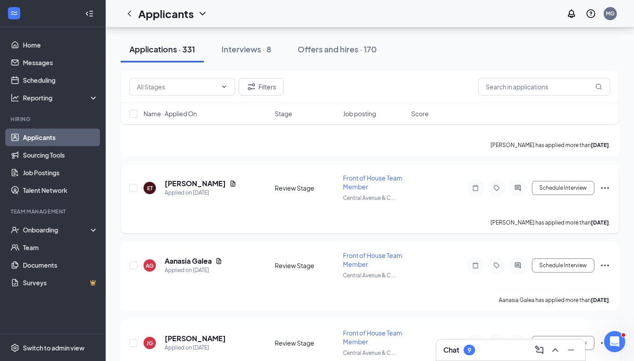
scroll to position [1574, 0]
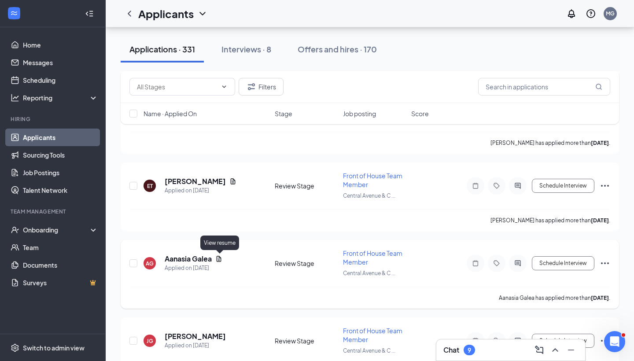
click at [219, 258] on icon "Document" at bounding box center [219, 259] width 5 height 6
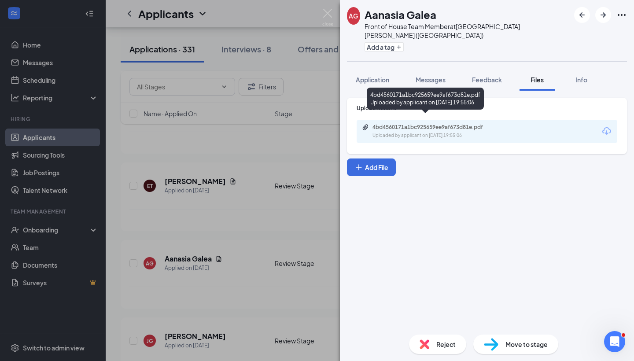
click at [410, 124] on div "4bd4560171a1bc925659ee9af673d81e.pdf" at bounding box center [434, 127] width 123 height 7
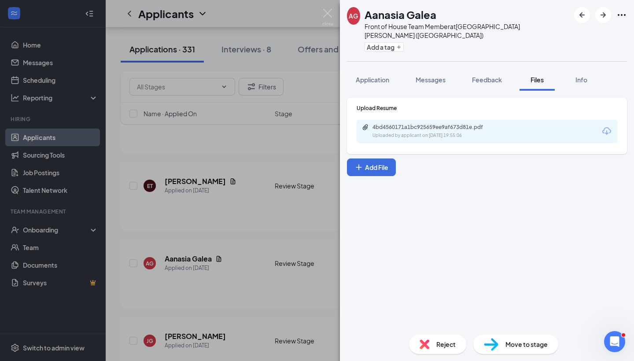
click at [251, 221] on div "AG Aanasia Galea Front of House Team Member at [GEOGRAPHIC_DATA][PERSON_NAME] (…" at bounding box center [317, 180] width 634 height 361
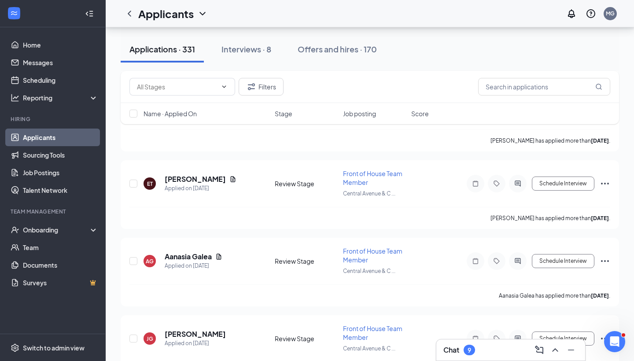
scroll to position [1691, 0]
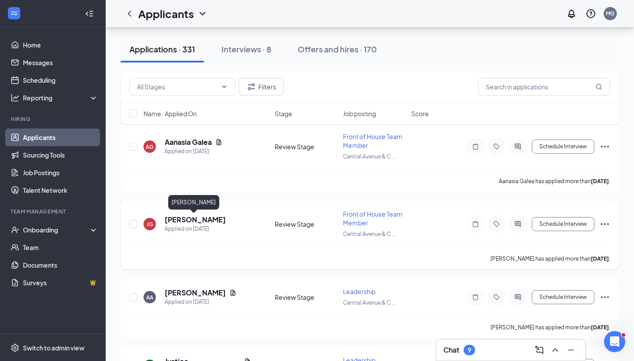
click at [213, 220] on h5 "[PERSON_NAME]" at bounding box center [195, 220] width 61 height 10
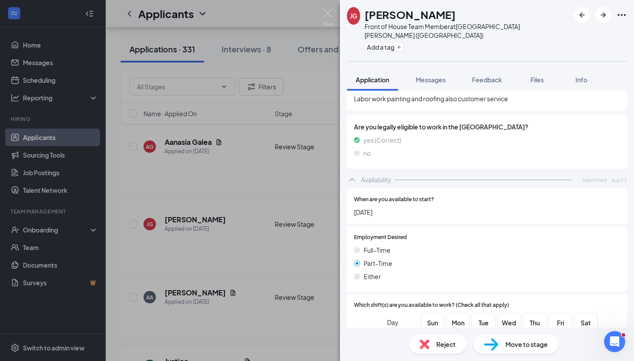
scroll to position [357, 0]
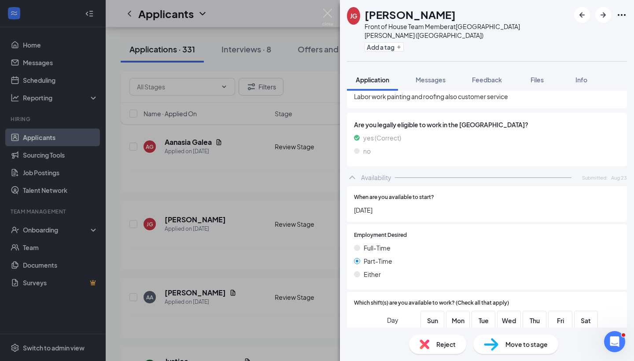
click at [302, 237] on div "[PERSON_NAME] [PERSON_NAME] Front of House Team Member at [GEOGRAPHIC_DATA][PER…" at bounding box center [317, 180] width 634 height 361
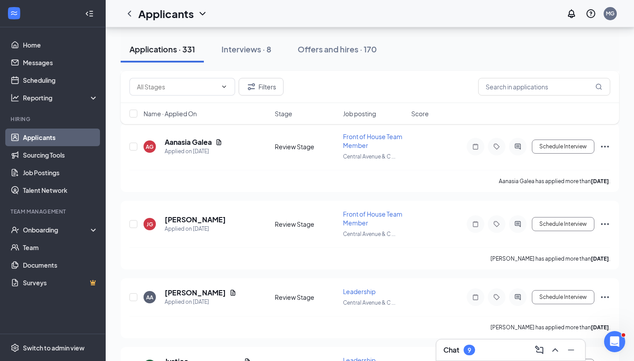
scroll to position [1749, 0]
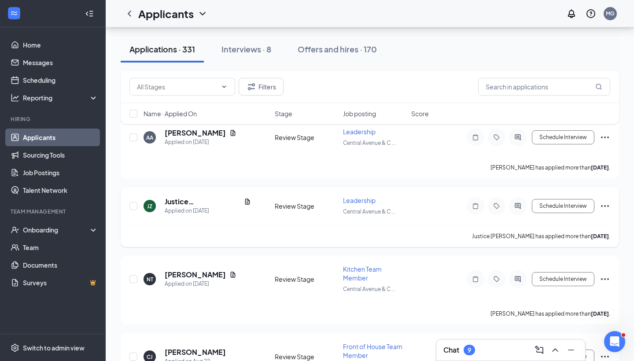
scroll to position [1852, 0]
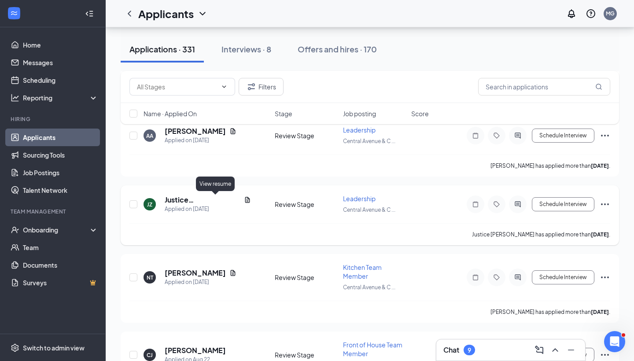
click at [244, 199] on icon "Document" at bounding box center [247, 199] width 7 height 7
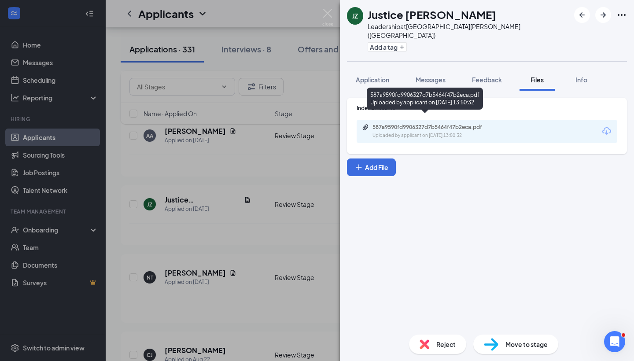
click at [419, 124] on div "587a9590fd9906327d7b5464f47b2eca.pdf Uploaded by applicant on Aug 23, 2025 at 1…" at bounding box center [433, 131] width 143 height 15
click at [243, 231] on div "JZ Justice Zicari Leadership at Central Avenue & Colvin Avenue (NY) Add a tag A…" at bounding box center [317, 180] width 634 height 361
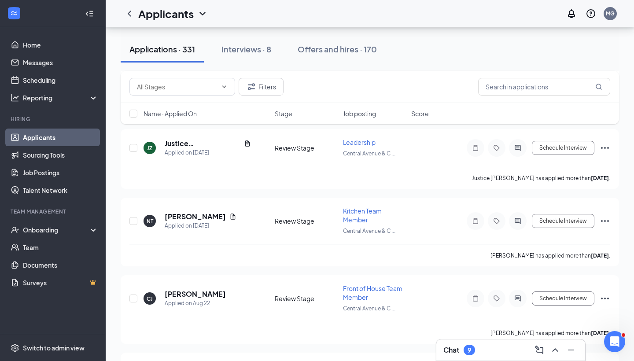
scroll to position [1910, 0]
click at [237, 216] on icon "Document" at bounding box center [232, 215] width 7 height 7
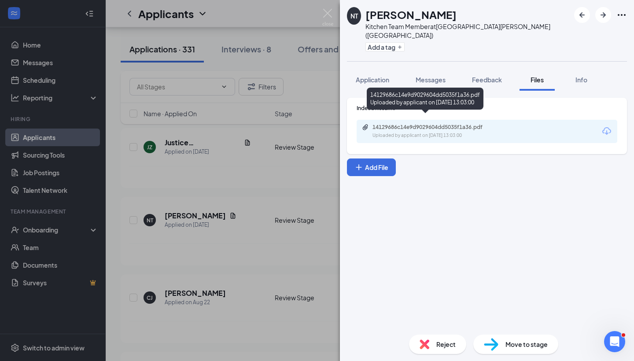
click at [422, 124] on div "14129686c14e9d9029604dd5035f1a36.pdf" at bounding box center [434, 127] width 123 height 7
click at [225, 230] on div "NT Na’Veiah Thompson Kitchen Team Member at Central Avenue & Colvin Avenue (NY)…" at bounding box center [317, 180] width 634 height 361
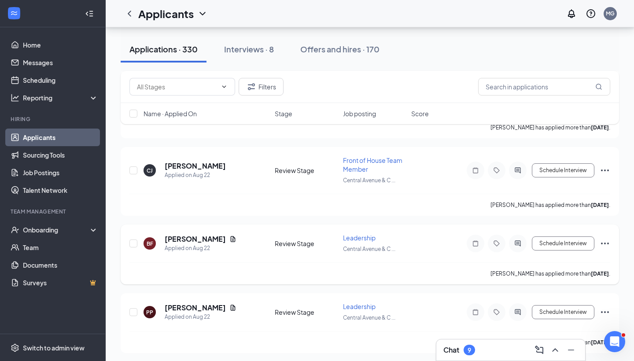
scroll to position [1959, 0]
click at [609, 170] on icon "Ellipses" at bounding box center [605, 171] width 11 height 11
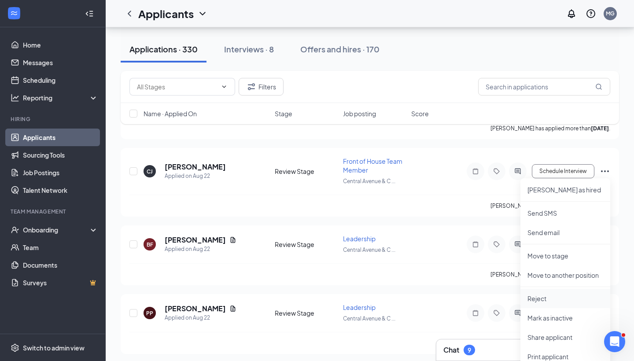
click at [544, 297] on p "Reject" at bounding box center [566, 298] width 76 height 9
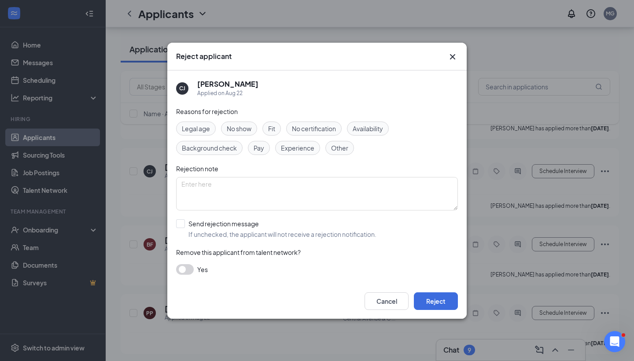
click at [188, 261] on div "Reasons for rejection Legal age No show Fit No certification Availability Backg…" at bounding box center [317, 195] width 282 height 177
click at [187, 262] on div "Reasons for rejection Legal age No show Fit No certification Availability Backg…" at bounding box center [317, 195] width 282 height 177
click at [184, 271] on button "button" at bounding box center [185, 269] width 18 height 11
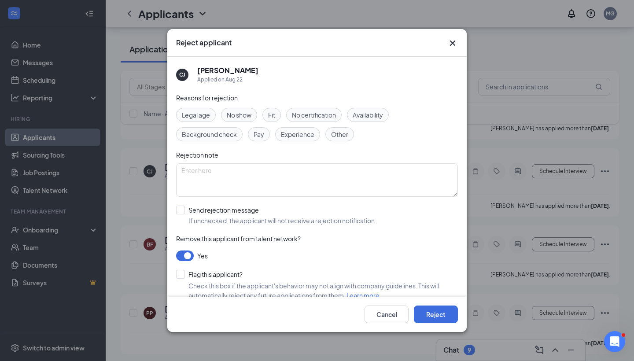
click at [179, 257] on button "button" at bounding box center [185, 256] width 18 height 11
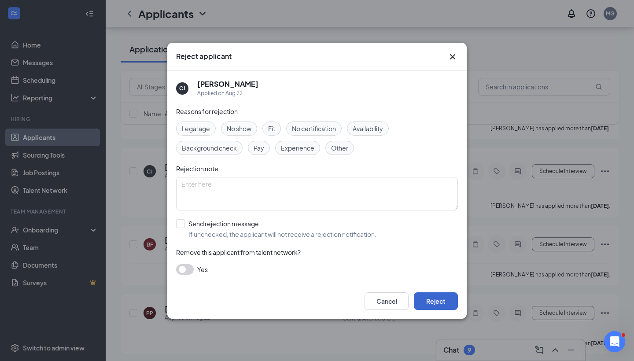
click at [447, 297] on button "Reject" at bounding box center [436, 301] width 44 height 18
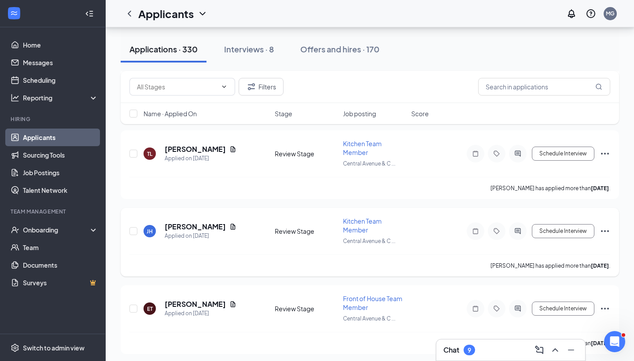
scroll to position [1322, 0]
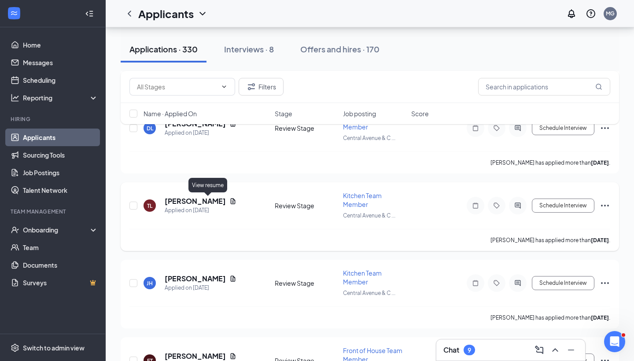
click at [231, 200] on icon "Document" at bounding box center [233, 201] width 5 height 6
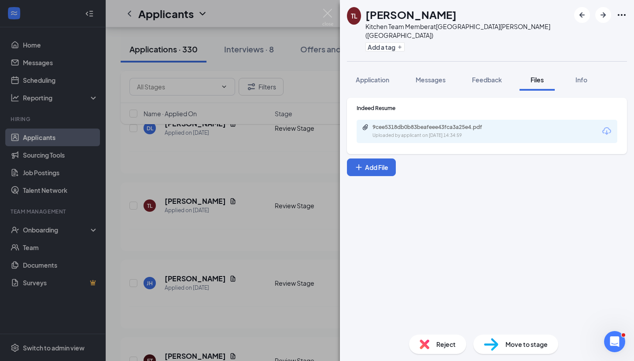
click at [436, 124] on div "9cee5318db0b83beafeee43fca3a25e4.pdf Uploaded by applicant on Aug 24, 2025 at 1…" at bounding box center [433, 131] width 143 height 15
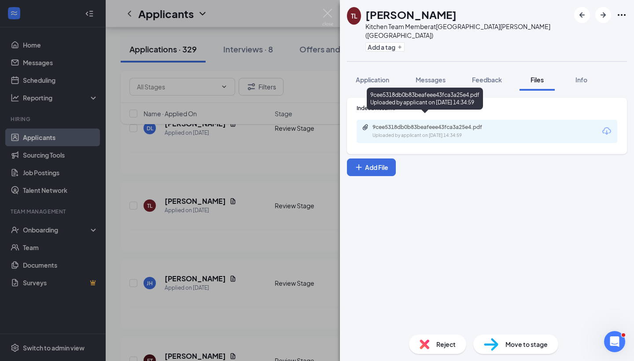
click at [281, 233] on div "TL Tori Lomax Kitchen Team Member at Central Avenue & Colvin Avenue (NY) Add a …" at bounding box center [317, 180] width 634 height 361
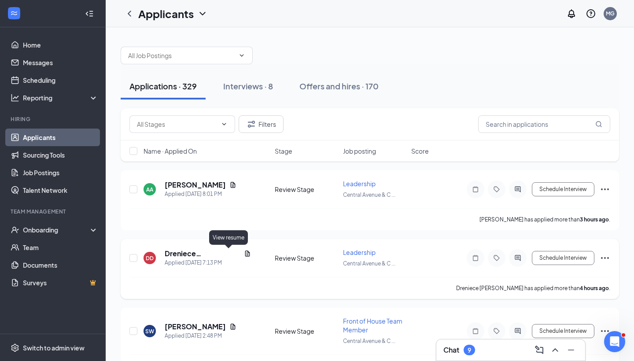
click at [245, 255] on icon "Document" at bounding box center [247, 254] width 5 height 6
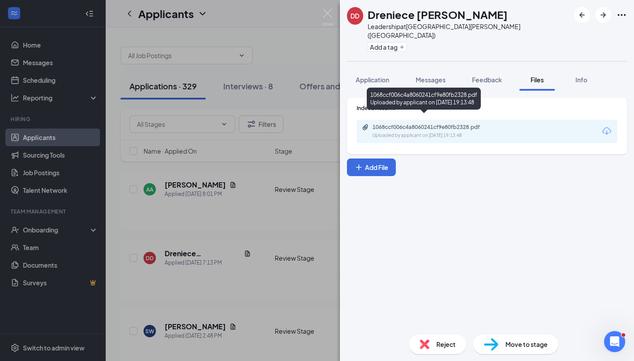
click at [425, 124] on div "1068ccf006c4a8060241cf9e80fb2328.pdf" at bounding box center [434, 127] width 123 height 7
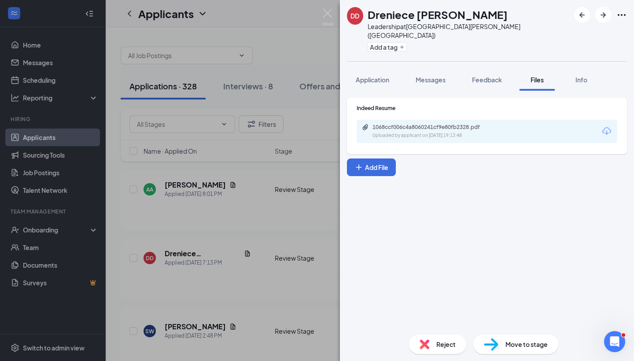
click at [270, 239] on div "DD Dreniece Decker Leadership at Central Avenue & Colvin Avenue (NY) Add a tag …" at bounding box center [317, 180] width 634 height 361
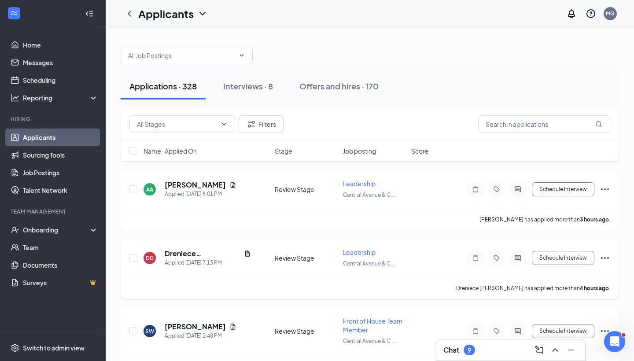
click at [608, 256] on icon "Ellipses" at bounding box center [605, 258] width 11 height 11
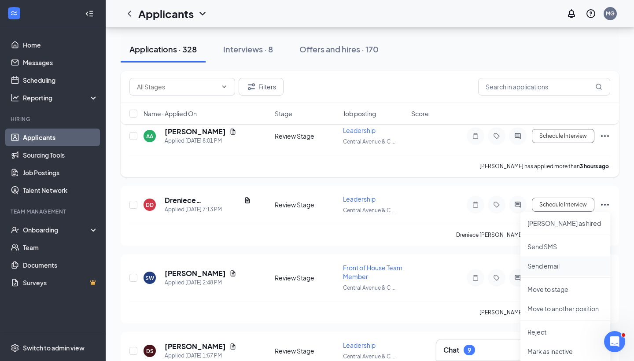
scroll to position [54, 0]
click at [540, 331] on p "Reject" at bounding box center [566, 331] width 76 height 9
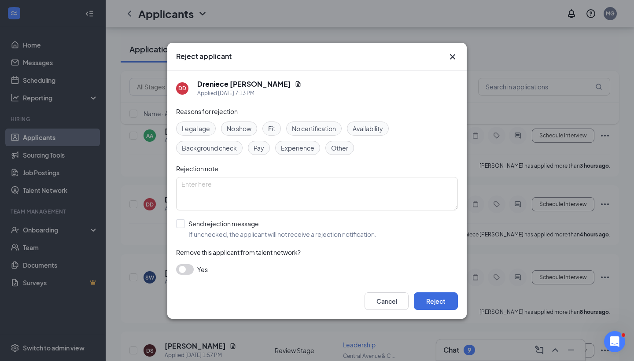
click at [185, 270] on button "button" at bounding box center [185, 269] width 18 height 11
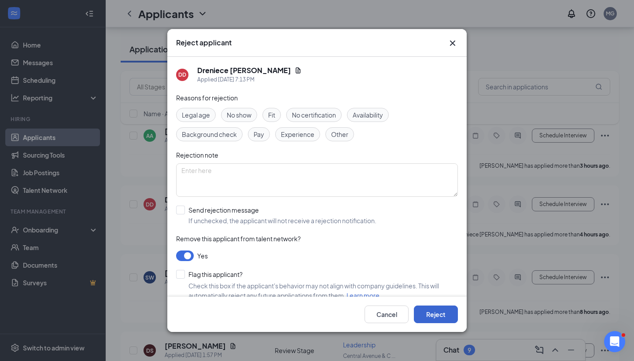
click at [445, 310] on button "Reject" at bounding box center [436, 315] width 44 height 18
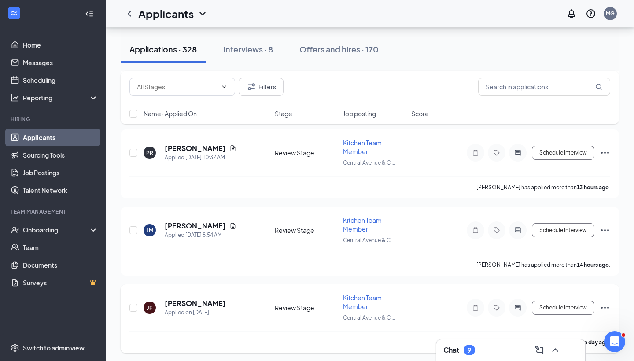
scroll to position [477, 0]
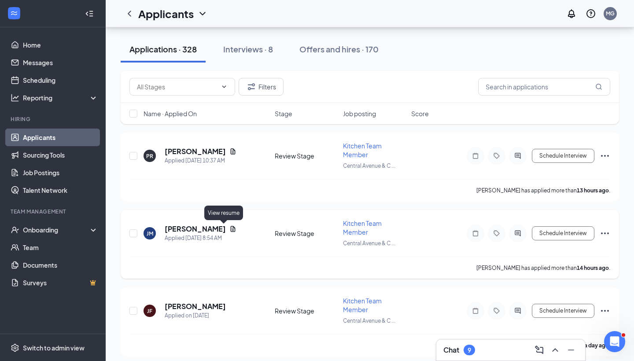
click at [229, 230] on icon "Document" at bounding box center [232, 228] width 7 height 7
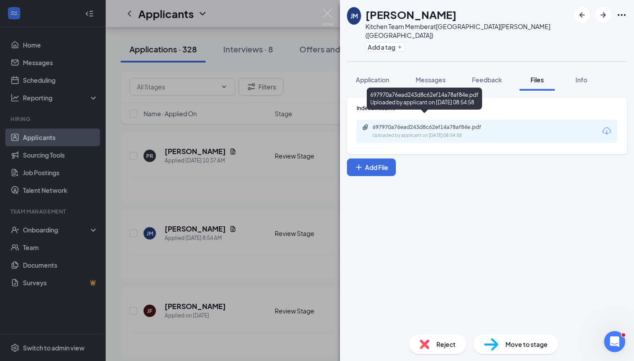
click at [441, 120] on div "697970a76ead243d8c62ef14a78af84e.pdf Uploaded by applicant on Aug 26, 2025 at 0…" at bounding box center [487, 131] width 261 height 23
click at [442, 124] on div "697970a76ead243d8c62ef14a78af84e.pdf Uploaded by applicant on Aug 26, 2025 at 0…" at bounding box center [433, 131] width 143 height 15
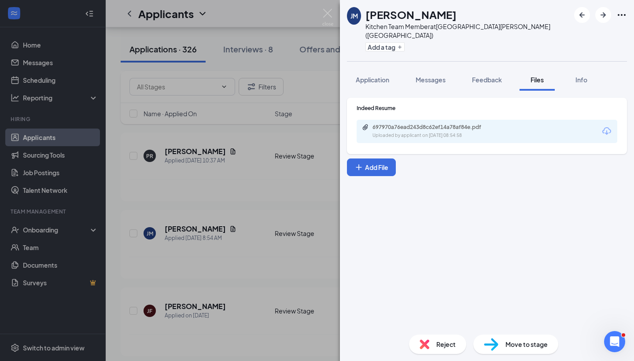
click at [310, 257] on div "[PERSON_NAME] Kitchen Team Member at [GEOGRAPHIC_DATA][PERSON_NAME] ([GEOGRAPHI…" at bounding box center [317, 180] width 634 height 361
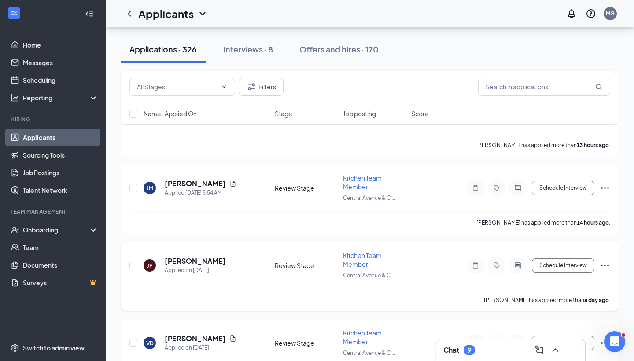
scroll to position [448, 0]
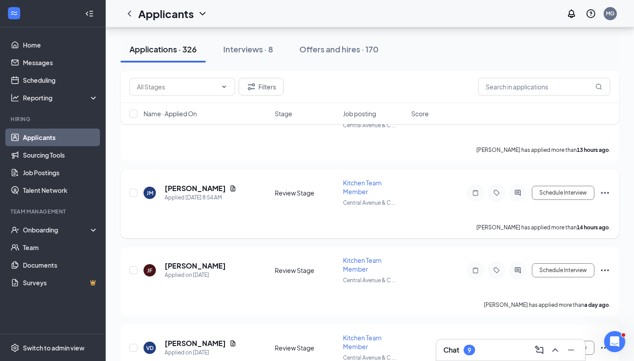
click at [609, 193] on icon "Ellipses" at bounding box center [605, 193] width 11 height 11
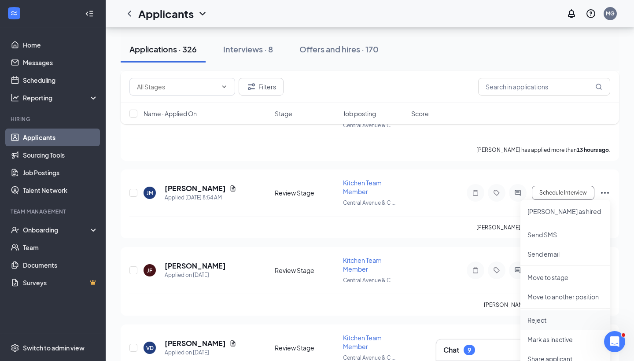
click at [539, 324] on p "Reject" at bounding box center [566, 320] width 76 height 9
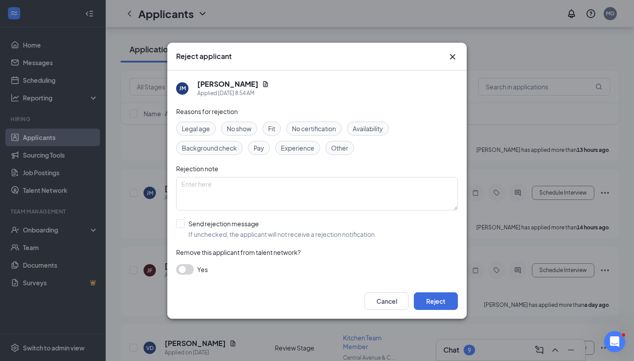
click at [188, 273] on button "button" at bounding box center [185, 269] width 18 height 11
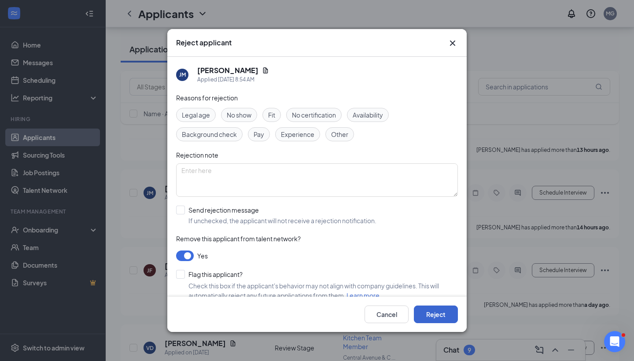
click at [434, 316] on button "Reject" at bounding box center [436, 315] width 44 height 18
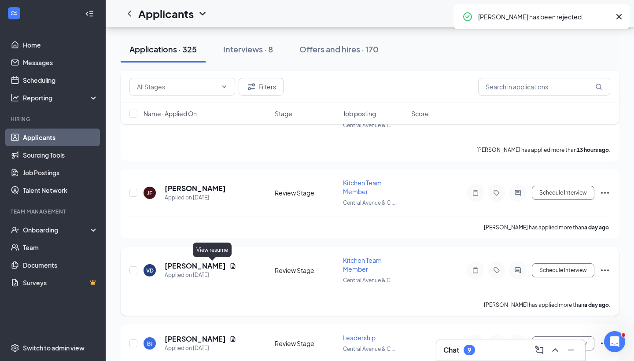
click at [229, 267] on icon "Document" at bounding box center [232, 265] width 7 height 7
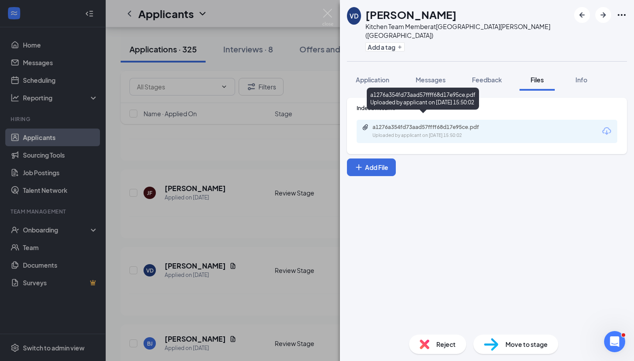
click at [389, 124] on div "a1276a354fd73aad57ffff68d17e95ce.pdf" at bounding box center [434, 127] width 123 height 7
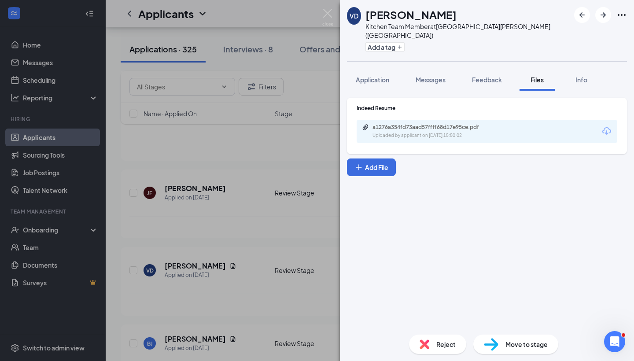
click at [303, 253] on div "VD [PERSON_NAME] Kitchen Team Member at [GEOGRAPHIC_DATA][PERSON_NAME] ([GEOGRA…" at bounding box center [317, 180] width 634 height 361
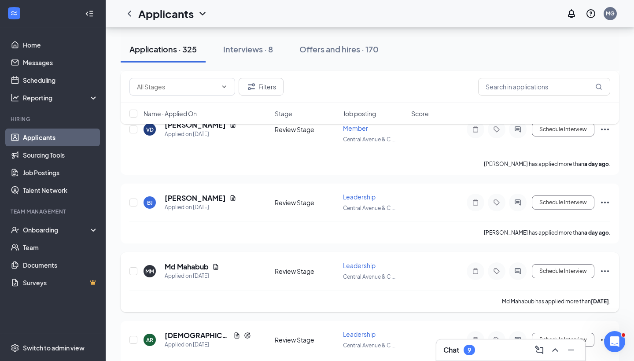
scroll to position [591, 0]
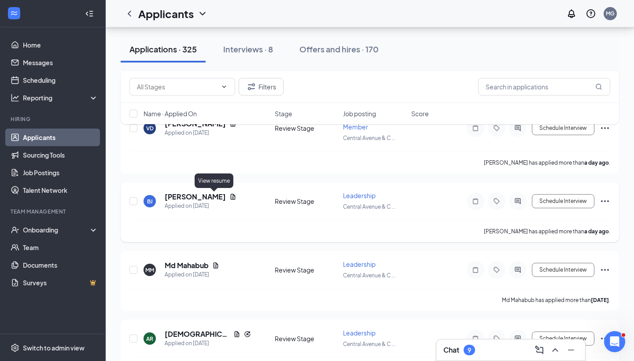
click at [231, 196] on icon "Document" at bounding box center [233, 197] width 5 height 6
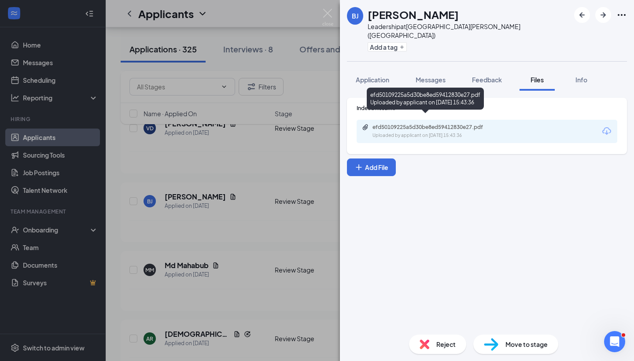
click at [433, 124] on div "efd50109225a5d30be8ed59412830e27.pdf" at bounding box center [434, 127] width 123 height 7
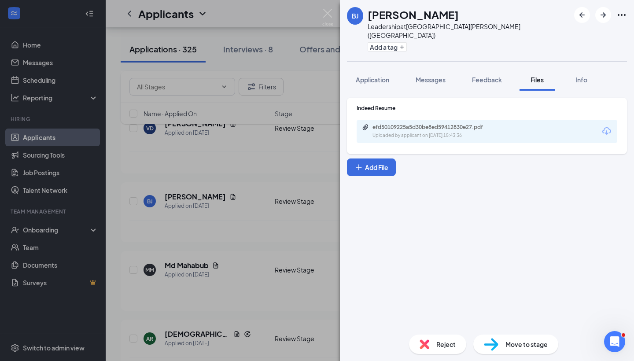
click at [245, 247] on div "BJ Briana Jones Leadership at Central Avenue & Colvin Avenue (NY) Add a tag App…" at bounding box center [317, 180] width 634 height 361
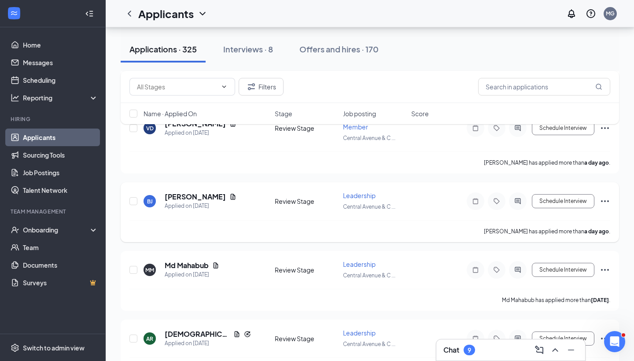
click at [611, 199] on div "BJ Briana Jones Applied on Aug 25 Review Stage Leadership Central Avenue & C ..…" at bounding box center [370, 212] width 499 height 60
click at [605, 204] on icon "Ellipses" at bounding box center [605, 201] width 11 height 11
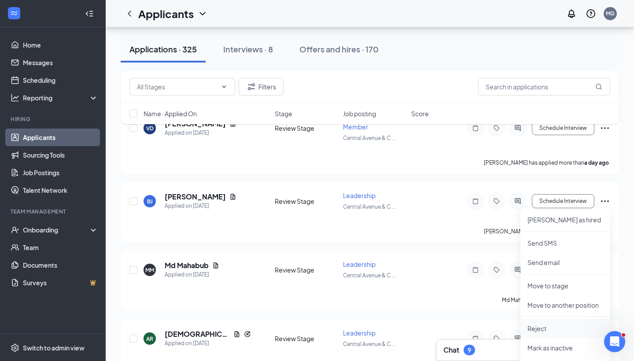
click at [550, 329] on p "Reject" at bounding box center [566, 328] width 76 height 9
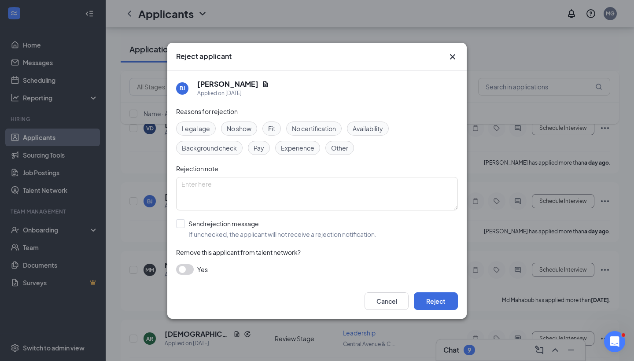
click at [181, 271] on button "button" at bounding box center [185, 269] width 18 height 11
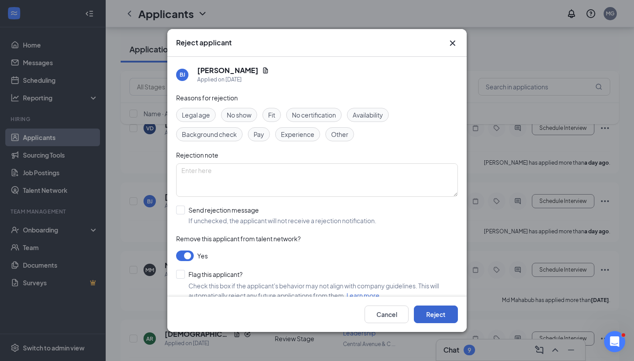
click at [427, 311] on button "Reject" at bounding box center [436, 315] width 44 height 18
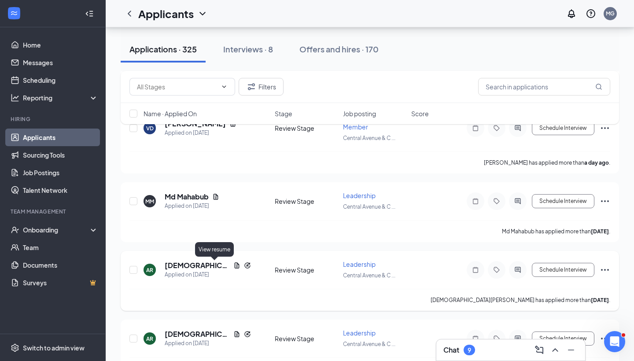
click at [233, 267] on icon "Document" at bounding box center [236, 265] width 7 height 7
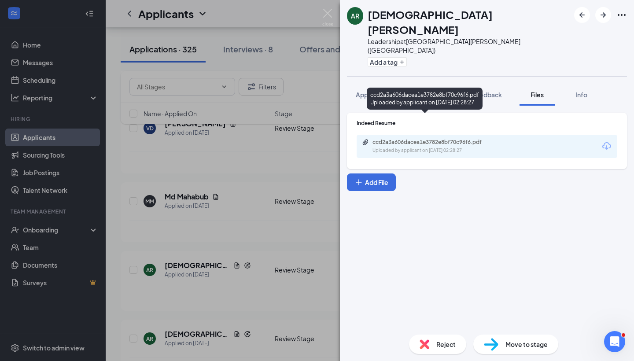
click at [415, 147] on div "Uploaded by applicant on [DATE] 02:28:27" at bounding box center [439, 150] width 132 height 7
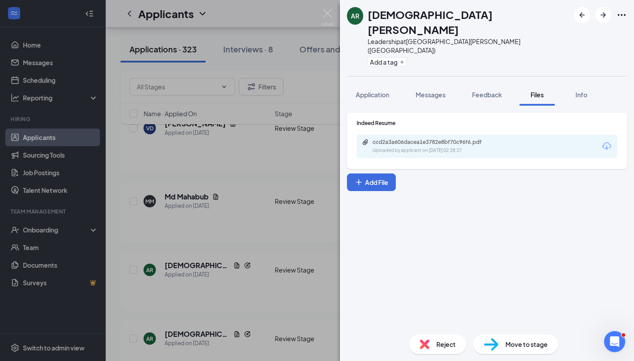
click at [283, 229] on div "AR [DEMOGRAPHIC_DATA][PERSON_NAME] Leadership at [GEOGRAPHIC_DATA][PERSON_NAME]…" at bounding box center [317, 180] width 634 height 361
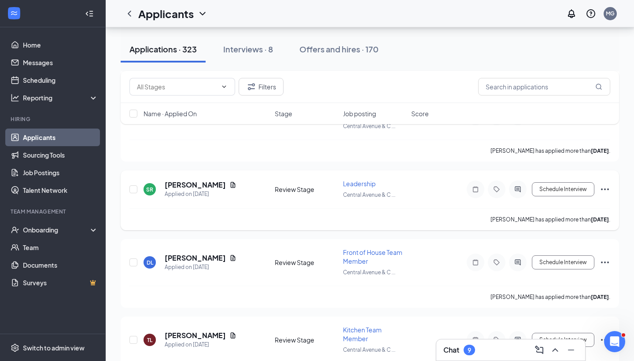
scroll to position [826, 0]
click at [231, 259] on icon "Document" at bounding box center [233, 258] width 5 height 6
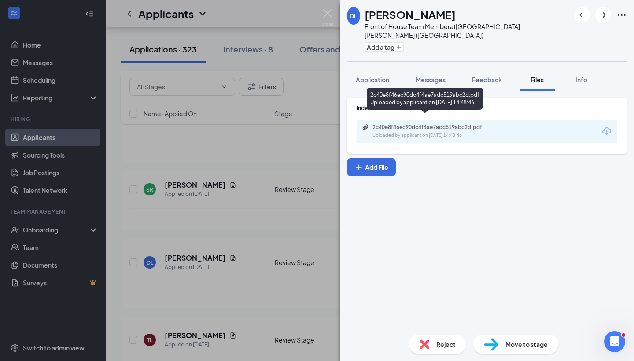
click at [443, 124] on div "2c40e8f46ec90dc4f4ae7adc519abc2d.pdf" at bounding box center [434, 127] width 123 height 7
